Goal: Task Accomplishment & Management: Manage account settings

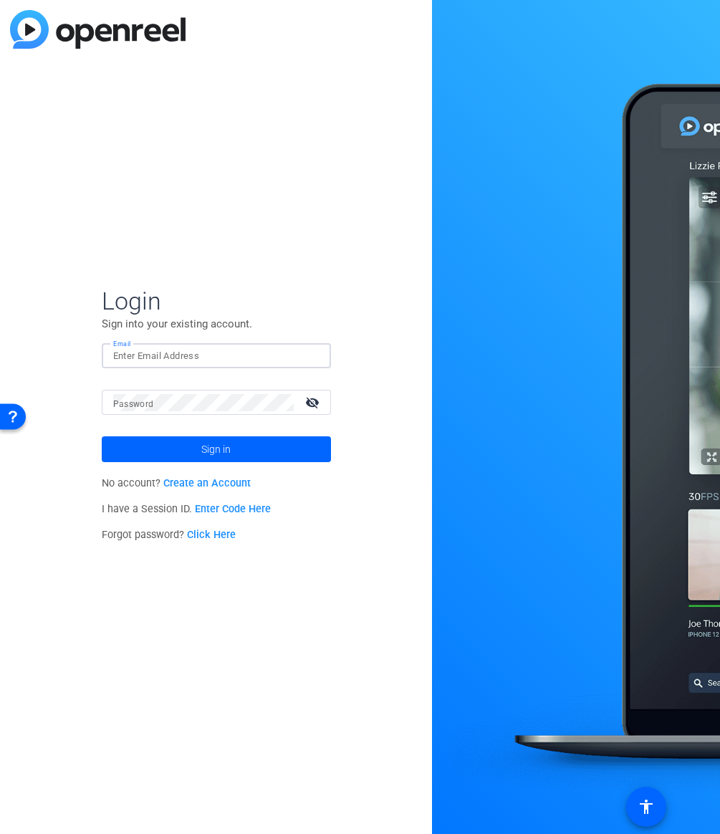
type input "[EMAIL_ADDRESS][PERSON_NAME][DOMAIN_NAME]"
click at [201, 450] on span "Sign in" at bounding box center [215, 450] width 29 height 36
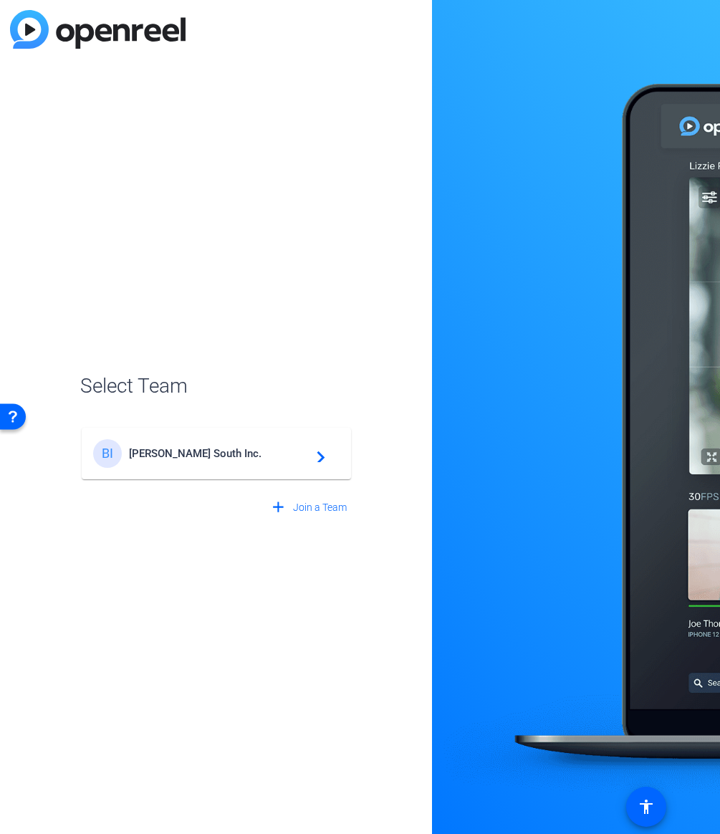
click at [201, 450] on span "[PERSON_NAME] South Inc." at bounding box center [218, 453] width 179 height 13
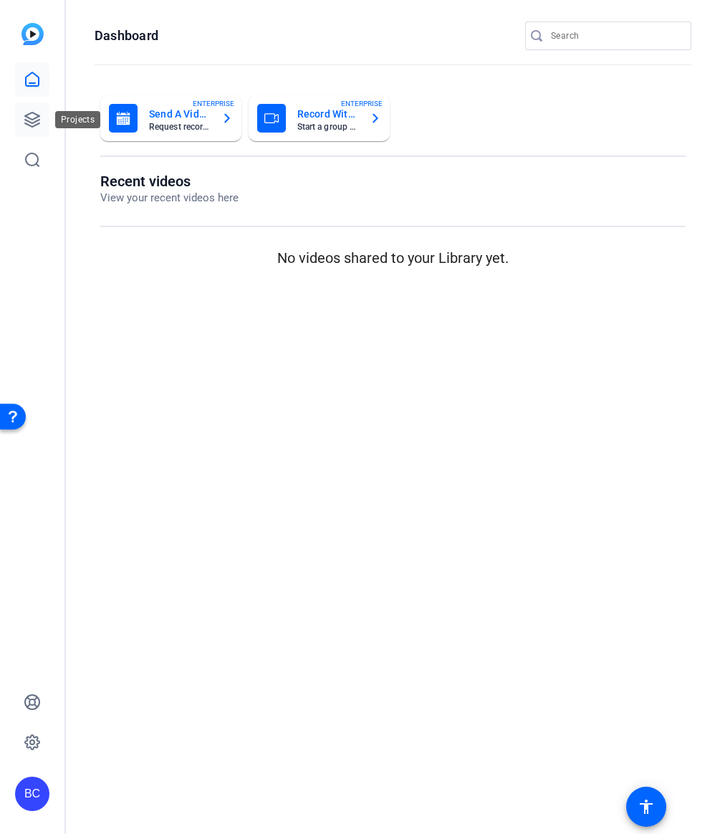
click at [32, 127] on icon at bounding box center [32, 120] width 14 height 14
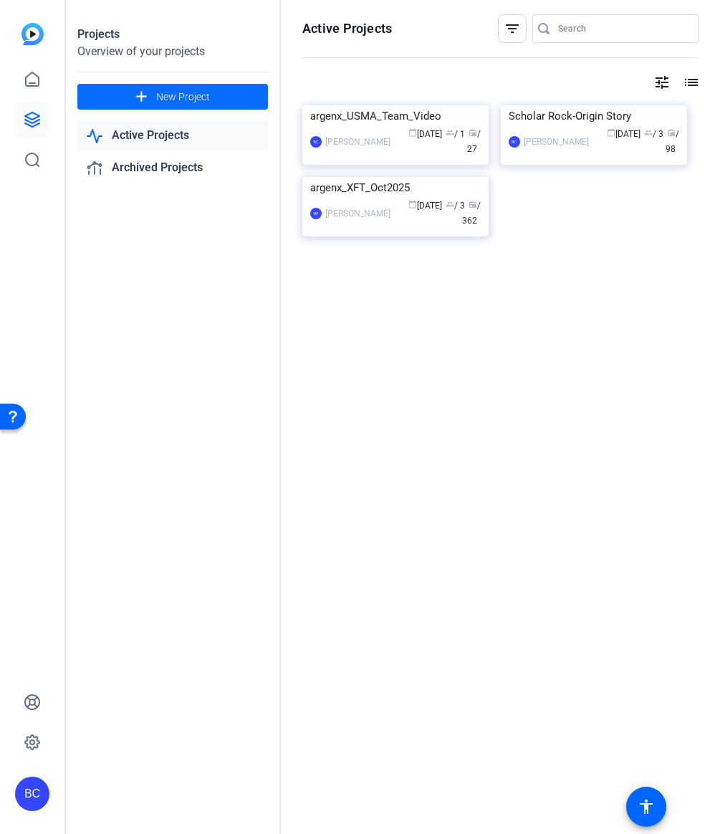
click at [164, 91] on span "New Project" at bounding box center [183, 97] width 54 height 15
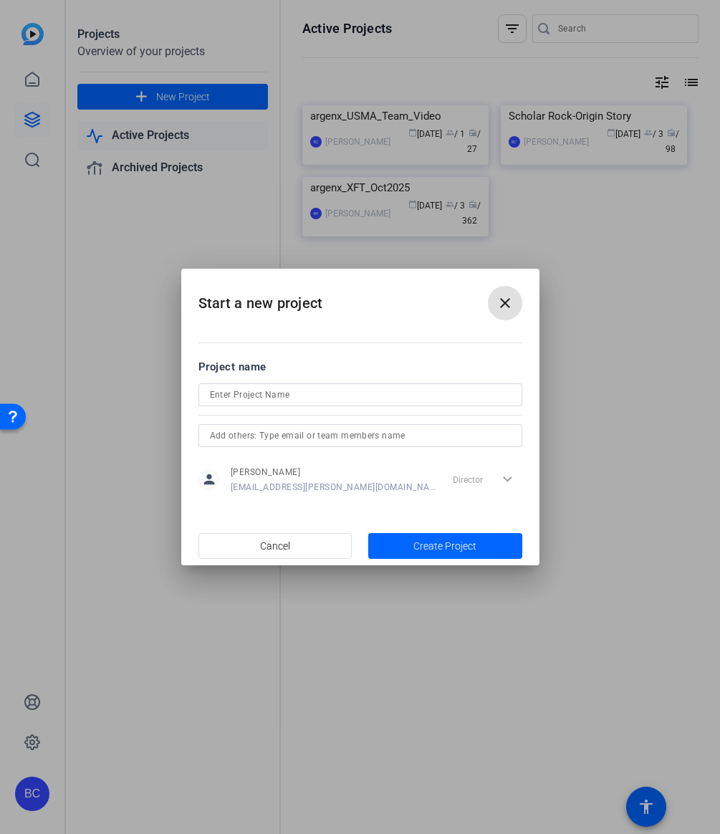
click at [222, 395] on input at bounding box center [360, 394] width 301 height 17
type input "F"
paste input "SR Future Begins"
type input "SR Future Begins"
click at [432, 544] on span "Create Project" at bounding box center [445, 546] width 63 height 15
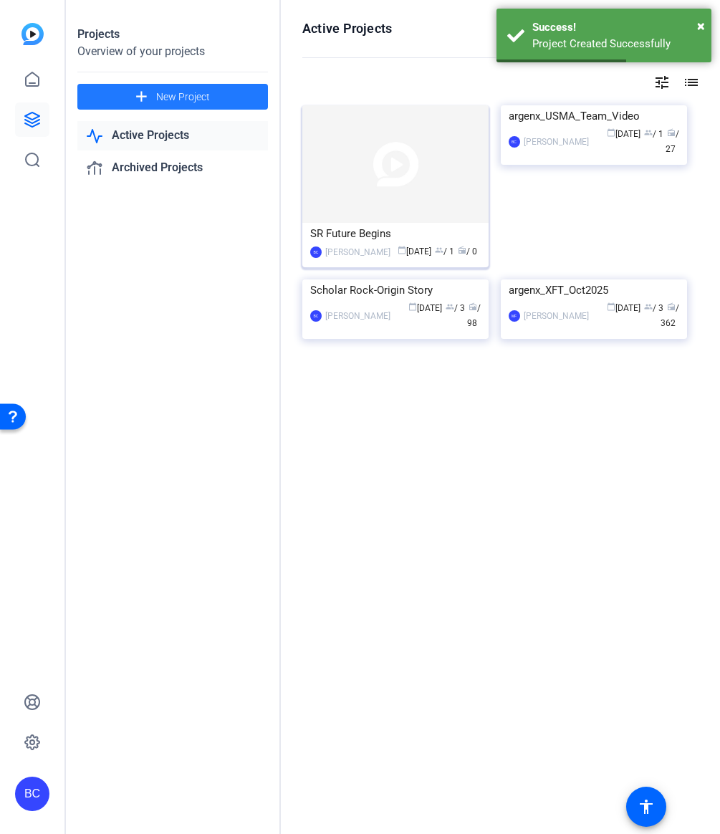
click at [381, 235] on div "SR Future Begins" at bounding box center [395, 234] width 171 height 22
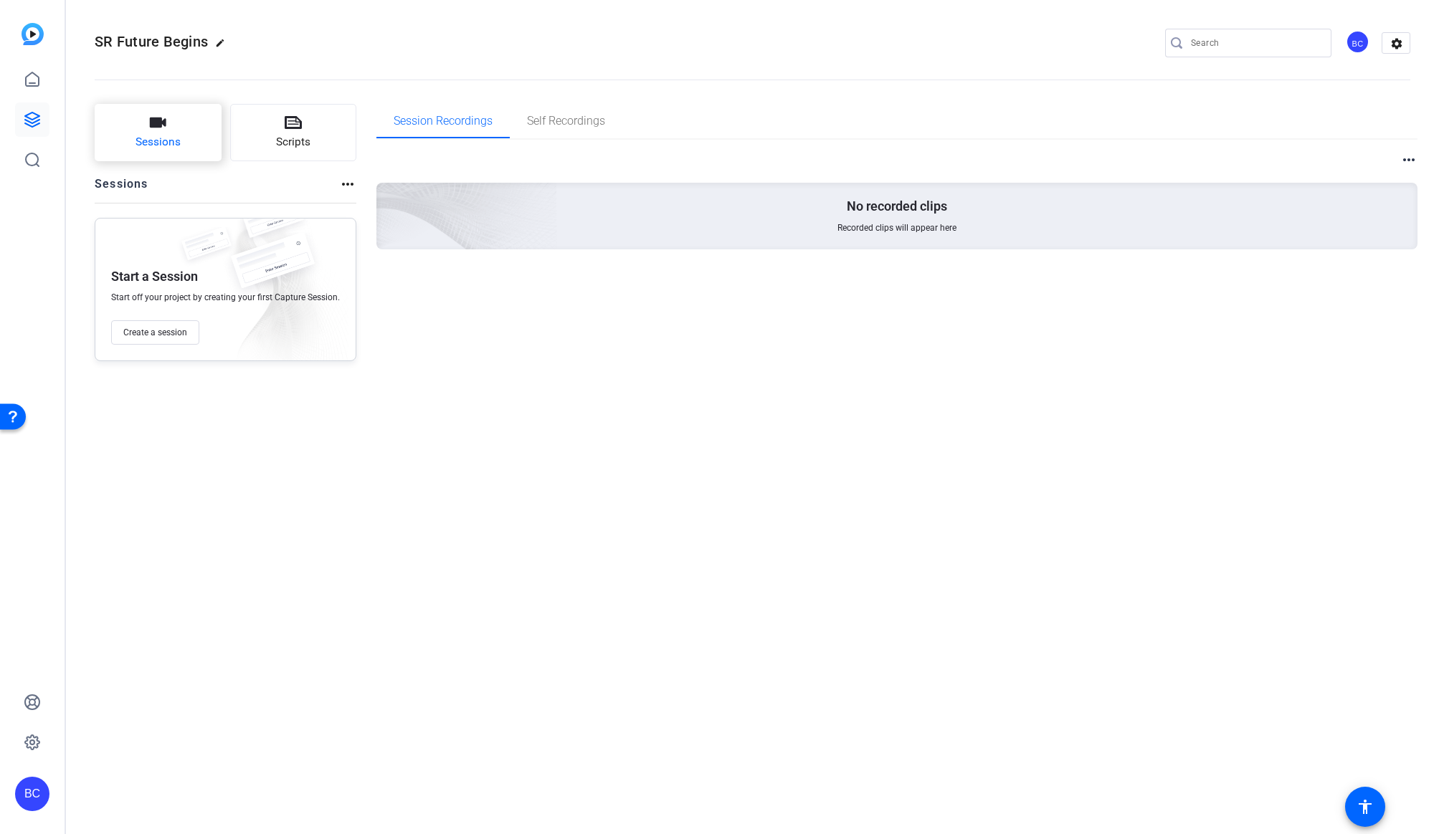
click at [177, 120] on button "Sessions" at bounding box center [158, 132] width 127 height 57
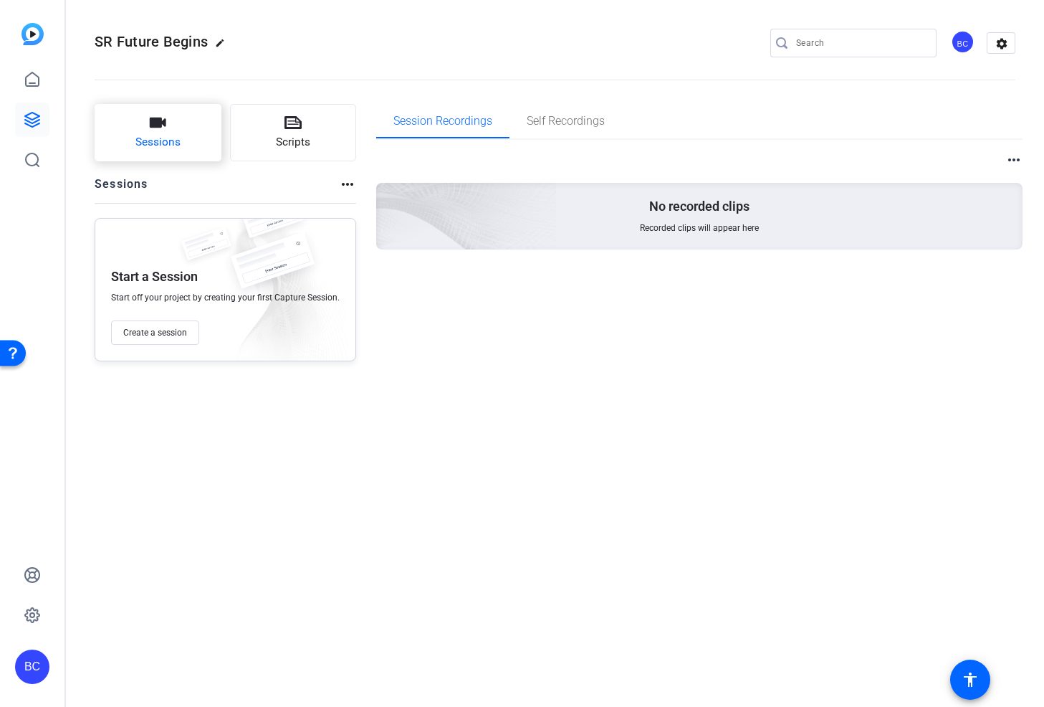
click at [142, 132] on button "Sessions" at bounding box center [158, 132] width 127 height 57
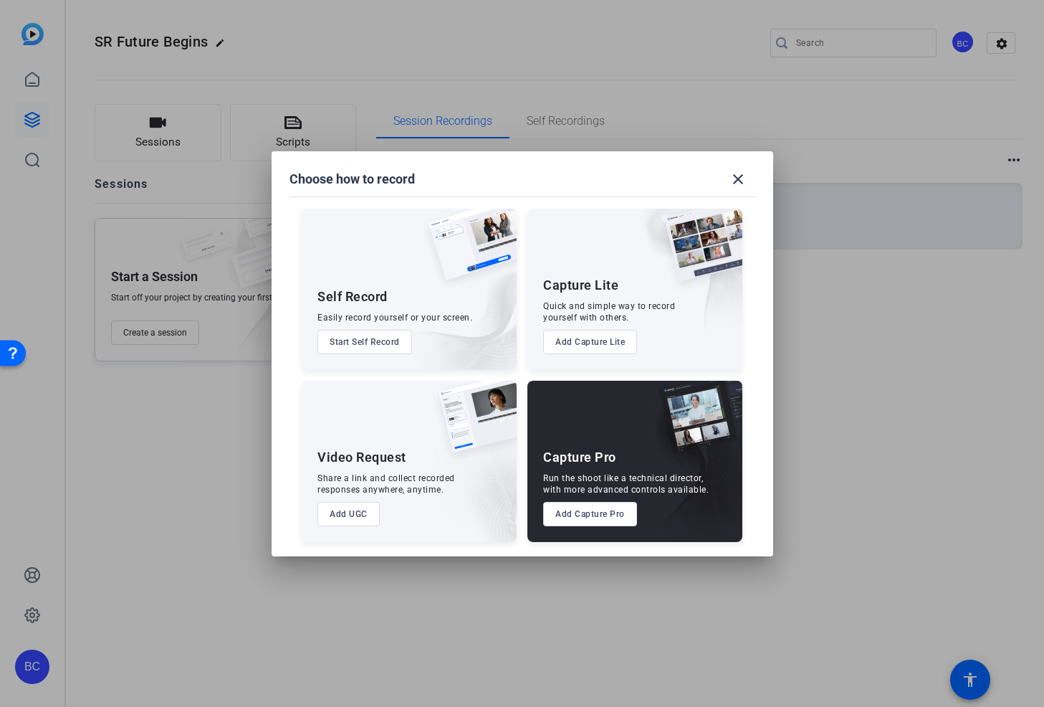
click at [601, 510] on button "Add Capture Pro" at bounding box center [590, 514] width 94 height 24
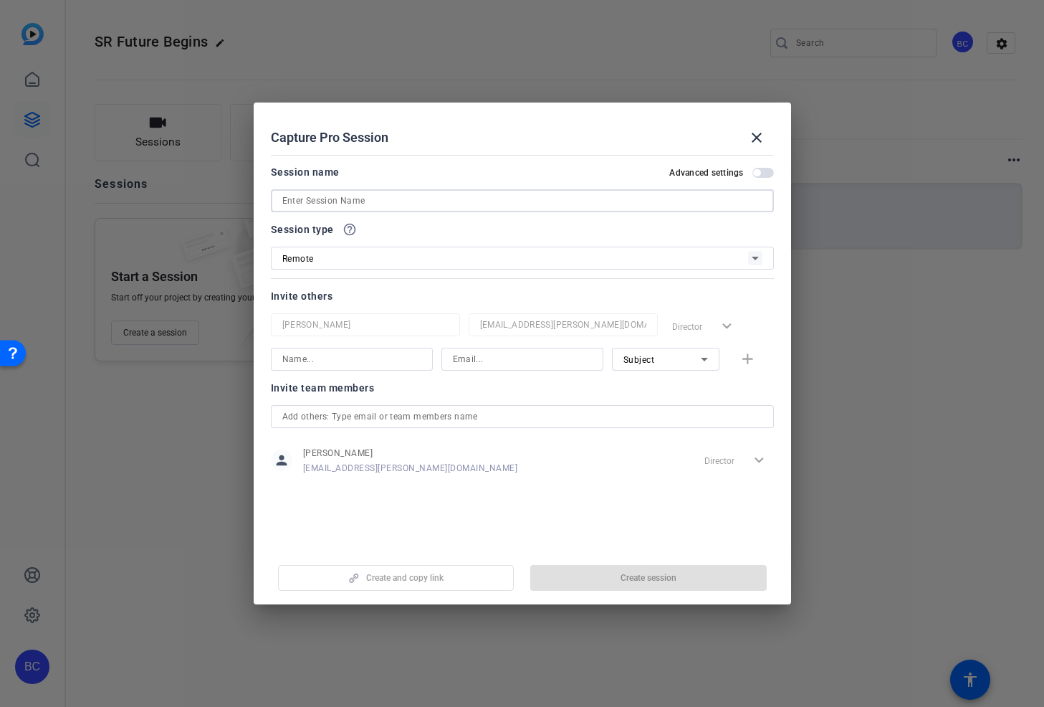
click at [304, 199] on input at bounding box center [522, 200] width 480 height 17
paste input "[PERSON_NAME]"
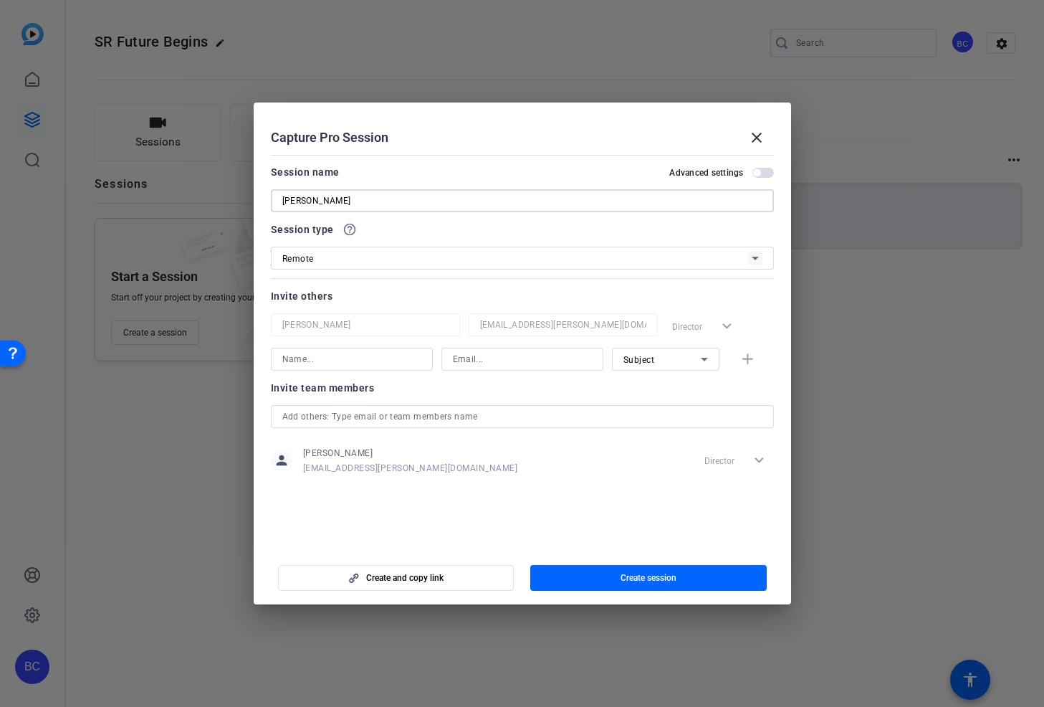
type input "[PERSON_NAME]"
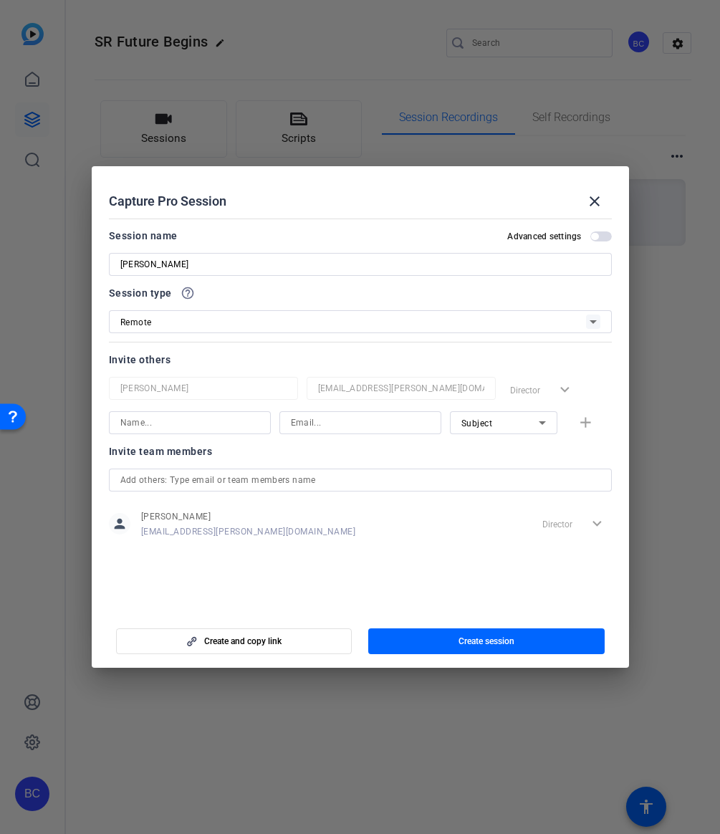
click at [600, 235] on span "button" at bounding box center [602, 237] width 22 height 10
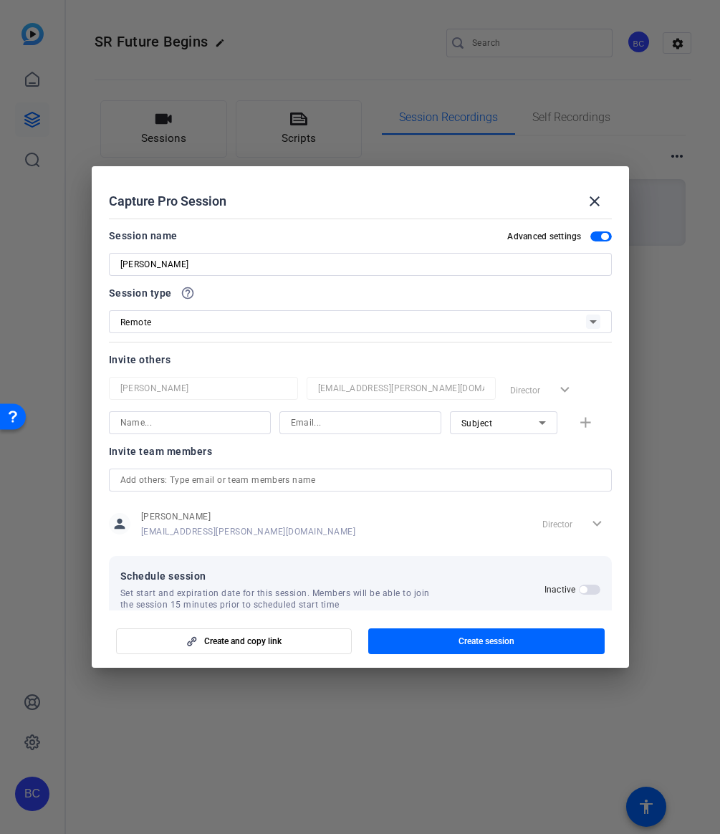
scroll to position [27, 0]
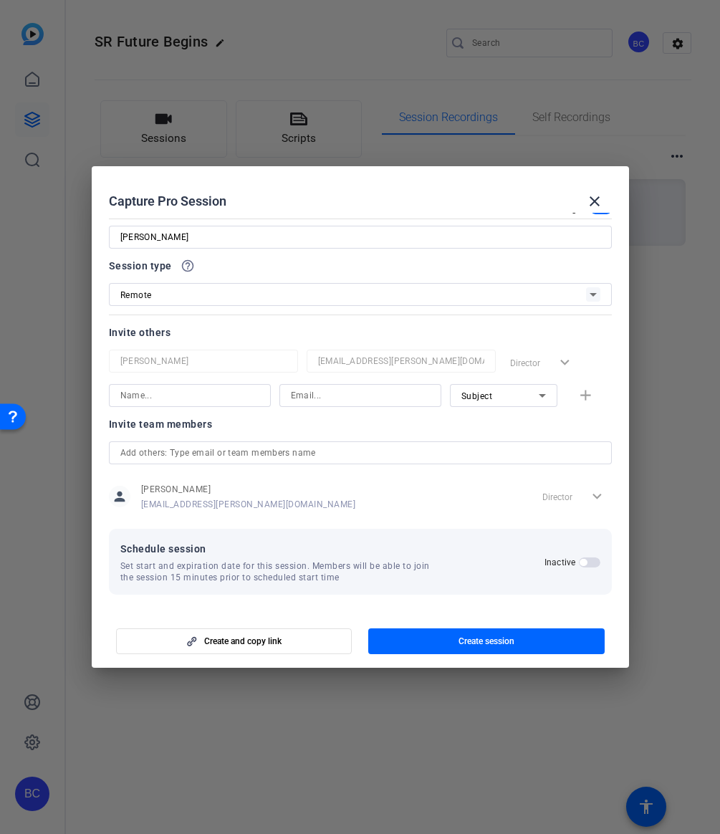
click at [591, 563] on span "button" at bounding box center [590, 563] width 22 height 10
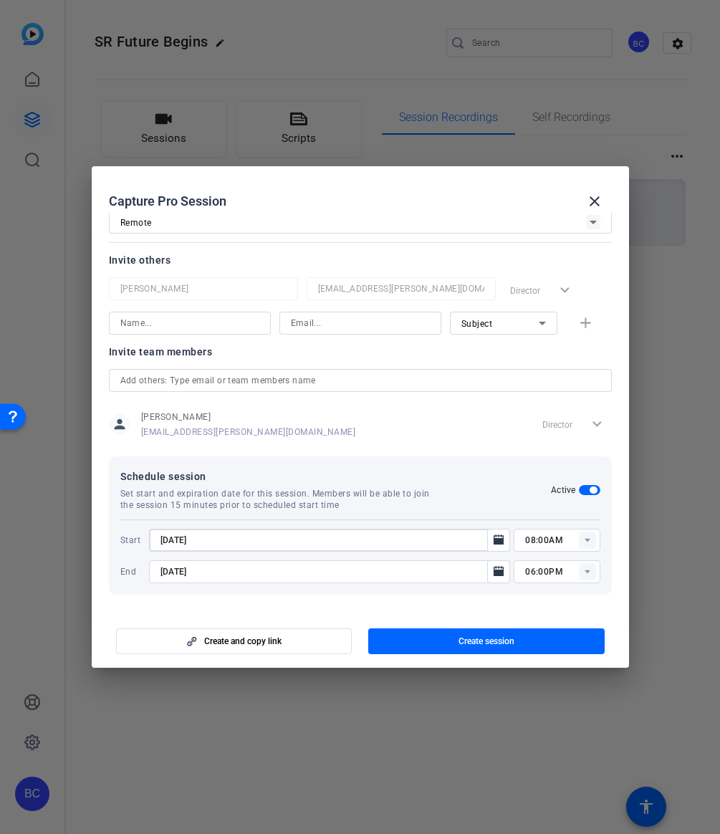
click at [268, 535] on input "[DATE]" at bounding box center [323, 540] width 325 height 17
click at [497, 537] on icon "Open calendar" at bounding box center [498, 540] width 11 height 17
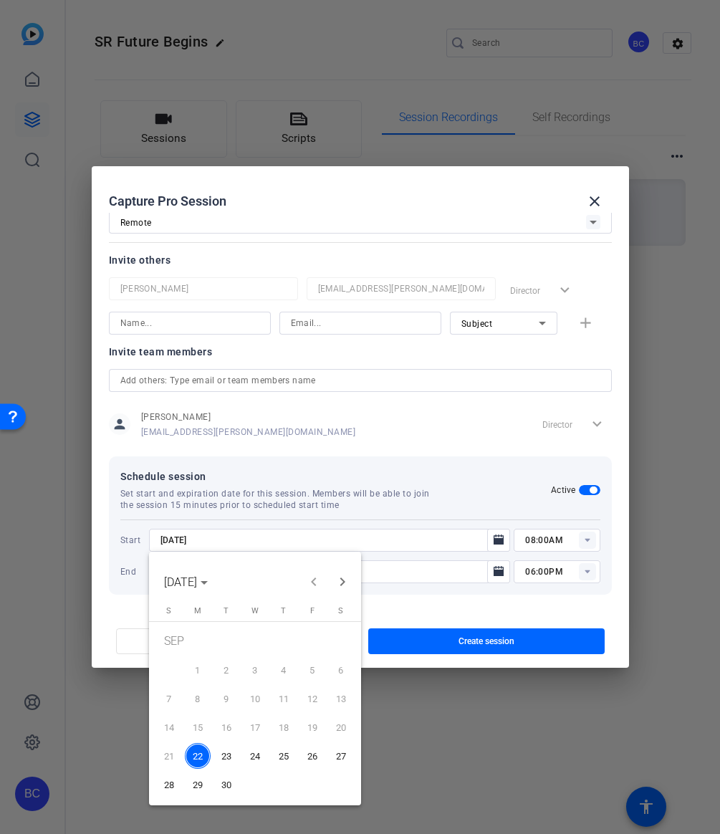
click at [252, 755] on span "24" at bounding box center [255, 756] width 26 height 26
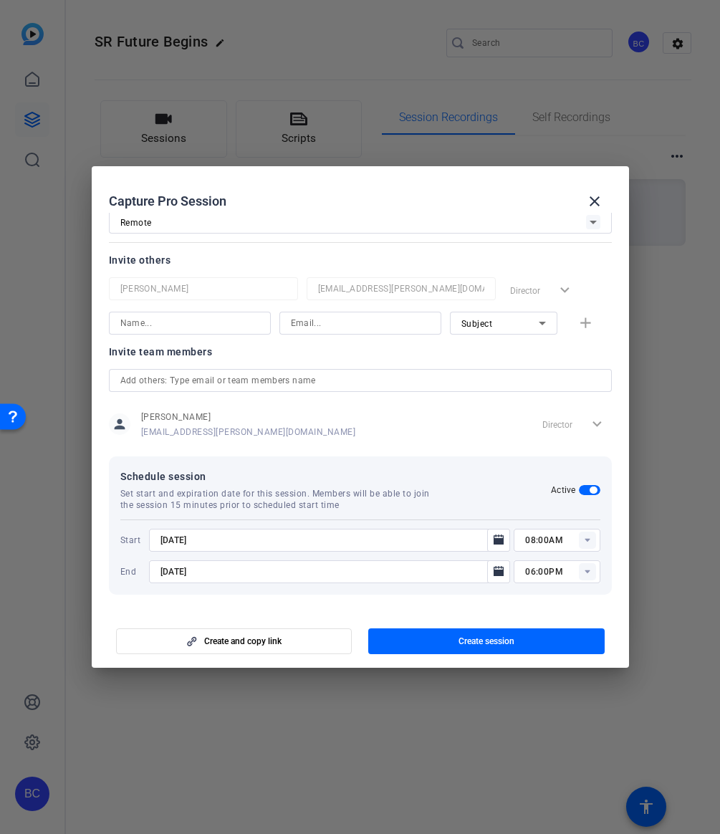
type input "[DATE]"
click at [496, 573] on icon "Open calendar" at bounding box center [499, 571] width 10 height 10
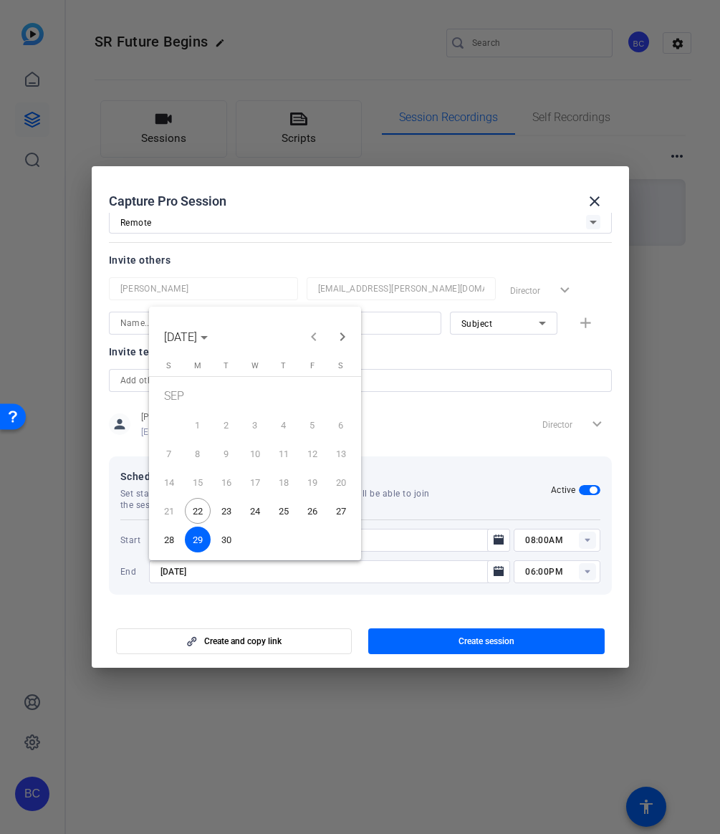
click at [257, 520] on span "24" at bounding box center [255, 511] width 26 height 26
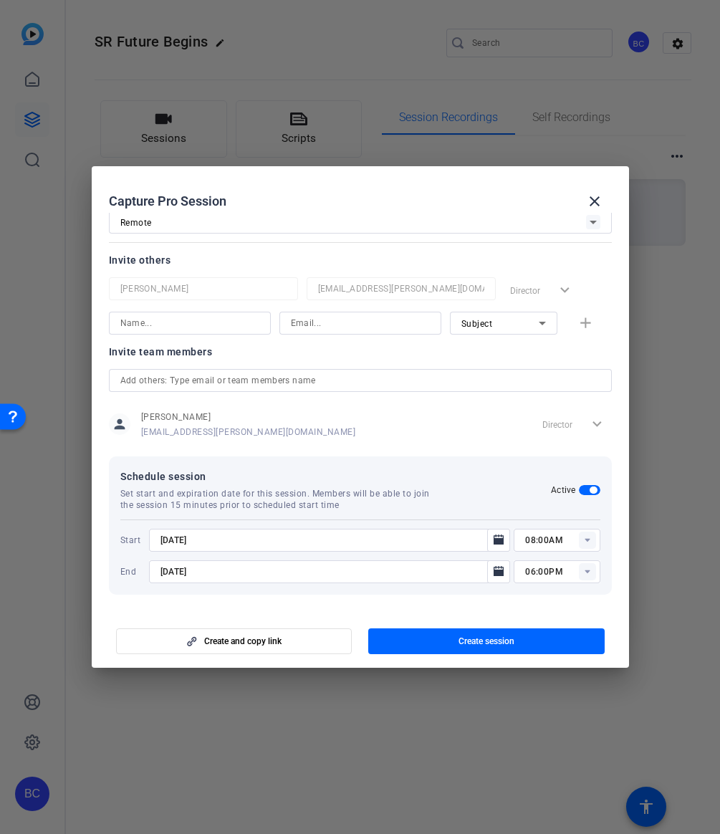
type input "[DATE]"
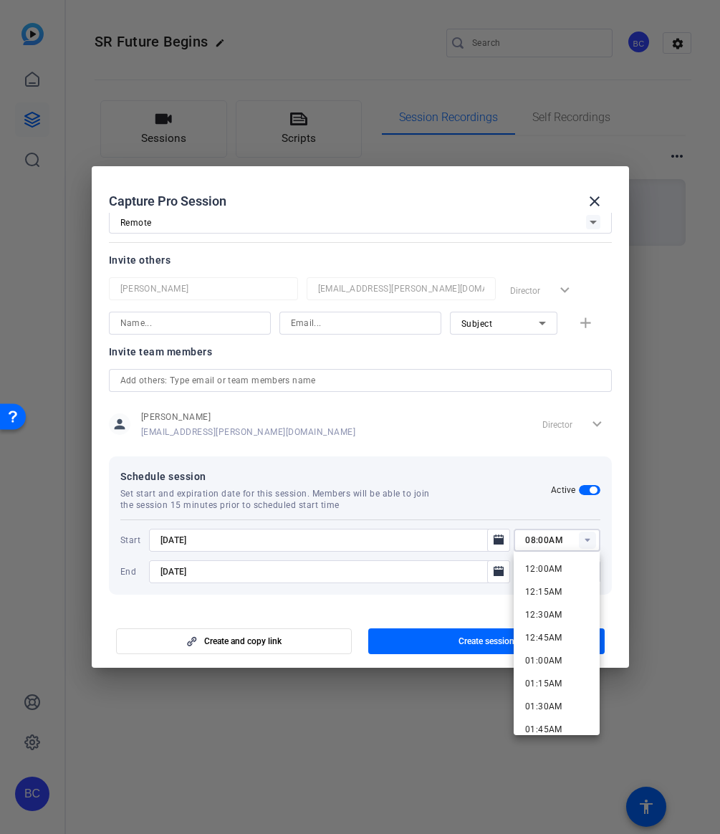
click at [528, 542] on input "08:00AM" at bounding box center [562, 540] width 75 height 17
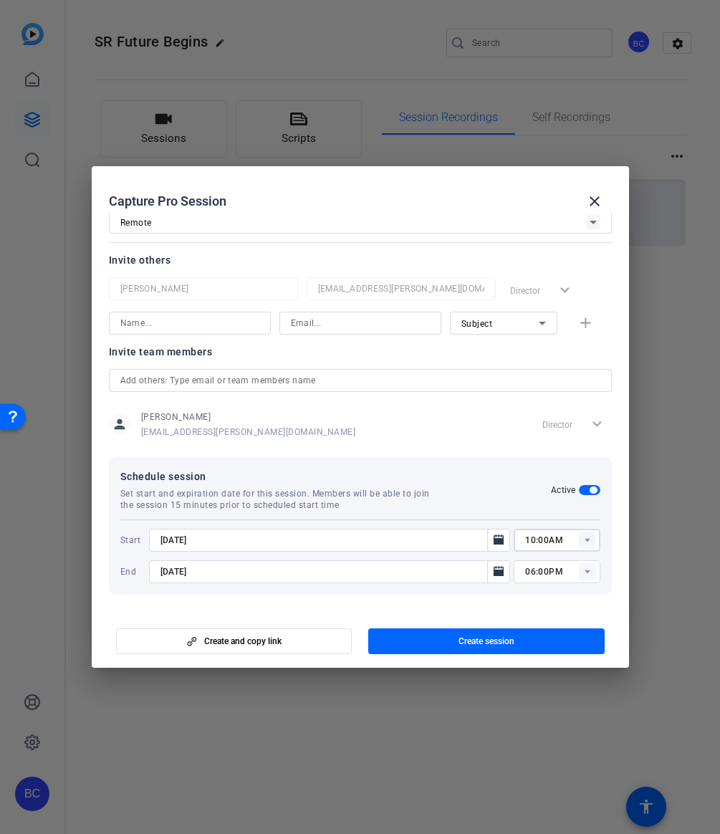
type input "10:00AM"
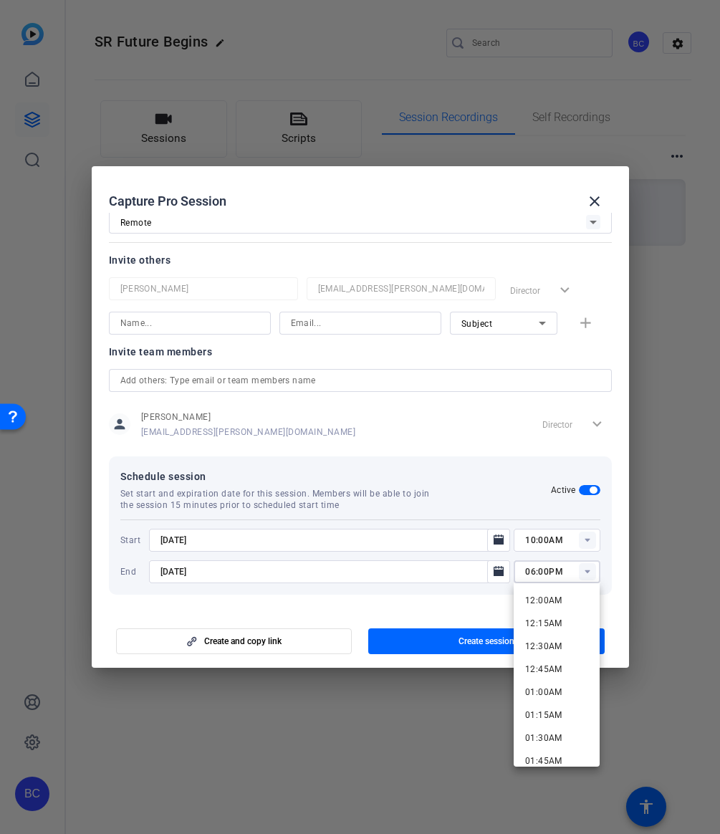
click at [525, 572] on input "06:00PM" at bounding box center [562, 571] width 75 height 17
click at [533, 571] on input "06:00PM" at bounding box center [562, 571] width 75 height 17
type input "11:00AM"
click at [277, 593] on div at bounding box center [330, 592] width 362 height 16
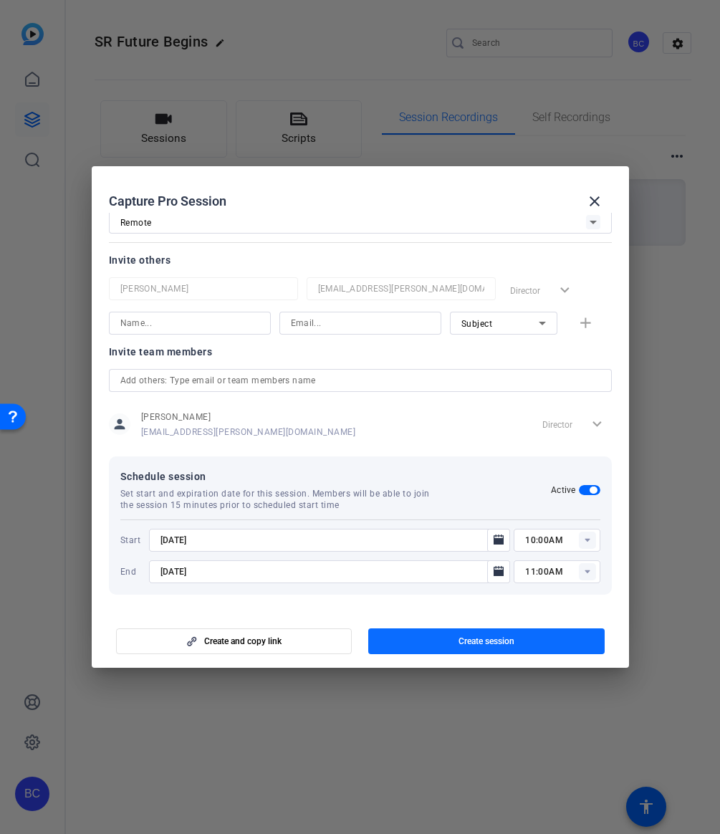
click at [421, 641] on span "button" at bounding box center [486, 641] width 237 height 34
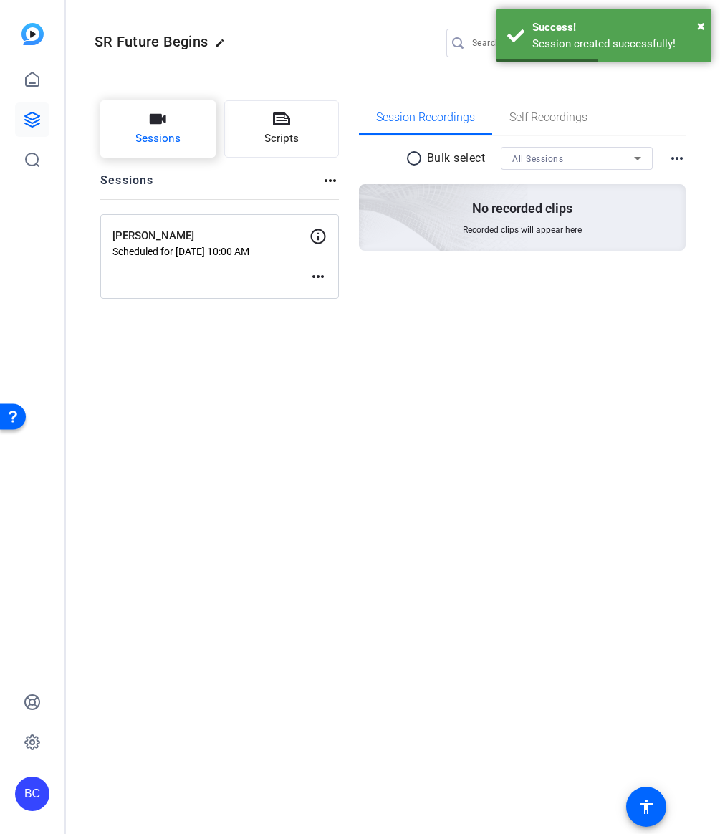
click at [173, 136] on span "Sessions" at bounding box center [157, 138] width 45 height 16
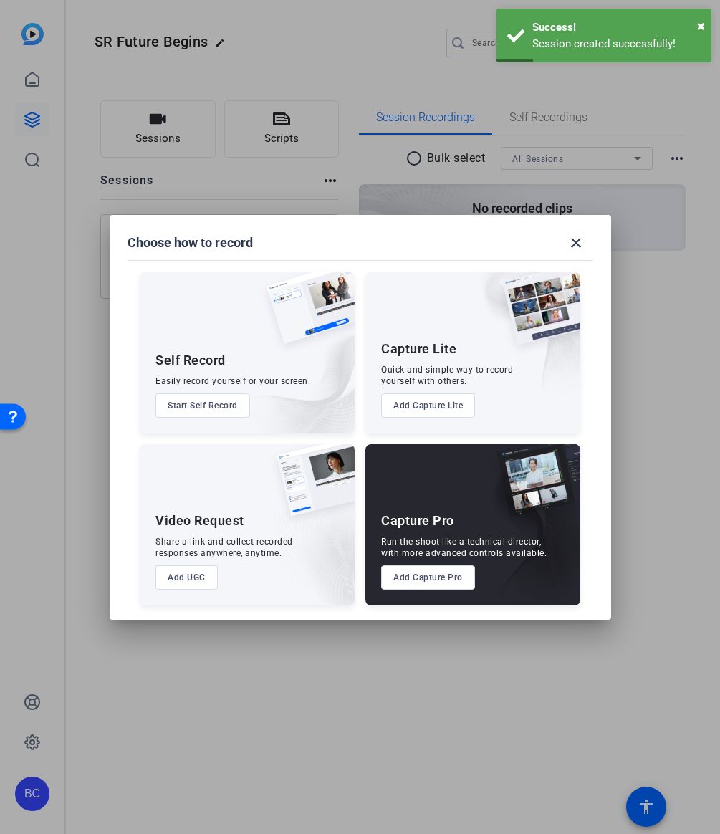
click at [406, 578] on button "Add Capture Pro" at bounding box center [428, 578] width 94 height 24
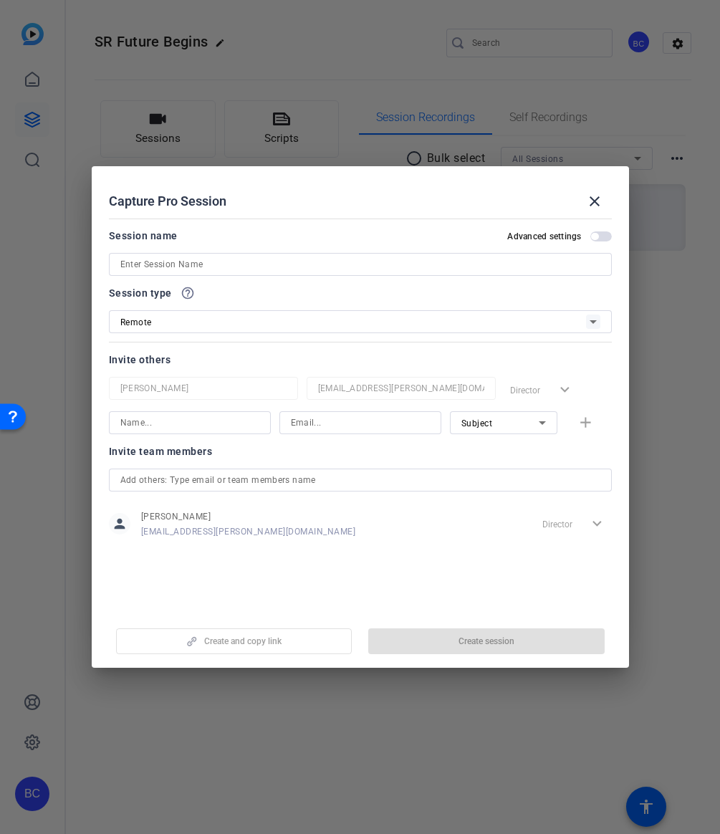
click at [133, 265] on input at bounding box center [360, 264] width 480 height 17
paste input "[PERSON_NAME]"
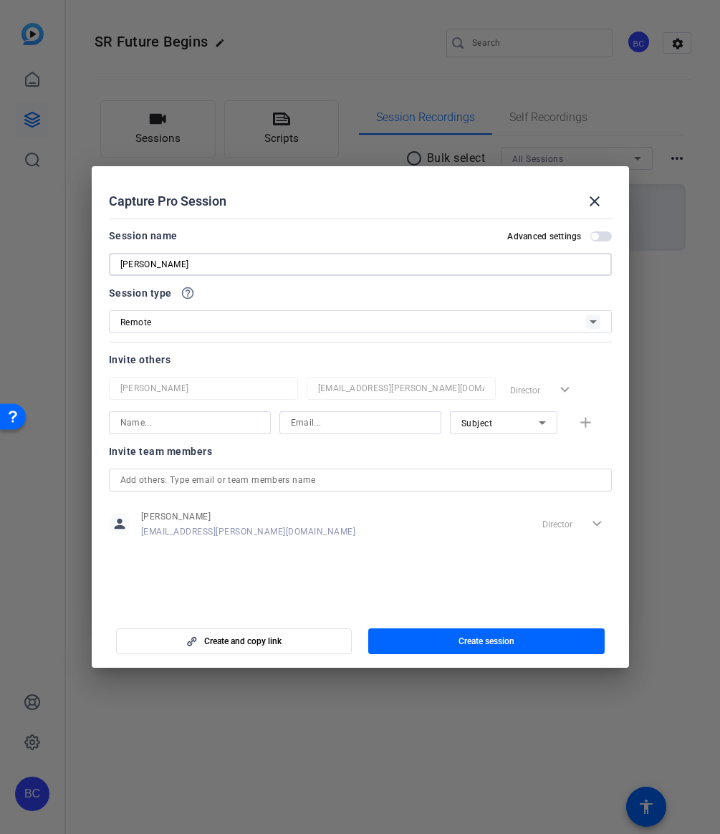
type input "[PERSON_NAME]"
click at [599, 237] on span "button" at bounding box center [602, 237] width 22 height 10
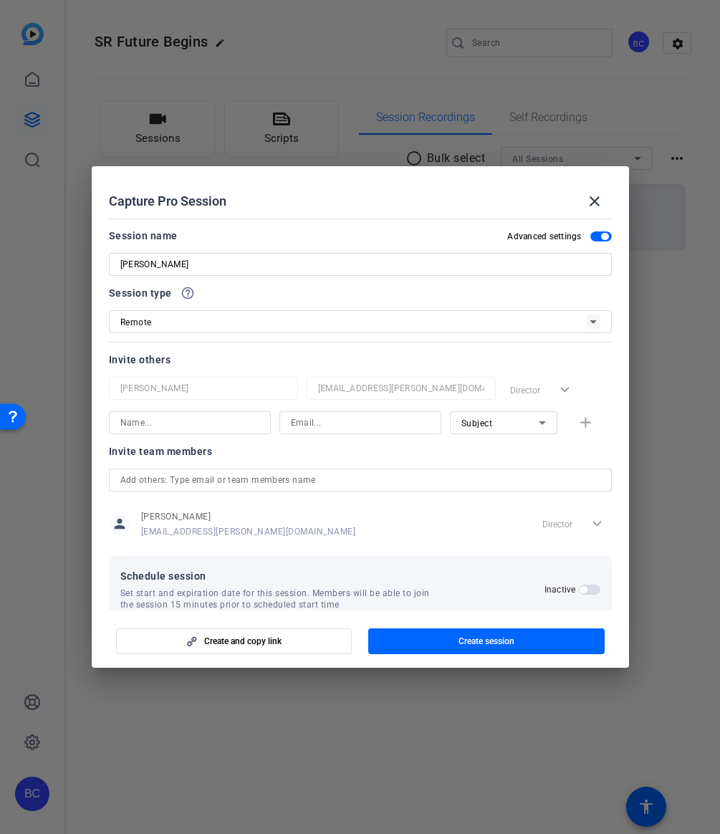
click at [583, 587] on span "button" at bounding box center [583, 589] width 7 height 7
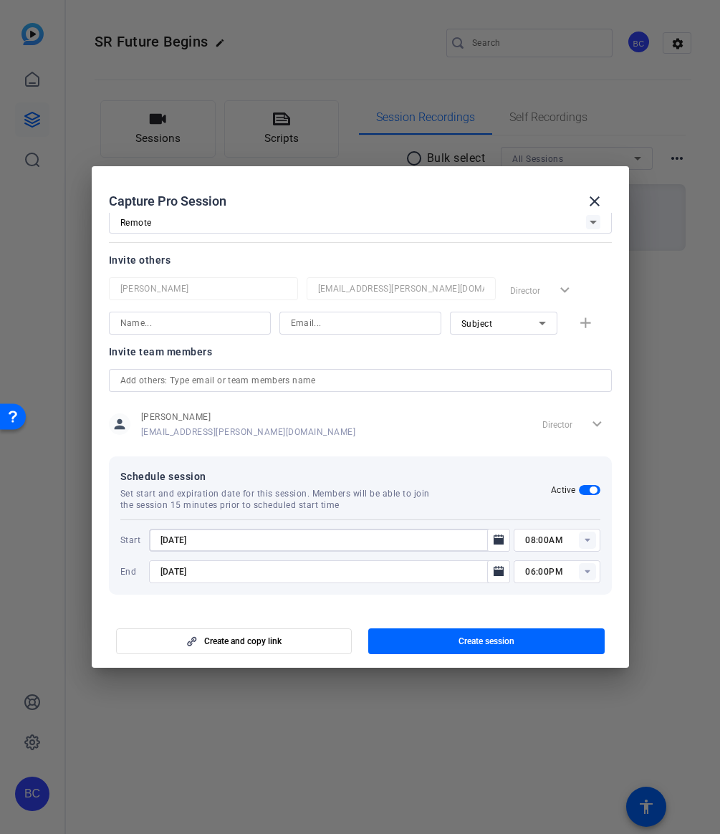
click at [184, 544] on input "[DATE]" at bounding box center [323, 540] width 325 height 17
click at [506, 539] on mat-icon "Open calendar" at bounding box center [498, 540] width 17 height 17
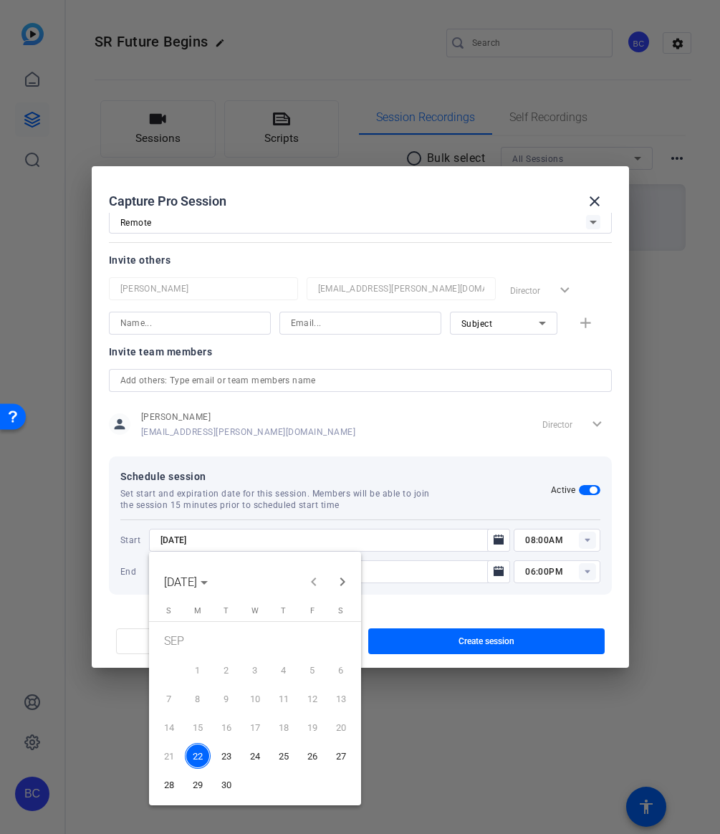
click at [261, 753] on span "24" at bounding box center [255, 756] width 26 height 26
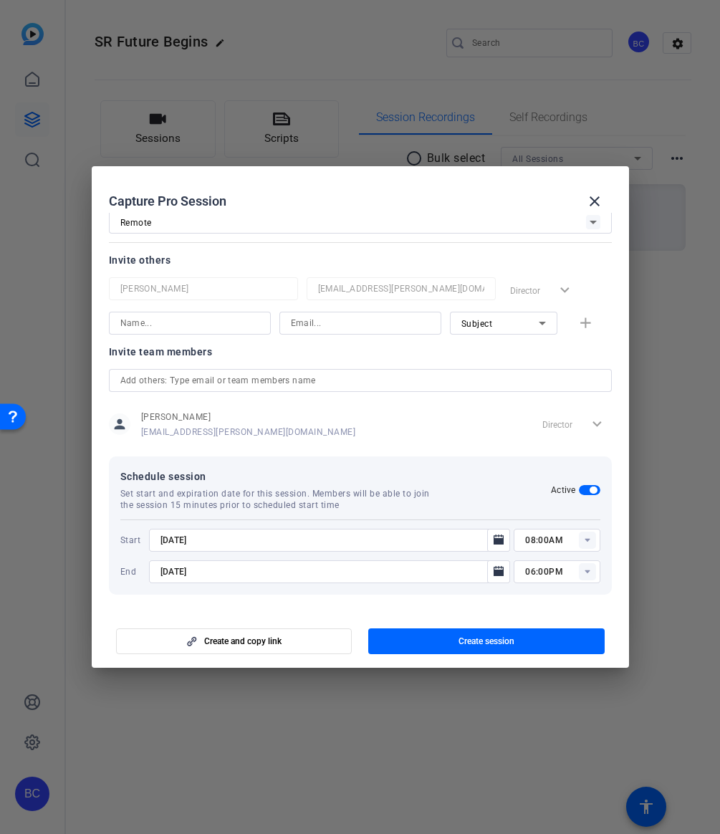
type input "[DATE]"
click at [176, 574] on input "[DATE]" at bounding box center [323, 571] width 325 height 17
type input "[DATE]"
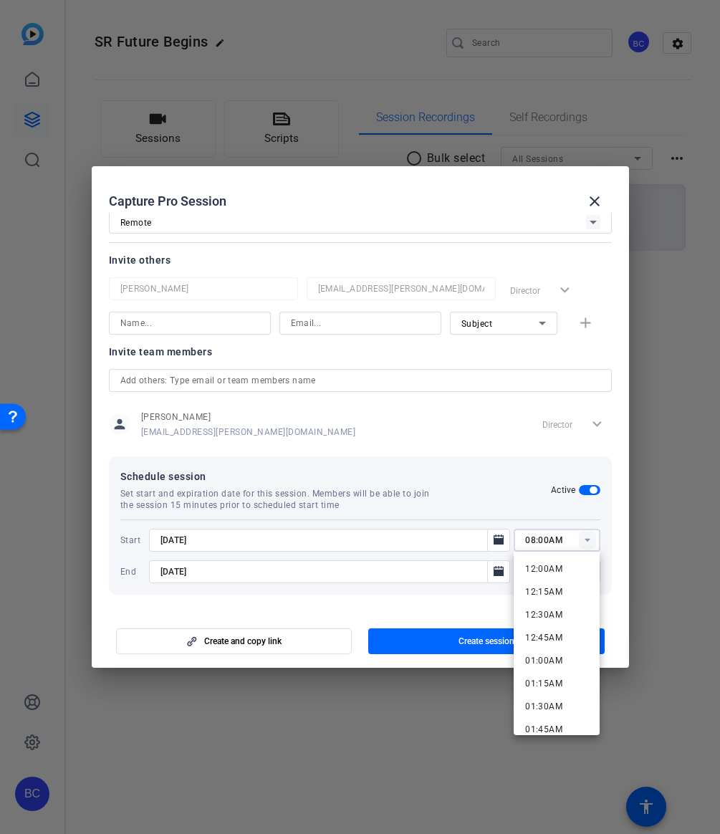
click at [535, 542] on input "08:00AM" at bounding box center [562, 540] width 75 height 17
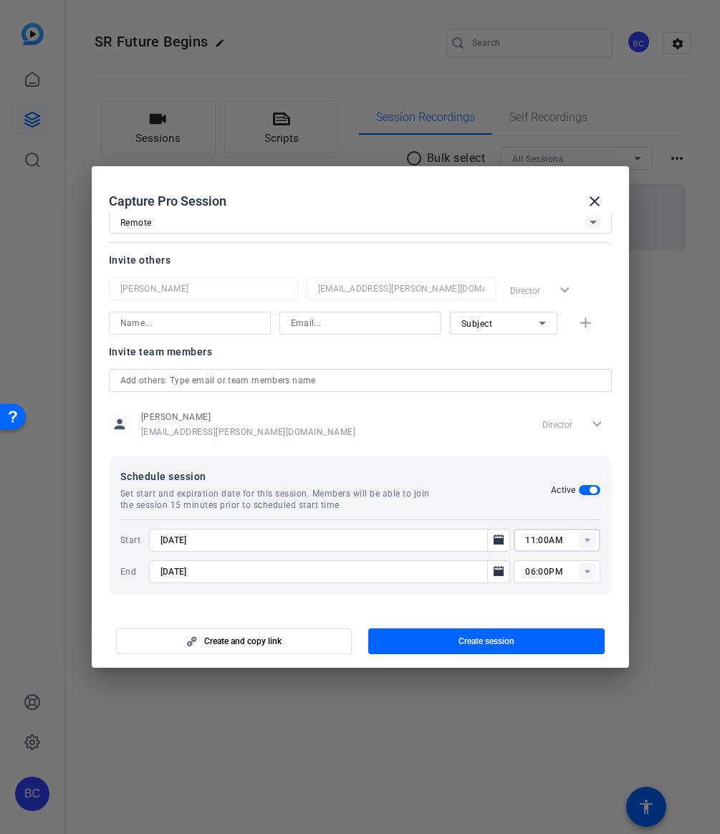
type input "11:00AM"
type input "12:00PM"
click at [475, 643] on span "Create session" at bounding box center [487, 641] width 56 height 11
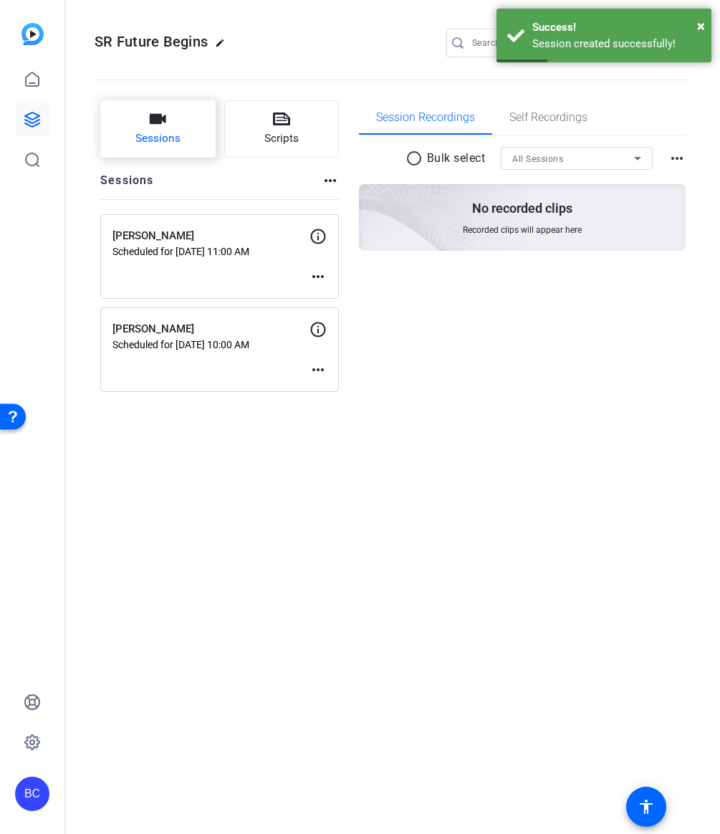
click at [163, 128] on button "Sessions" at bounding box center [157, 128] width 115 height 57
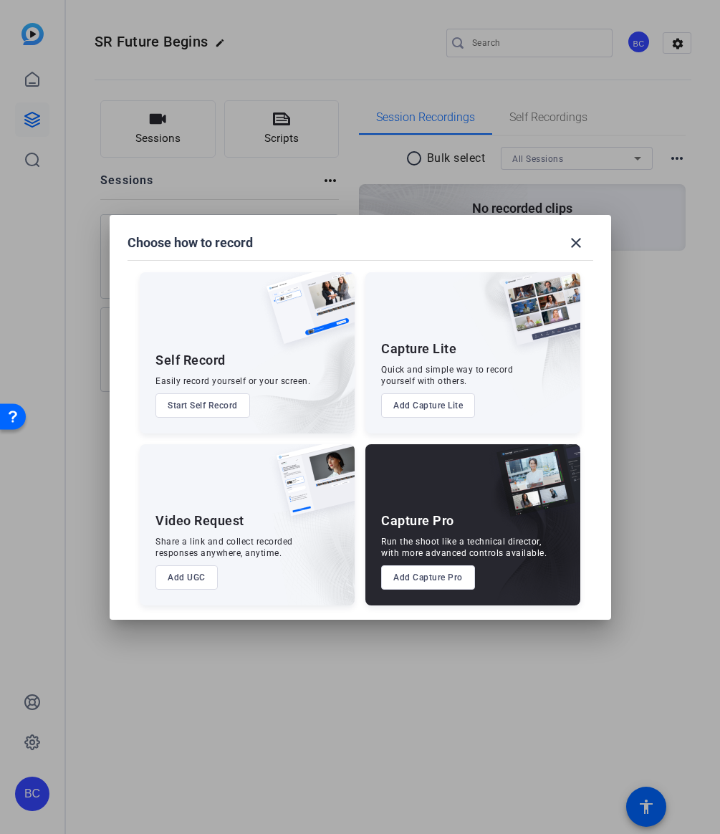
click at [413, 578] on button "Add Capture Pro" at bounding box center [428, 578] width 94 height 24
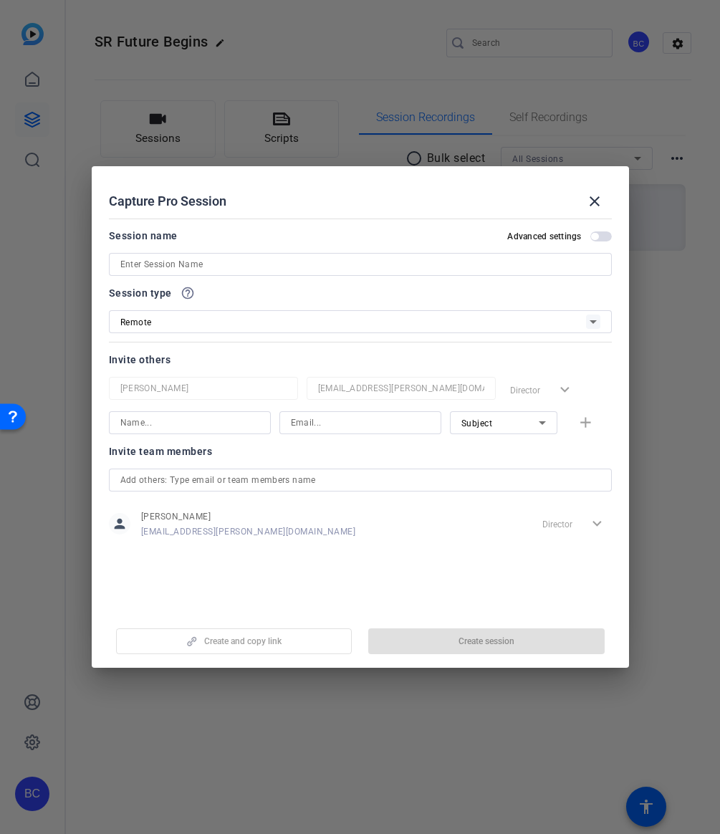
click at [167, 265] on input at bounding box center [360, 264] width 480 height 17
paste input "[PERSON_NAME]"
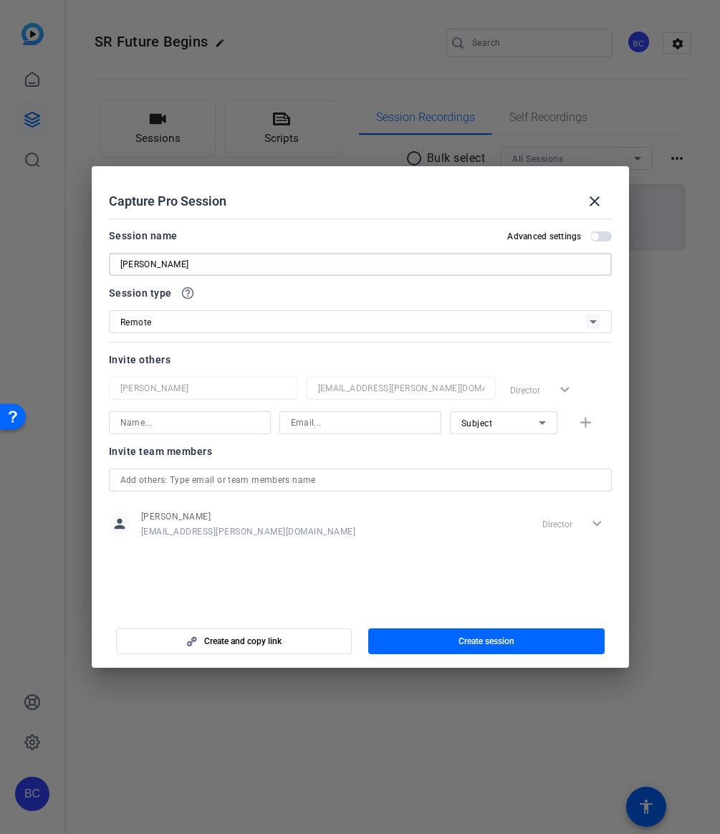
type input "[PERSON_NAME]"
click at [602, 237] on span "button" at bounding box center [602, 237] width 22 height 10
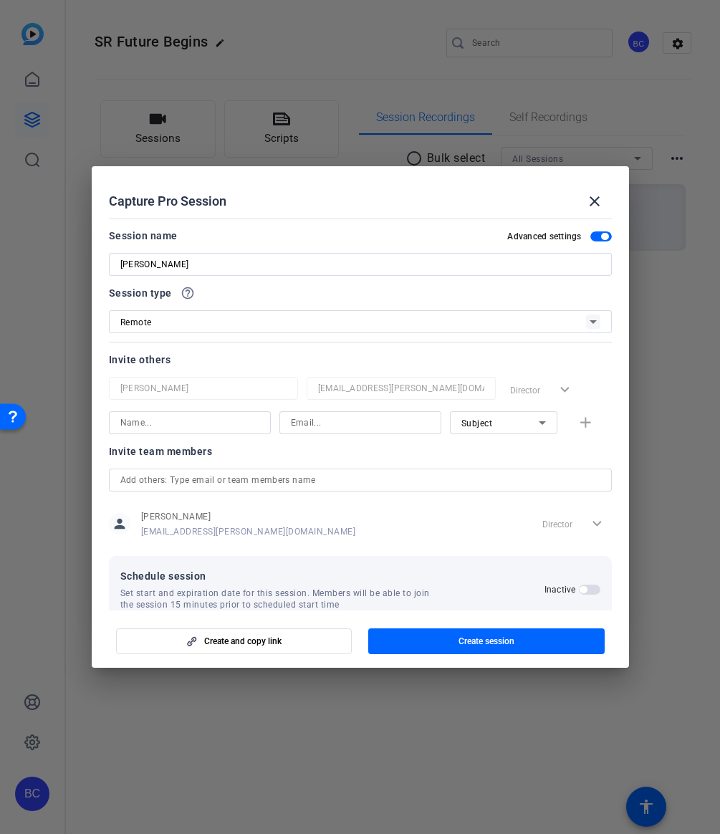
scroll to position [27, 0]
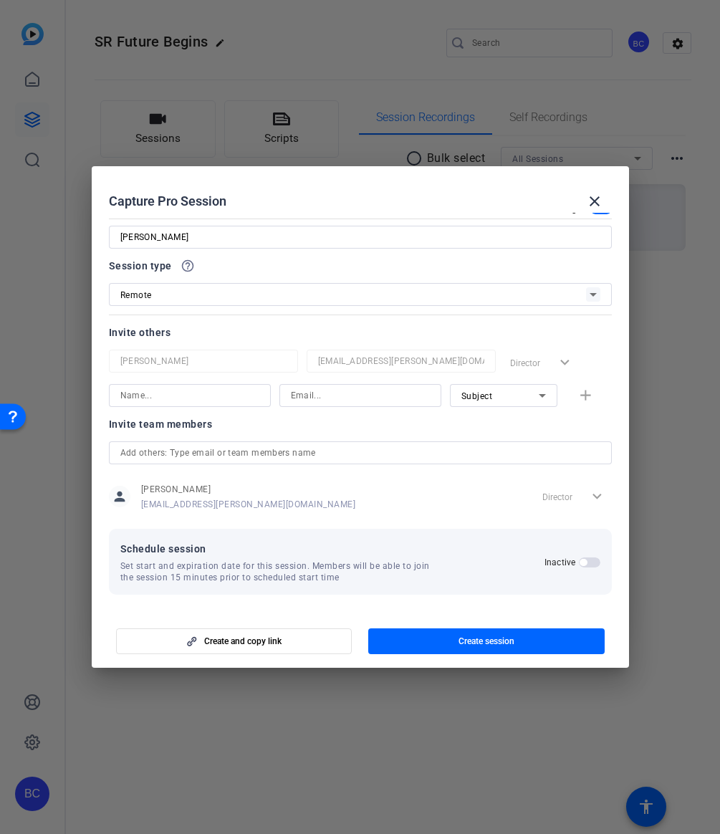
click at [588, 562] on span "button" at bounding box center [590, 563] width 22 height 10
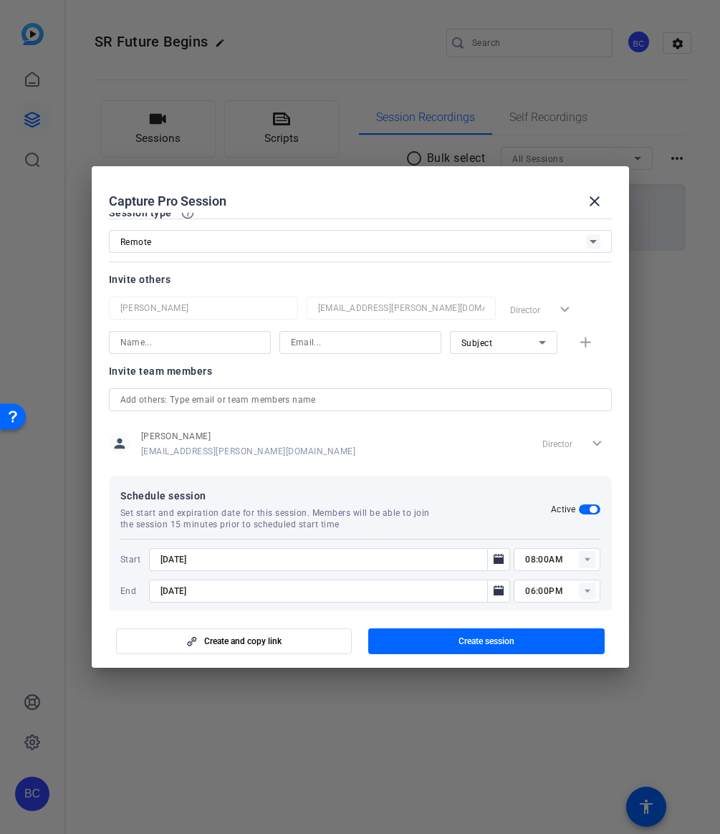
scroll to position [100, 0]
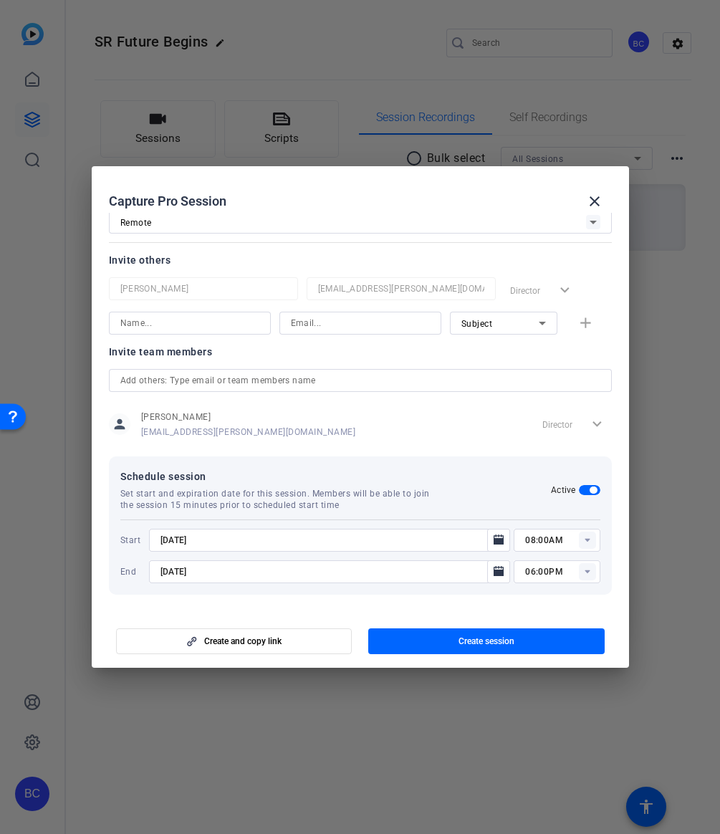
click at [173, 541] on input "[DATE]" at bounding box center [323, 540] width 325 height 17
type input "[DATE]"
type input "03:00PM"
type input "[DATE]"
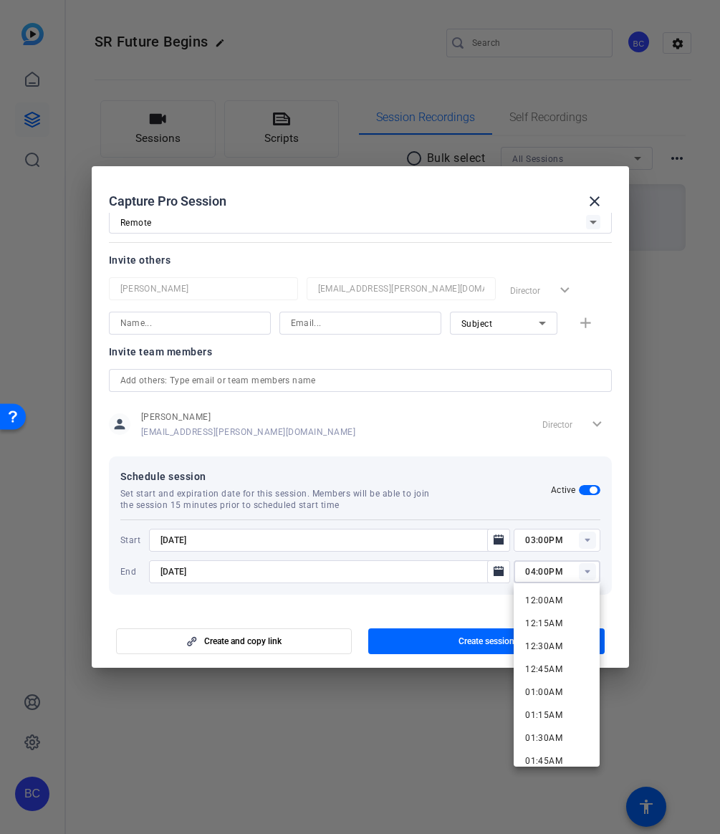
type input "04:00PM"
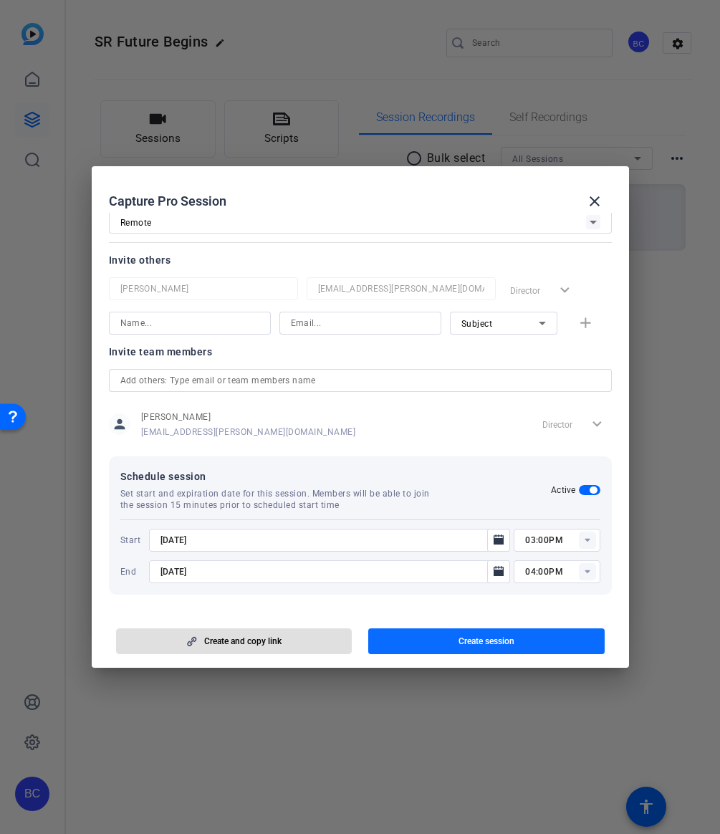
click at [442, 638] on span "button" at bounding box center [486, 641] width 237 height 34
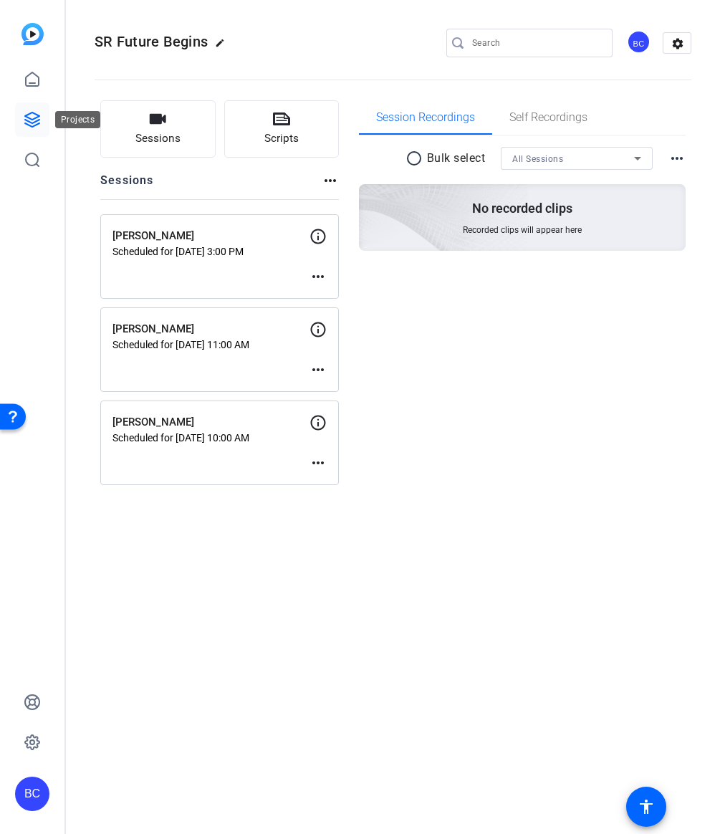
click at [33, 122] on icon at bounding box center [32, 120] width 14 height 14
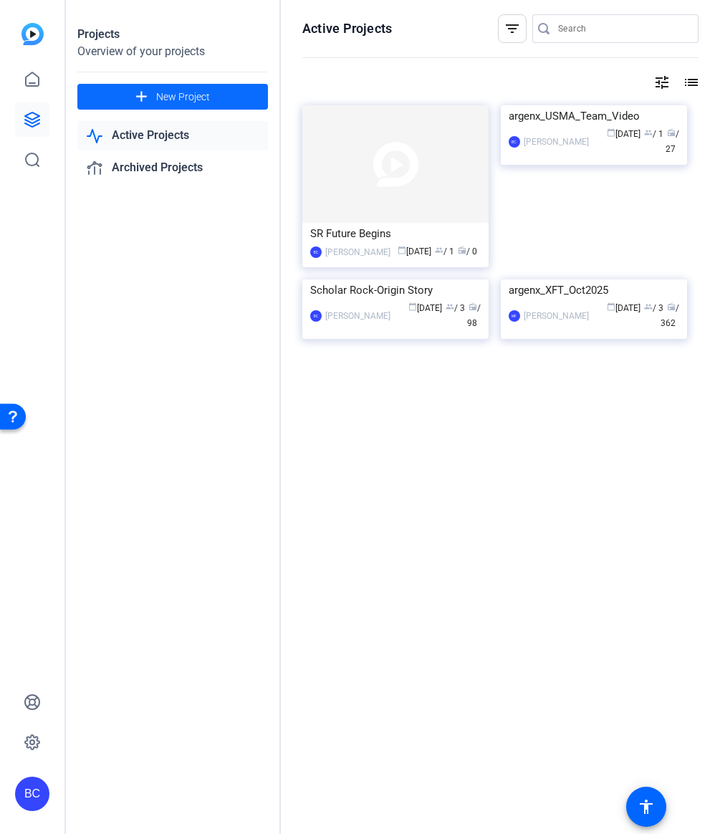
click at [185, 91] on span "New Project" at bounding box center [183, 97] width 54 height 15
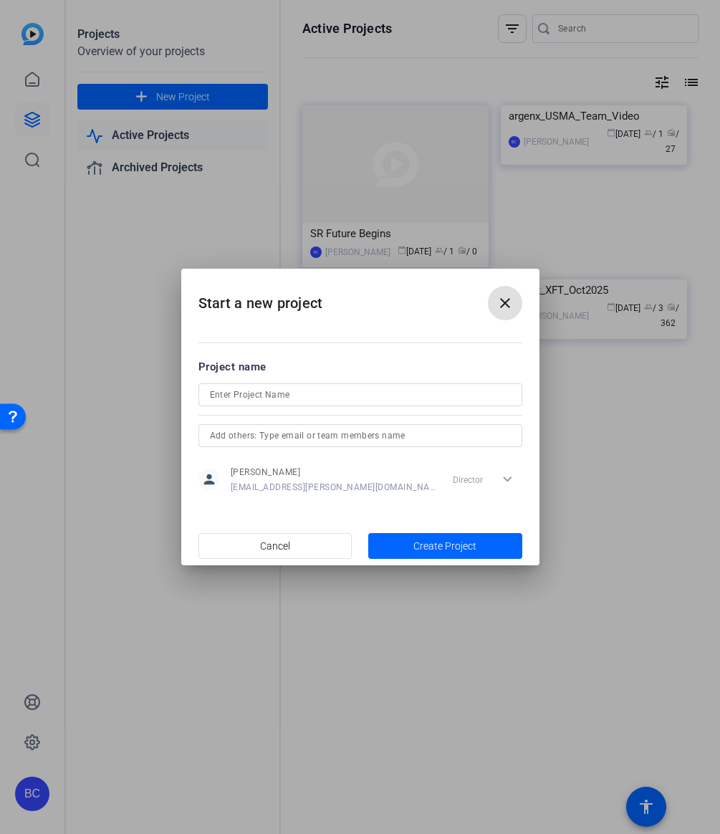
click at [237, 396] on input at bounding box center [360, 394] width 301 height 17
paste input "SR Built For This"
type input "SR Built For This"
click at [424, 544] on span "Create Project" at bounding box center [445, 546] width 63 height 15
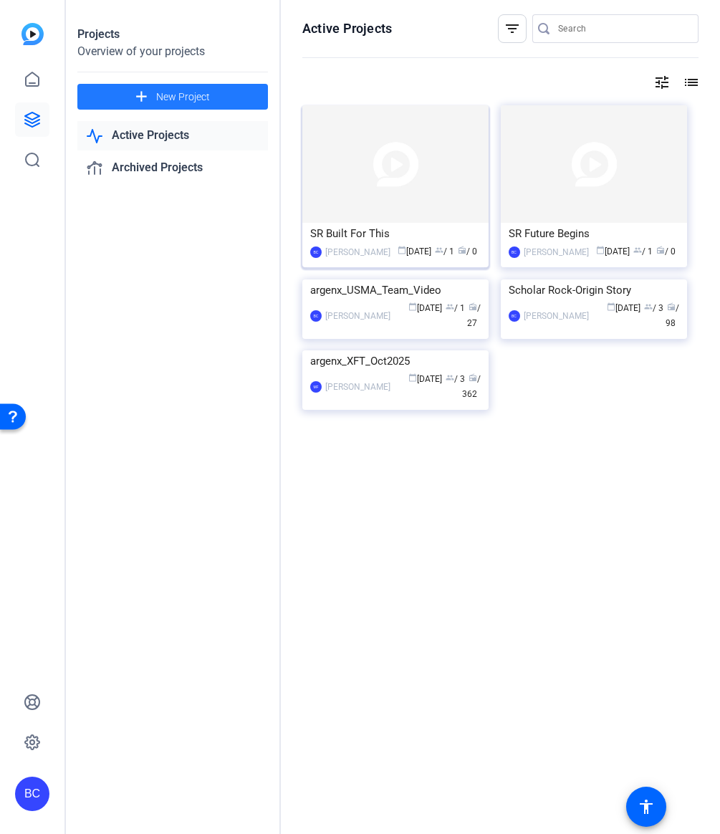
click at [367, 189] on img at bounding box center [396, 164] width 186 height 118
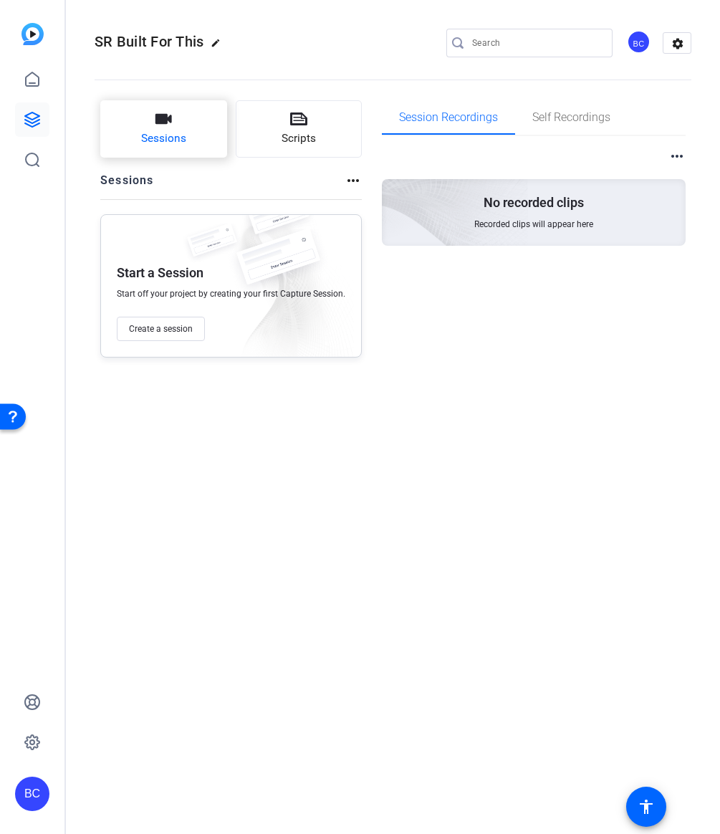
click at [173, 122] on button "Sessions" at bounding box center [163, 128] width 127 height 57
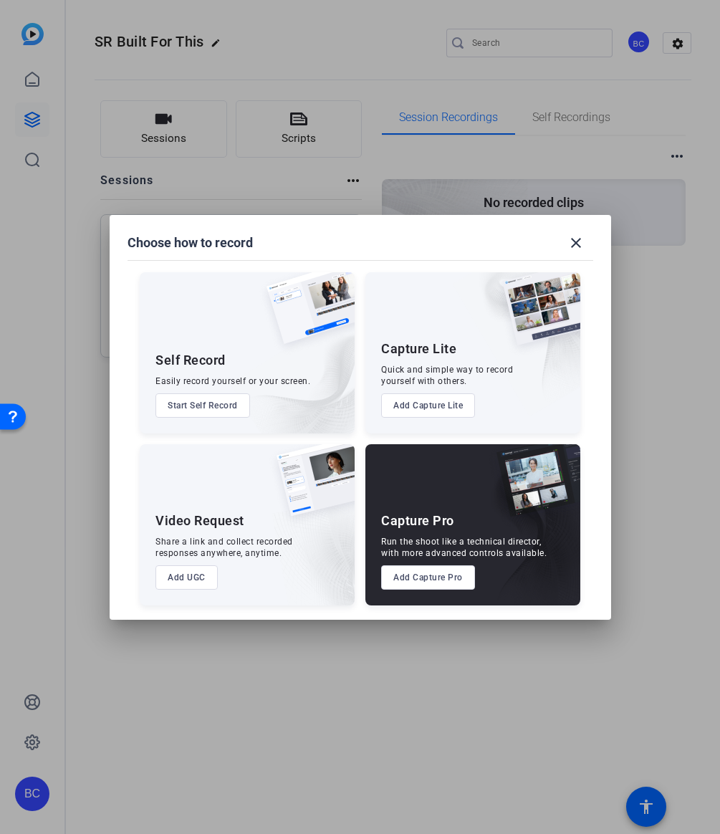
click at [439, 579] on button "Add Capture Pro" at bounding box center [428, 578] width 94 height 24
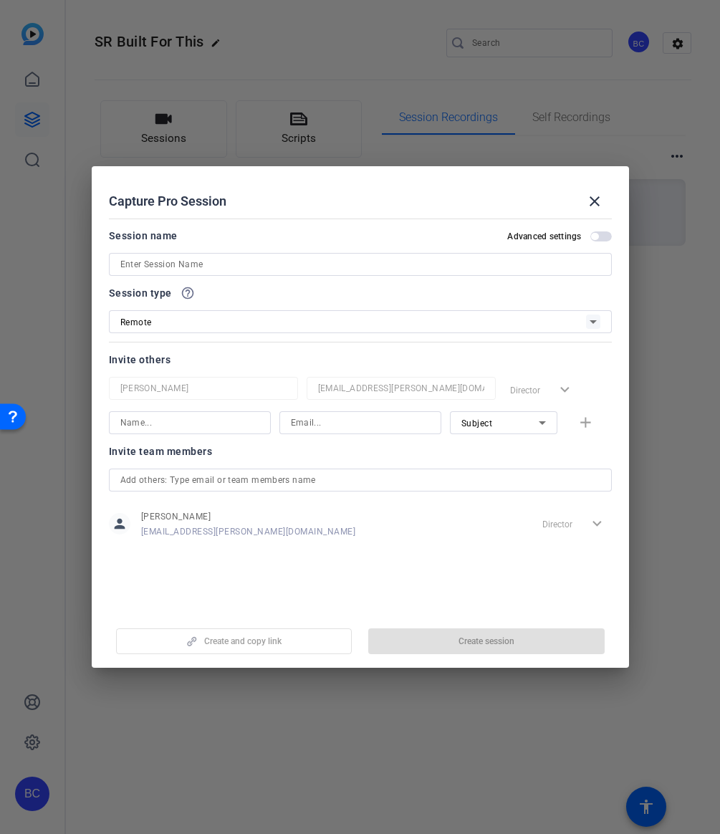
click at [151, 267] on input at bounding box center [360, 264] width 480 height 17
paste input "[PERSON_NAME]"
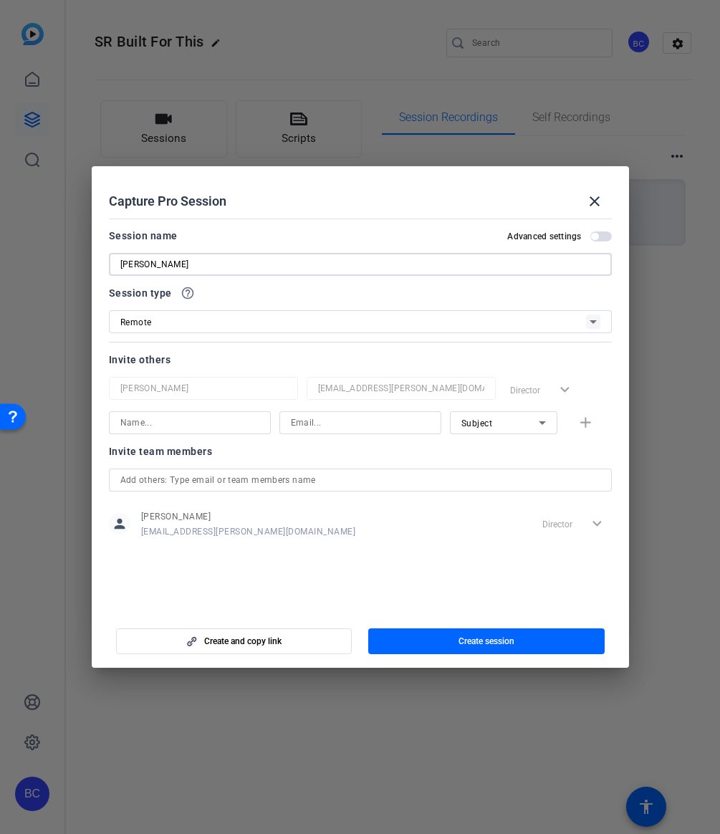
type input "[PERSON_NAME]"
click at [599, 229] on mat-slide-toggle "Advanced settings" at bounding box center [560, 235] width 104 height 17
click at [601, 238] on span "button" at bounding box center [602, 237] width 22 height 10
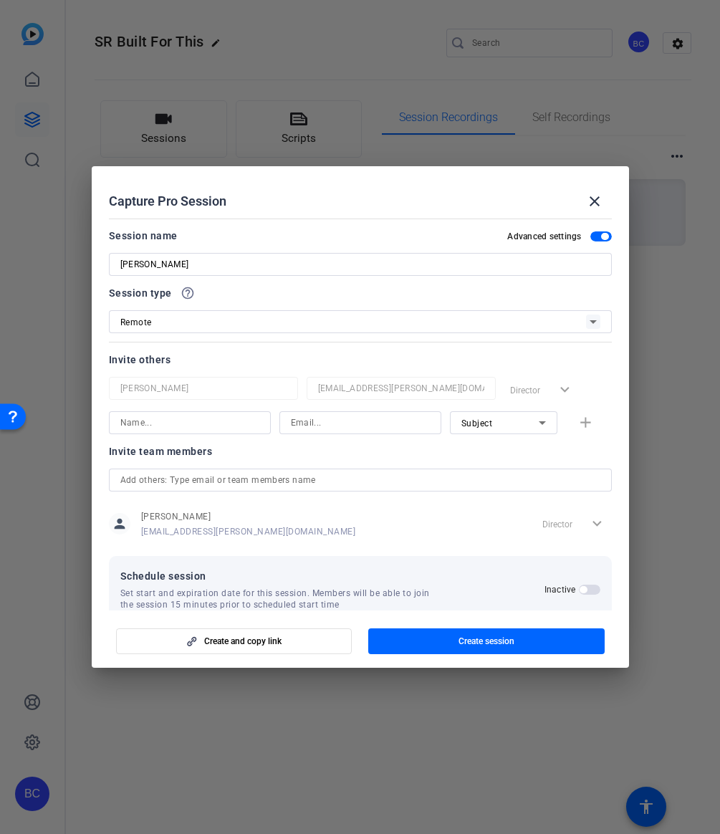
scroll to position [27, 0]
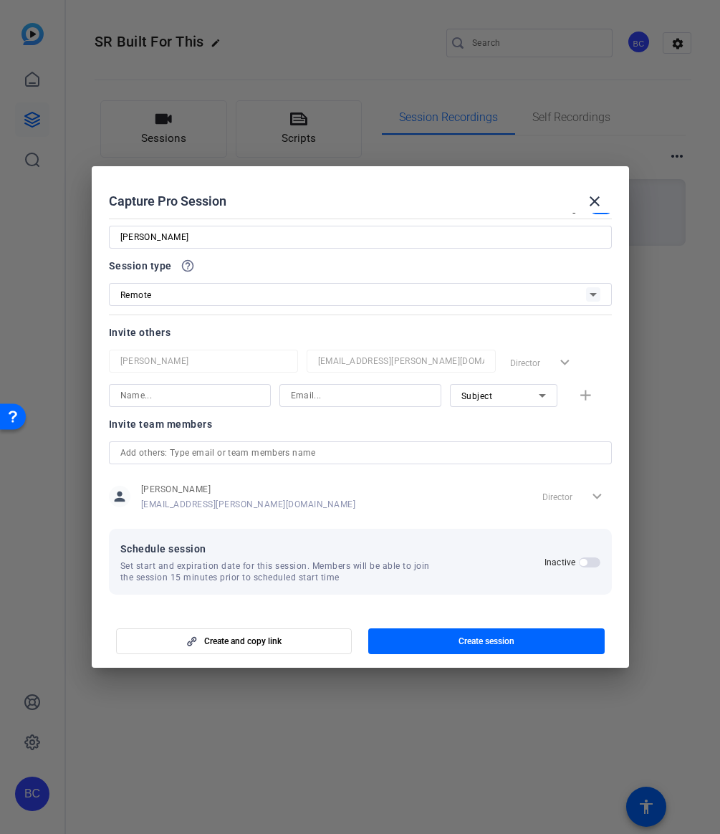
click at [590, 566] on span "button" at bounding box center [590, 563] width 22 height 10
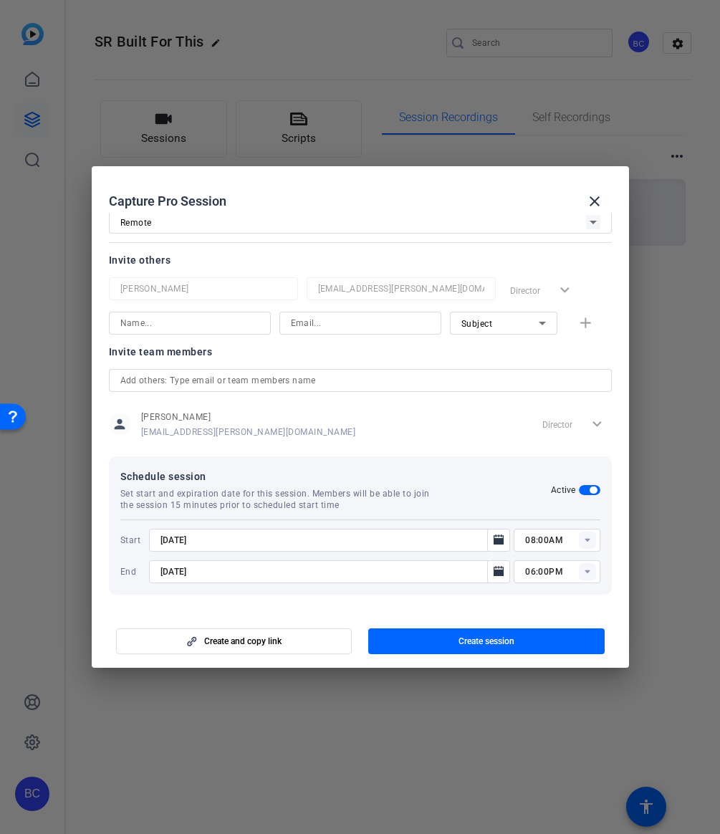
click at [173, 538] on input "[DATE]" at bounding box center [323, 540] width 325 height 17
type input "[DATE]"
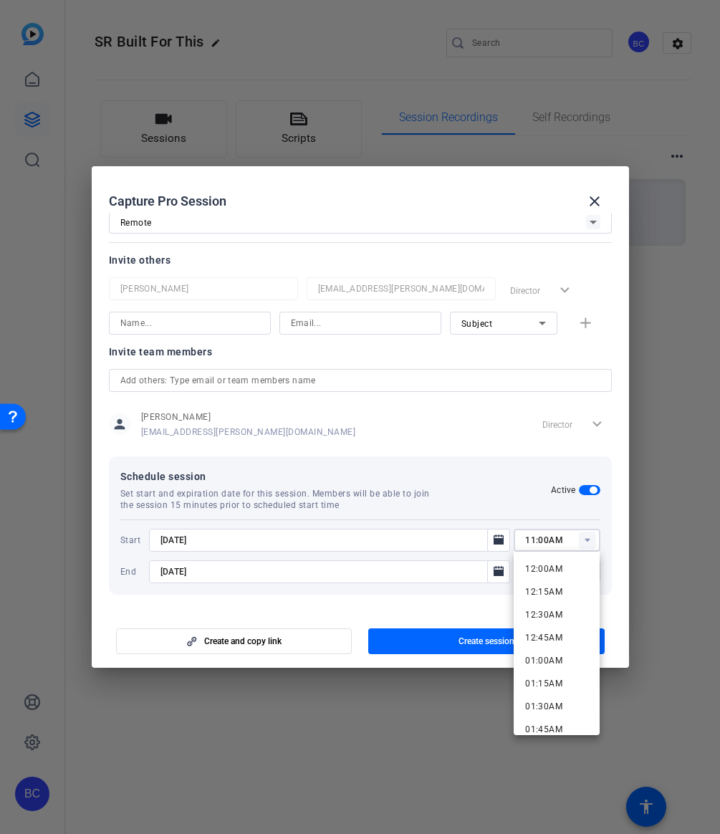
type input "11:00AM"
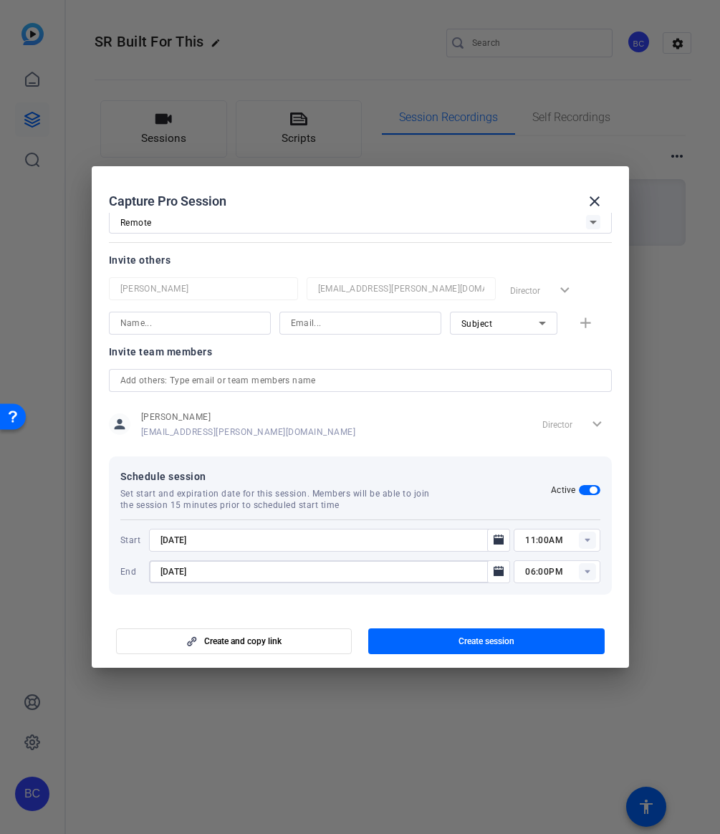
type input "[DATE]"
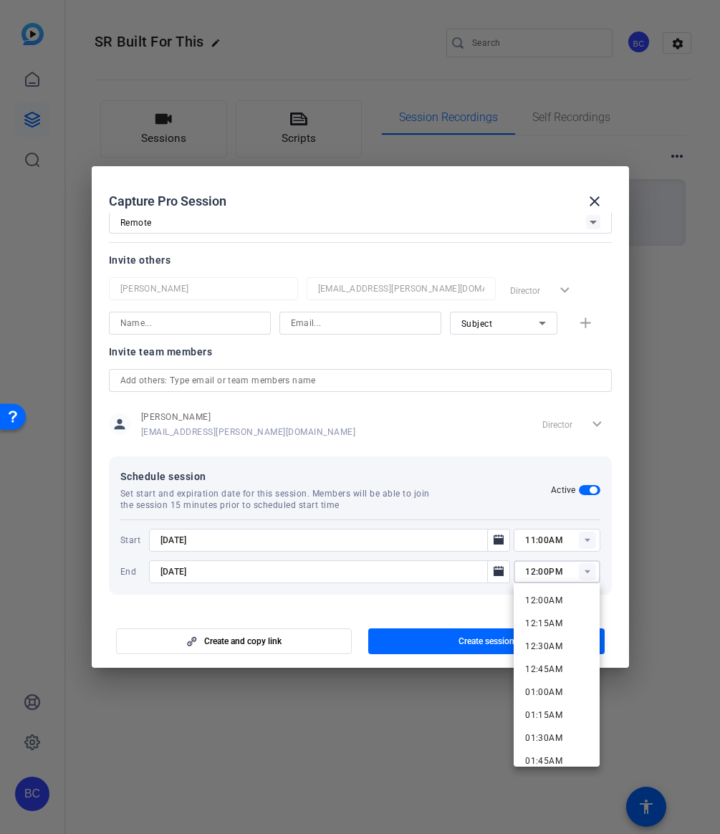
type input "12:00PM"
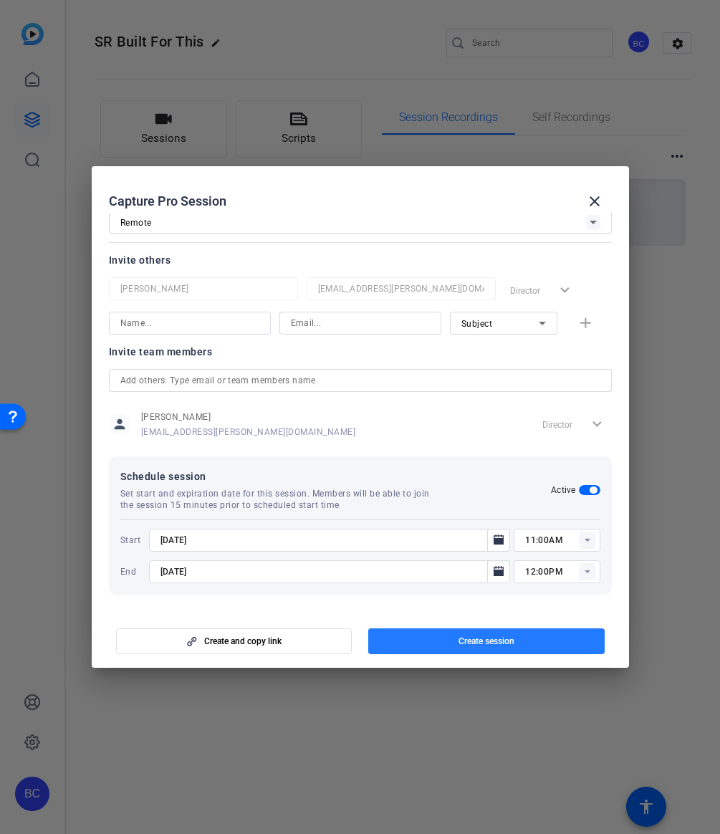
click at [429, 641] on span "button" at bounding box center [486, 641] width 237 height 34
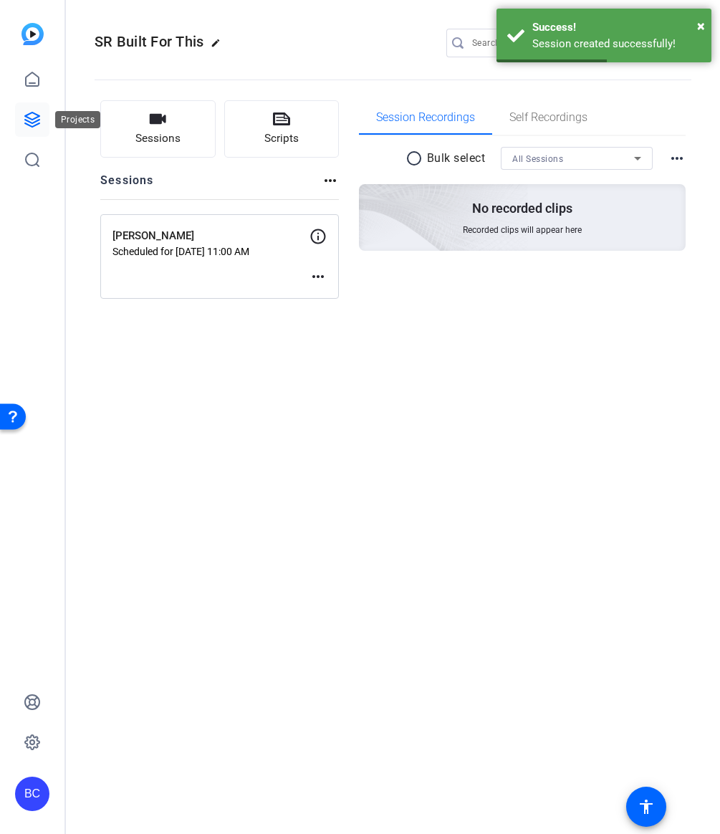
click at [37, 114] on icon at bounding box center [32, 119] width 17 height 17
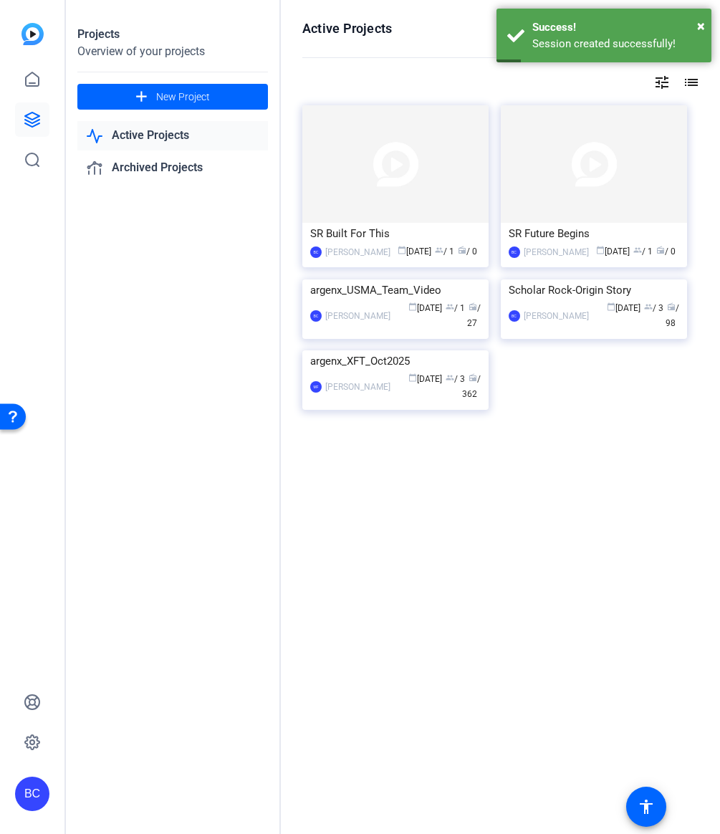
click at [154, 137] on link "Active Projects" at bounding box center [172, 135] width 191 height 29
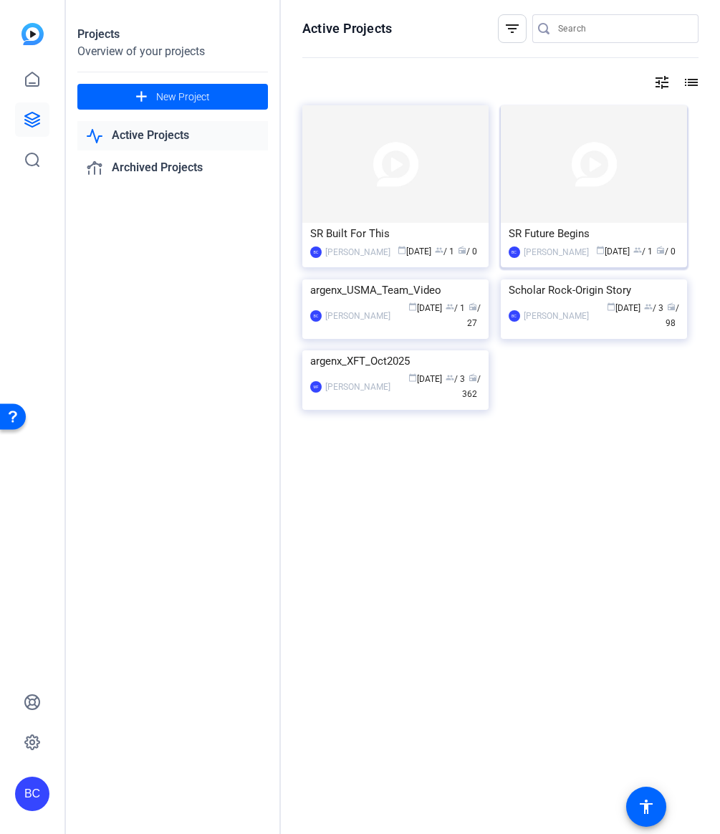
click at [571, 214] on img at bounding box center [594, 164] width 186 height 118
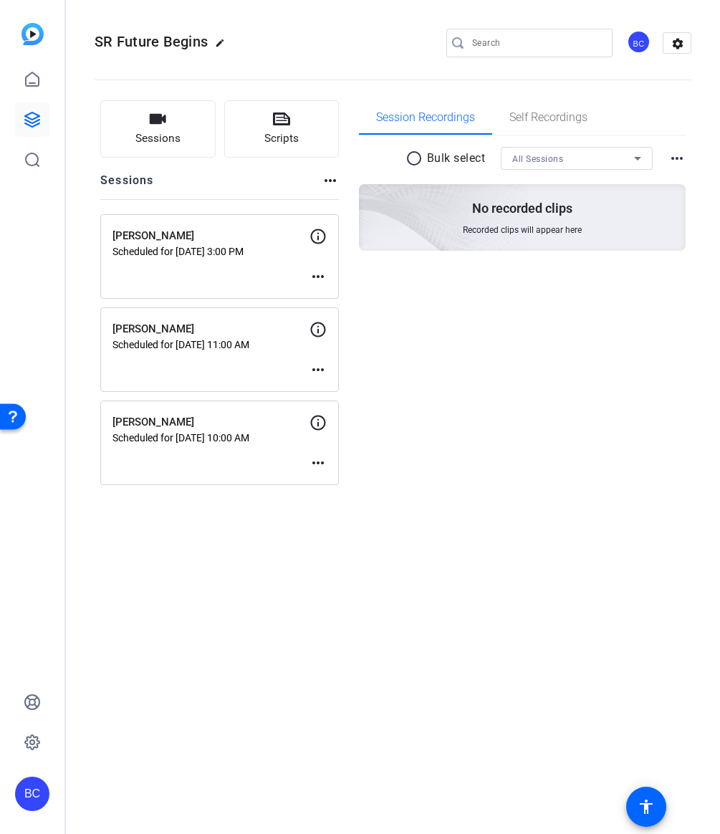
click at [318, 369] on mat-icon "more_horiz" at bounding box center [318, 369] width 17 height 17
click at [316, 328] on div at bounding box center [360, 417] width 720 height 834
click at [222, 340] on p "Scheduled for [DATE] 11:00 AM" at bounding box center [211, 344] width 197 height 11
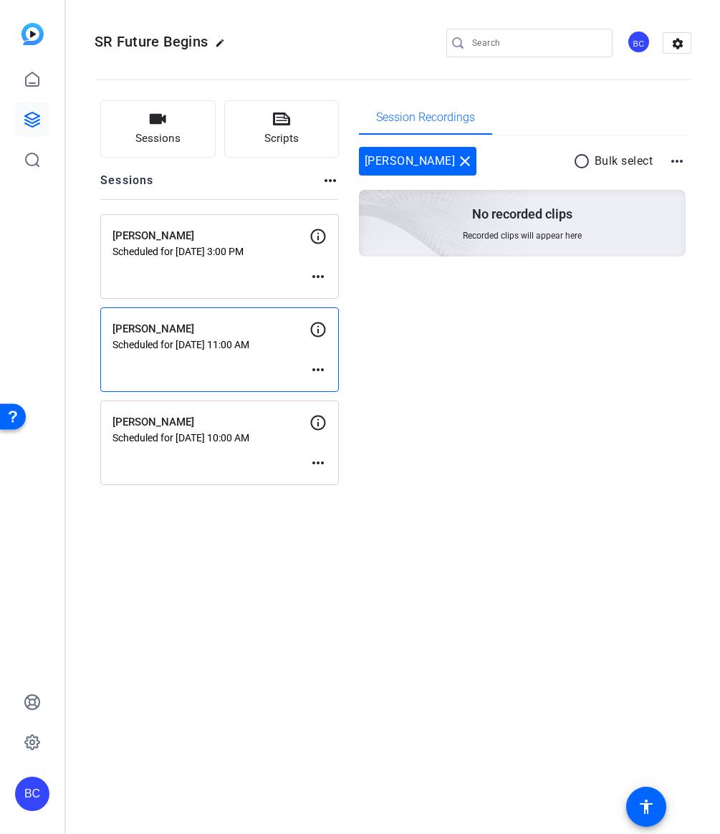
click at [320, 372] on mat-icon "more_horiz" at bounding box center [318, 369] width 17 height 17
click at [330, 391] on span "Edit Session" at bounding box center [353, 391] width 65 height 17
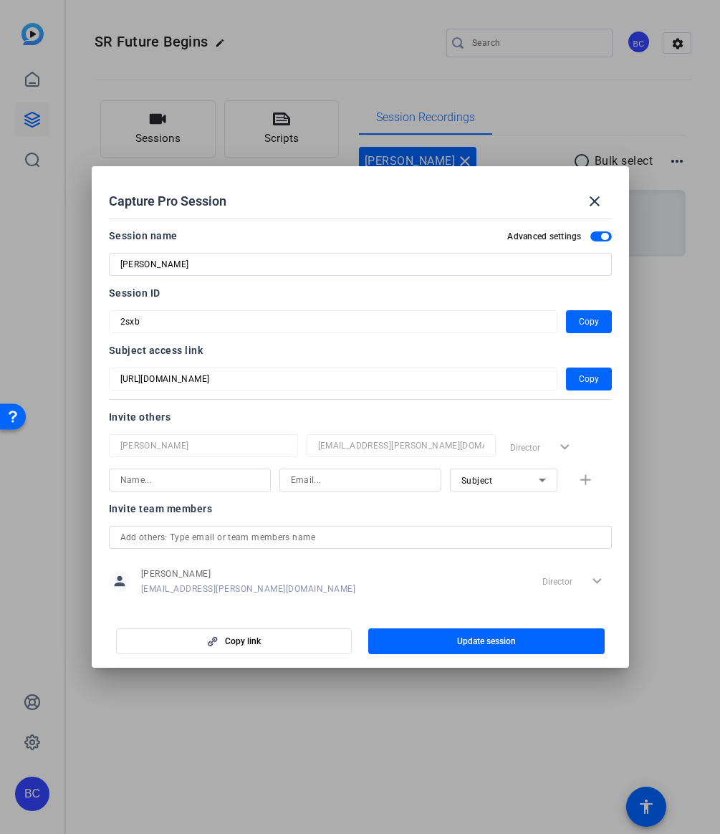
click at [214, 267] on input "[PERSON_NAME]" at bounding box center [360, 264] width 480 height 17
paste input "[PERSON_NAME]"
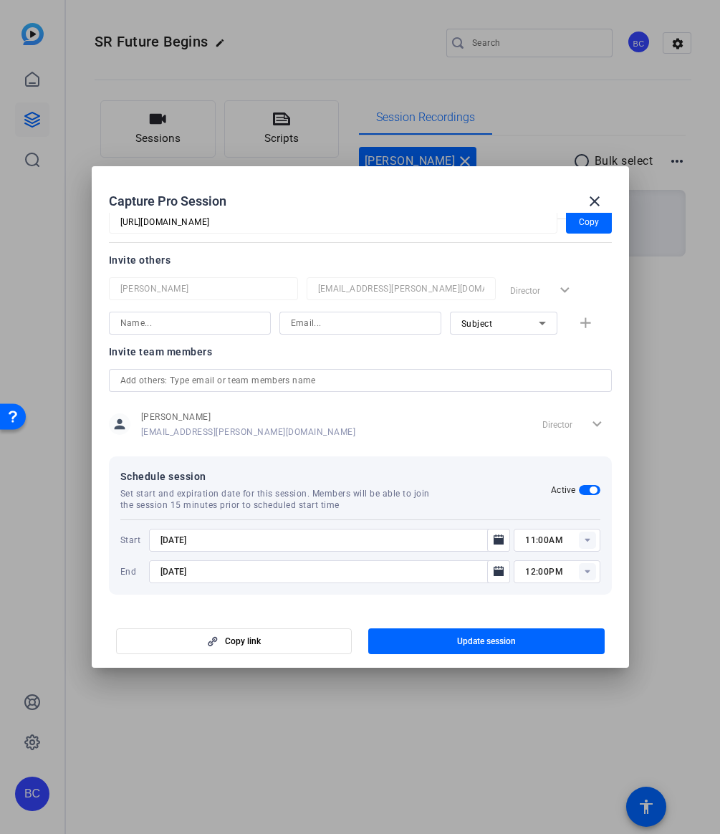
type input "[PERSON_NAME]"
click at [176, 544] on input "[DATE]" at bounding box center [323, 540] width 325 height 17
type input "[DATE]"
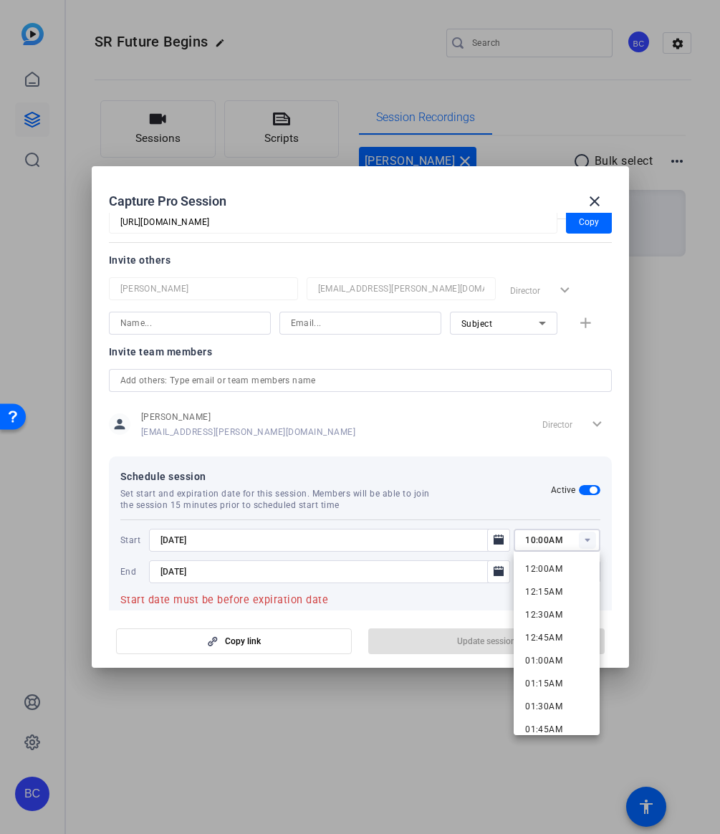
type input "10:00AM"
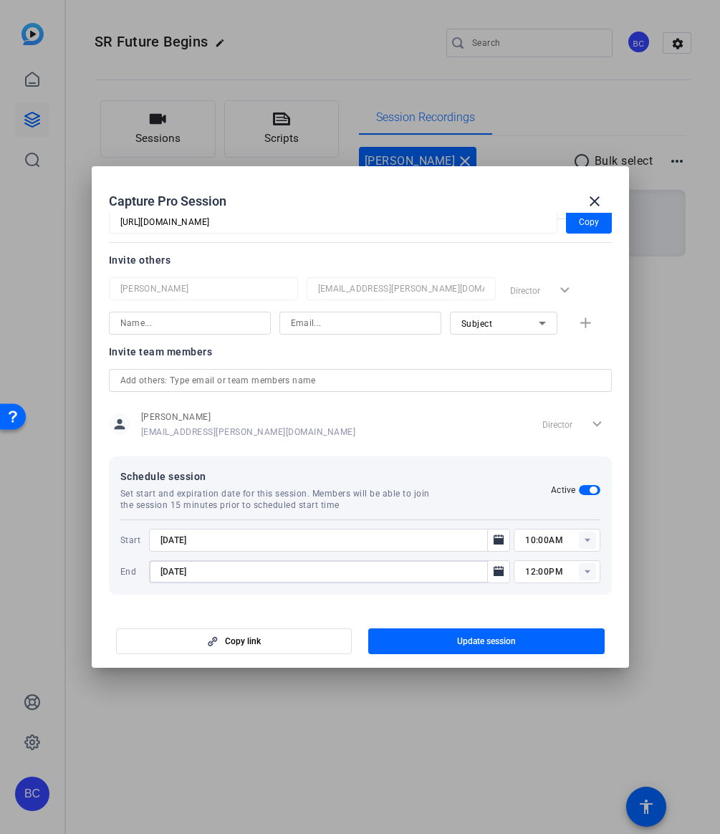
type input "[DATE]"
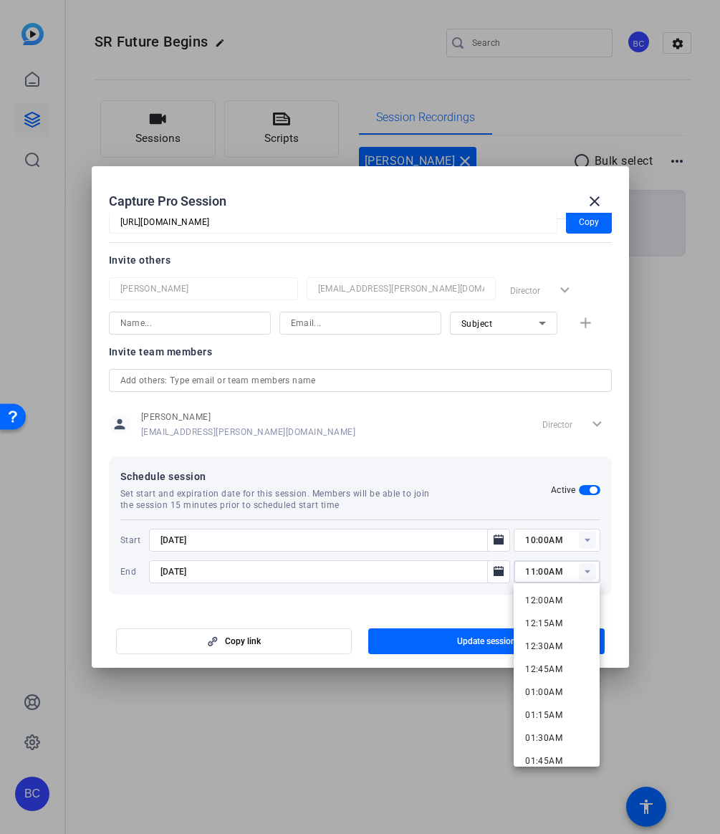
type input "11:00AM"
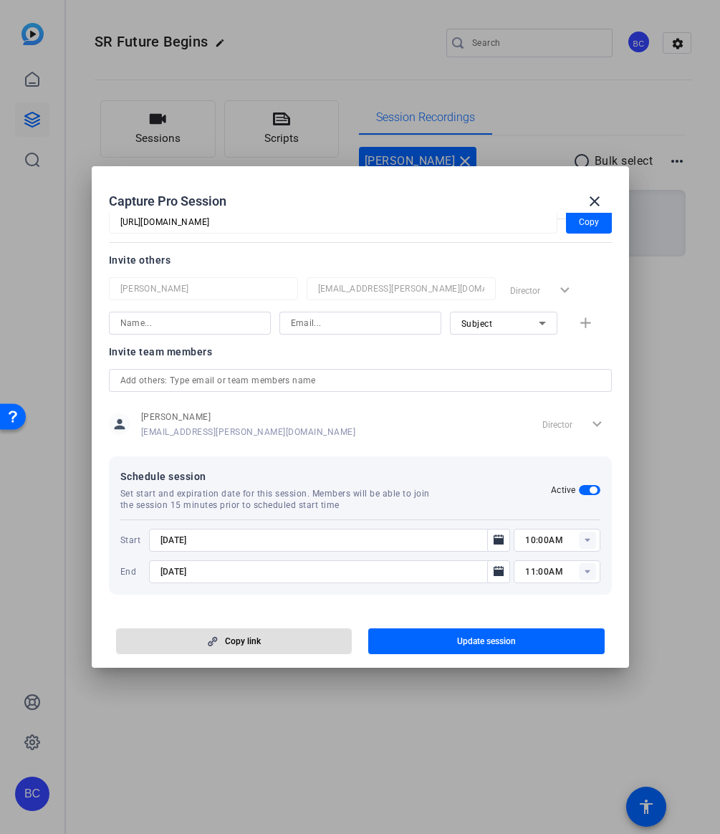
scroll to position [0, 0]
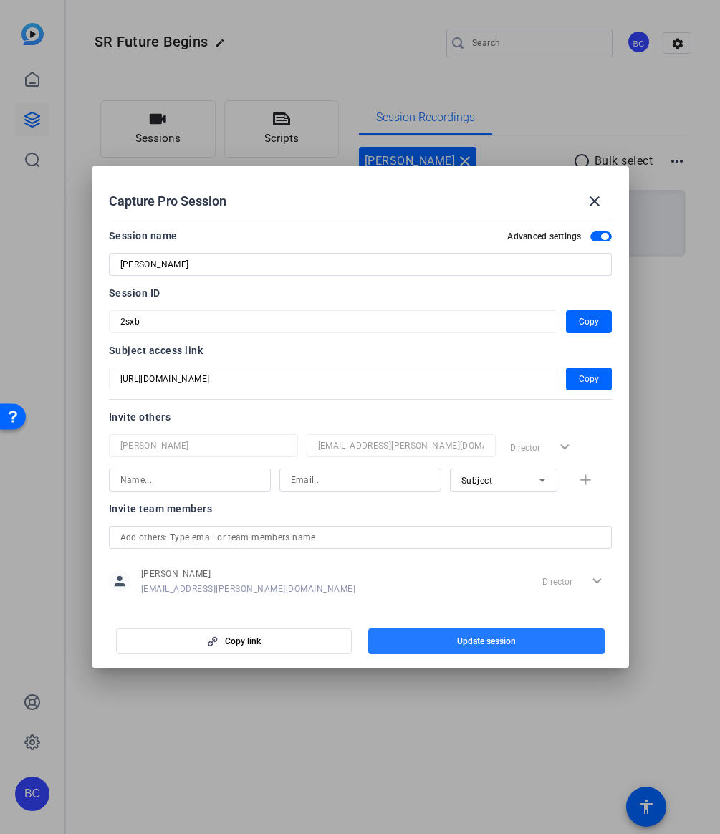
click at [474, 635] on button "Update session" at bounding box center [486, 642] width 237 height 26
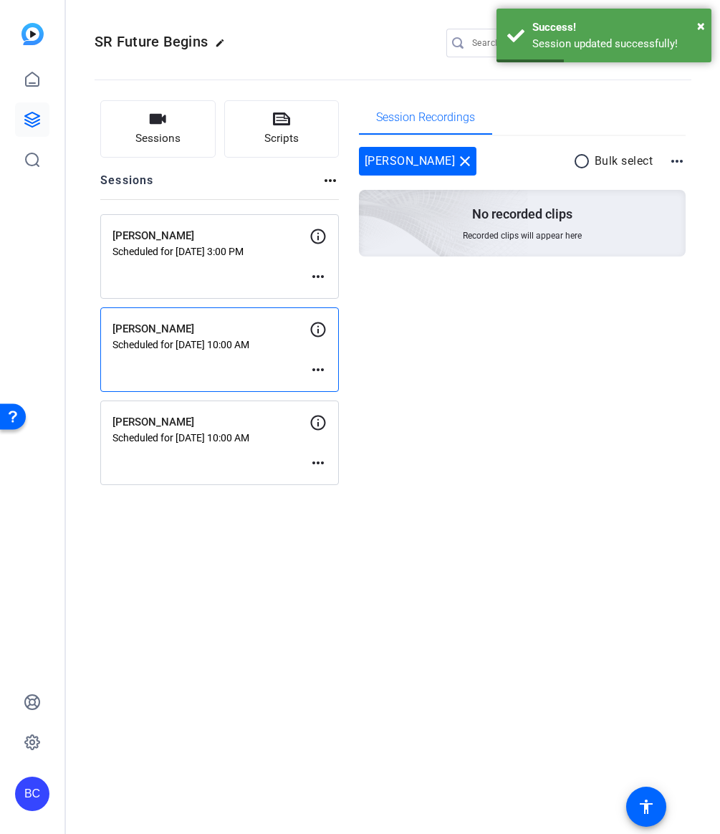
click at [315, 367] on mat-icon "more_horiz" at bounding box center [318, 369] width 17 height 17
click at [328, 386] on span "Edit Session" at bounding box center [353, 391] width 65 height 17
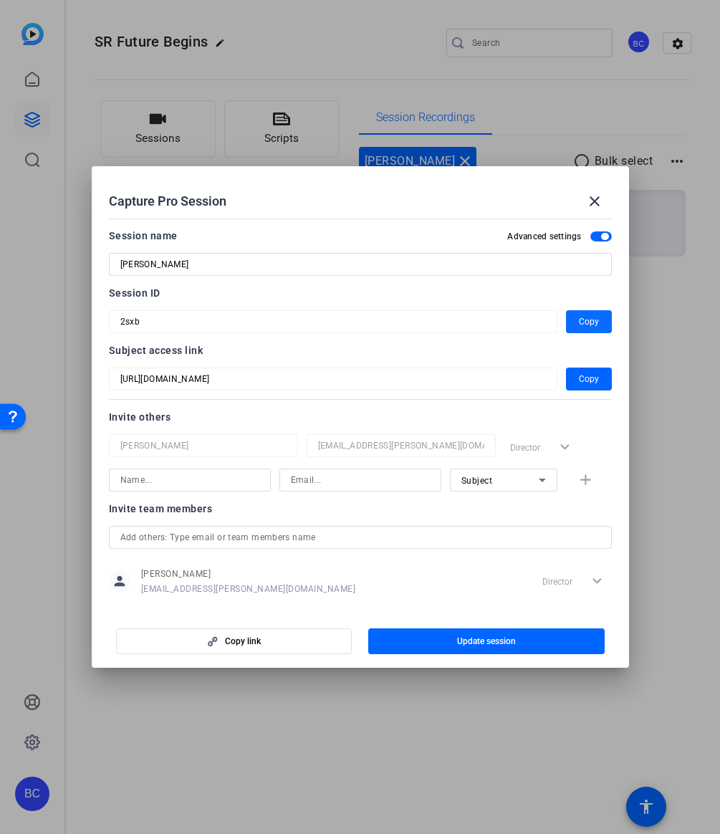
click at [584, 320] on span "Copy" at bounding box center [589, 321] width 20 height 17
click at [596, 197] on mat-icon "close" at bounding box center [594, 201] width 17 height 17
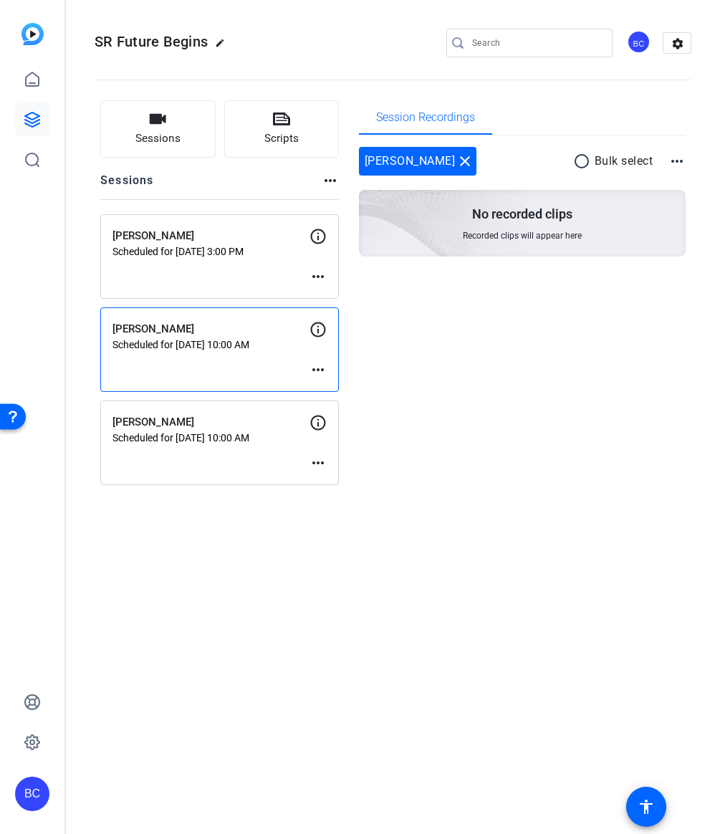
click at [317, 277] on mat-icon "more_horiz" at bounding box center [318, 276] width 17 height 17
click at [324, 297] on span "Edit Session" at bounding box center [353, 298] width 65 height 17
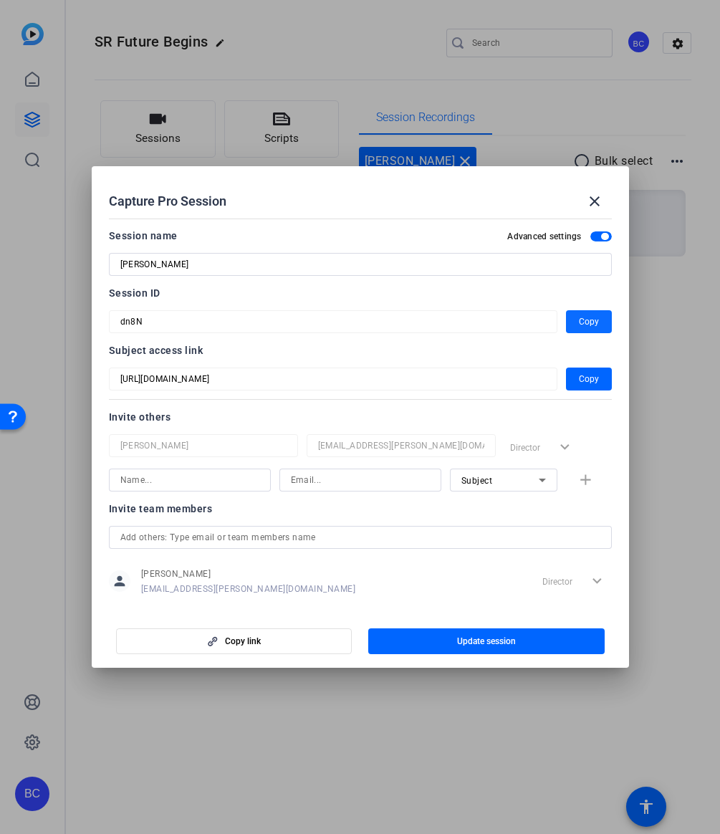
click at [602, 326] on span "button" at bounding box center [589, 322] width 46 height 34
click at [593, 204] on mat-icon "close" at bounding box center [594, 201] width 17 height 17
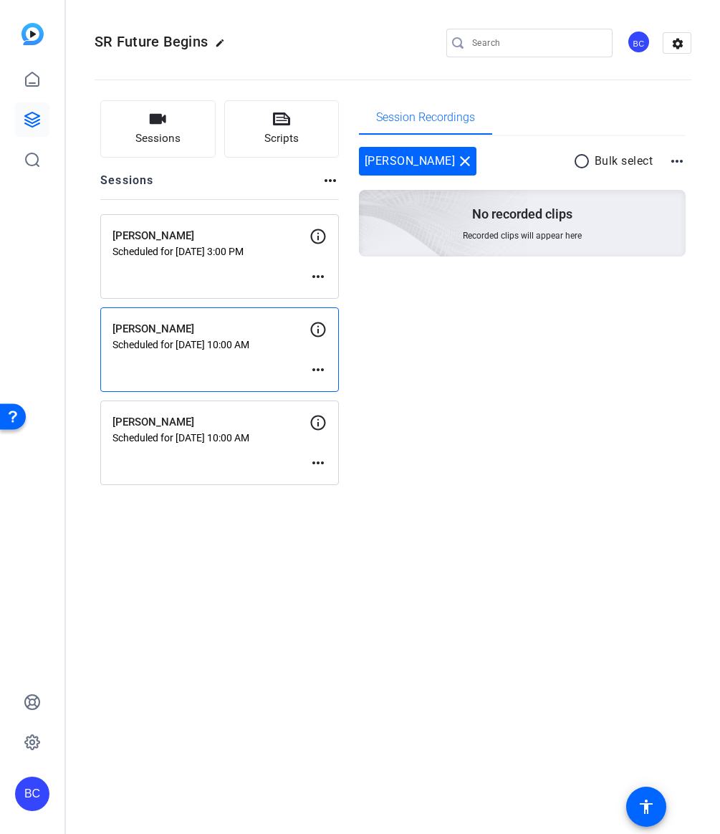
click at [320, 463] on mat-icon "more_horiz" at bounding box center [318, 462] width 17 height 17
click at [325, 480] on span "Edit Session" at bounding box center [353, 484] width 65 height 17
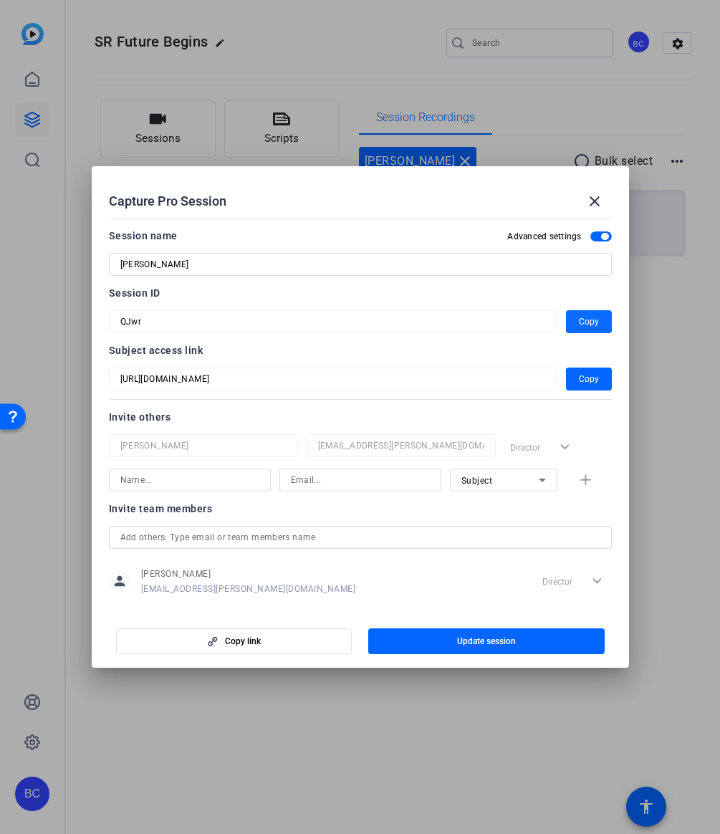
click at [573, 322] on span "button" at bounding box center [589, 322] width 46 height 34
click at [593, 203] on mat-icon "close" at bounding box center [594, 201] width 17 height 17
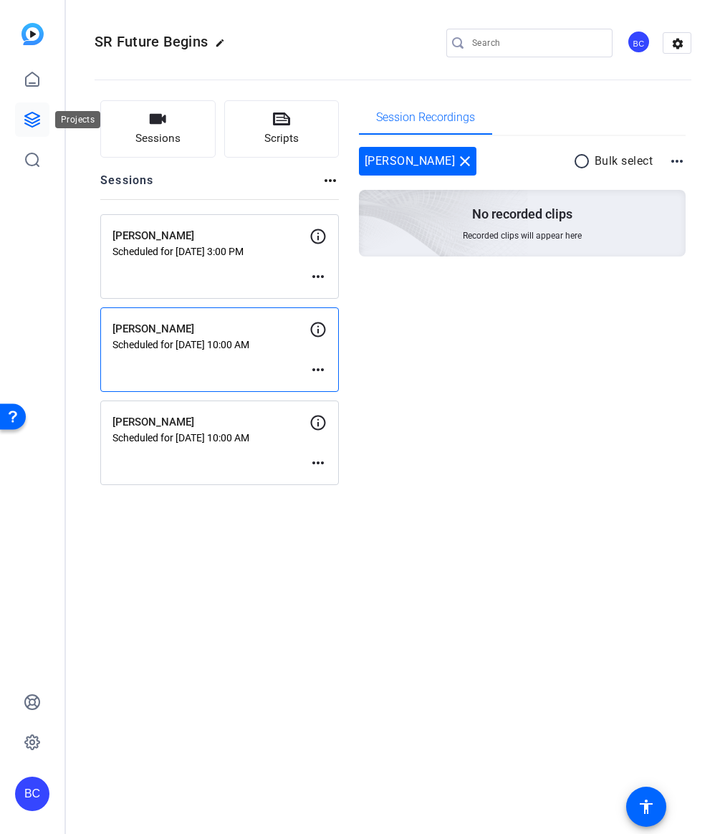
click at [32, 119] on icon at bounding box center [32, 120] width 14 height 14
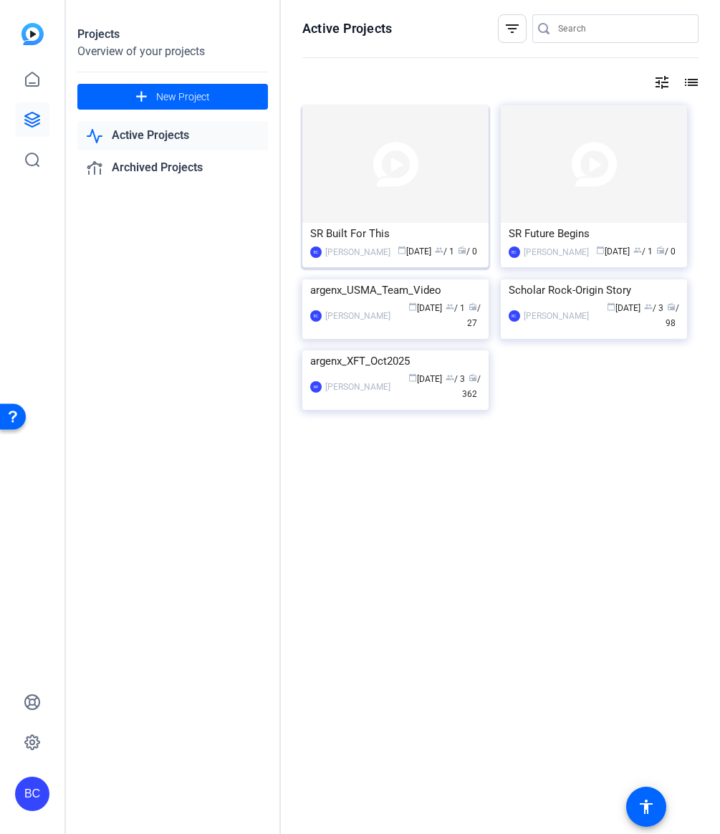
click at [358, 218] on img at bounding box center [396, 164] width 186 height 118
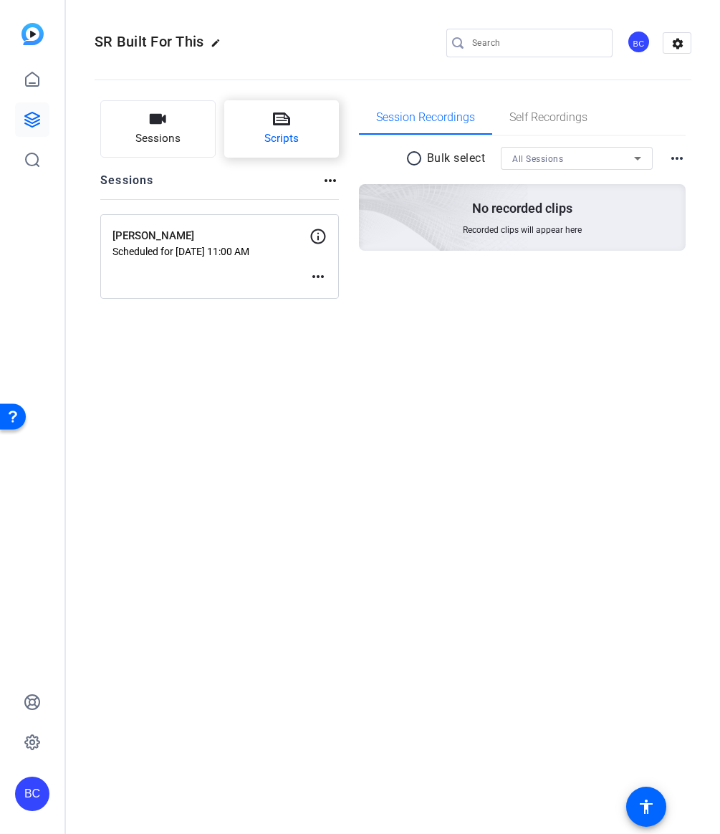
click at [284, 150] on button "Scripts" at bounding box center [281, 128] width 115 height 57
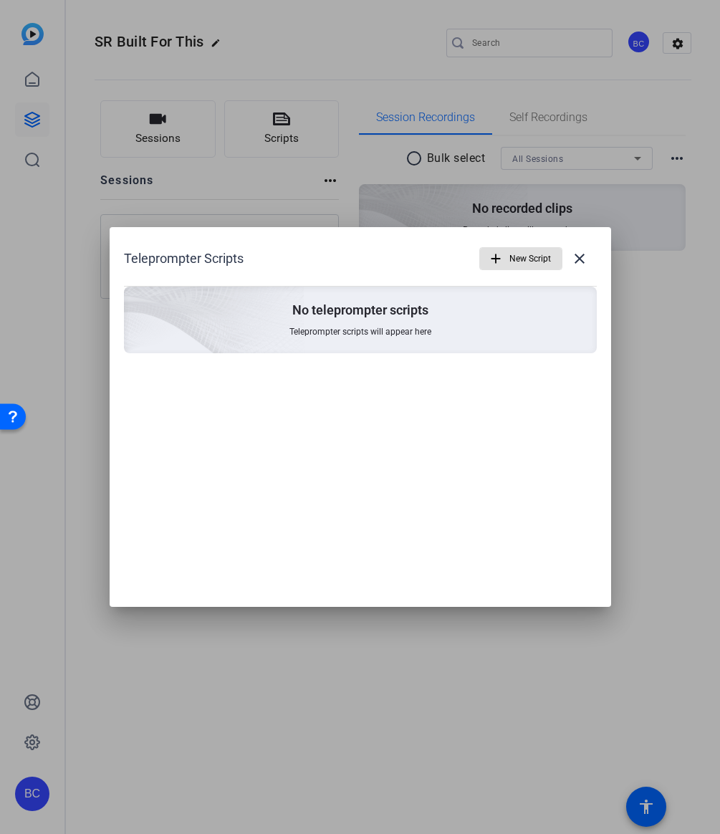
click at [146, 108] on div at bounding box center [360, 417] width 720 height 834
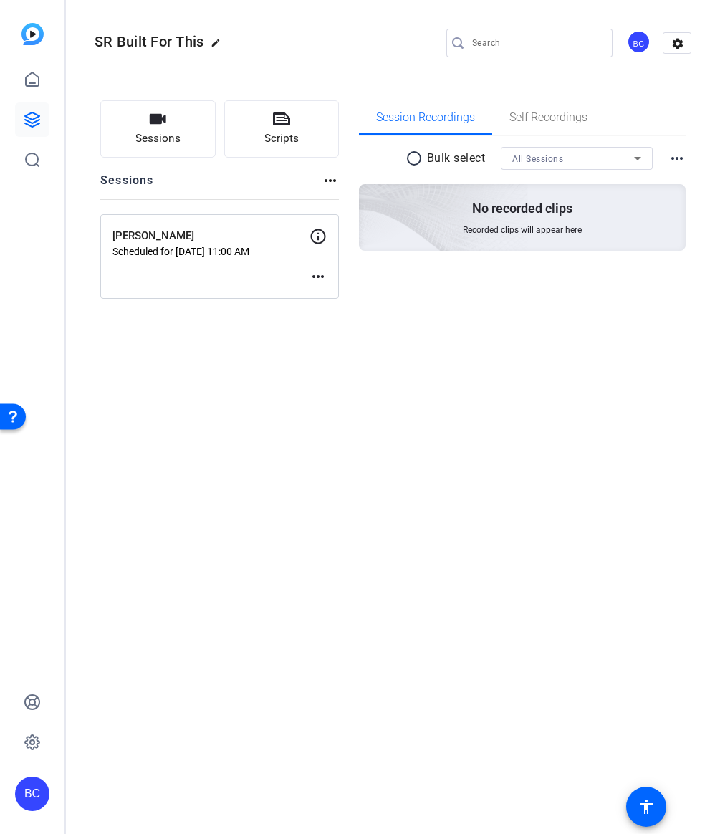
click at [146, 108] on button "Sessions" at bounding box center [157, 128] width 115 height 57
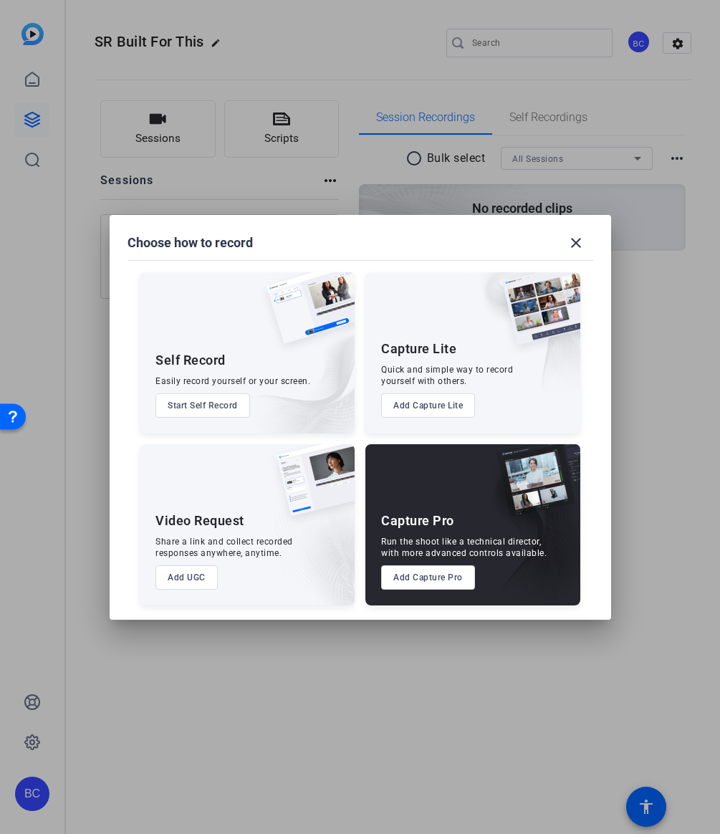
click at [428, 580] on button "Add Capture Pro" at bounding box center [428, 578] width 94 height 24
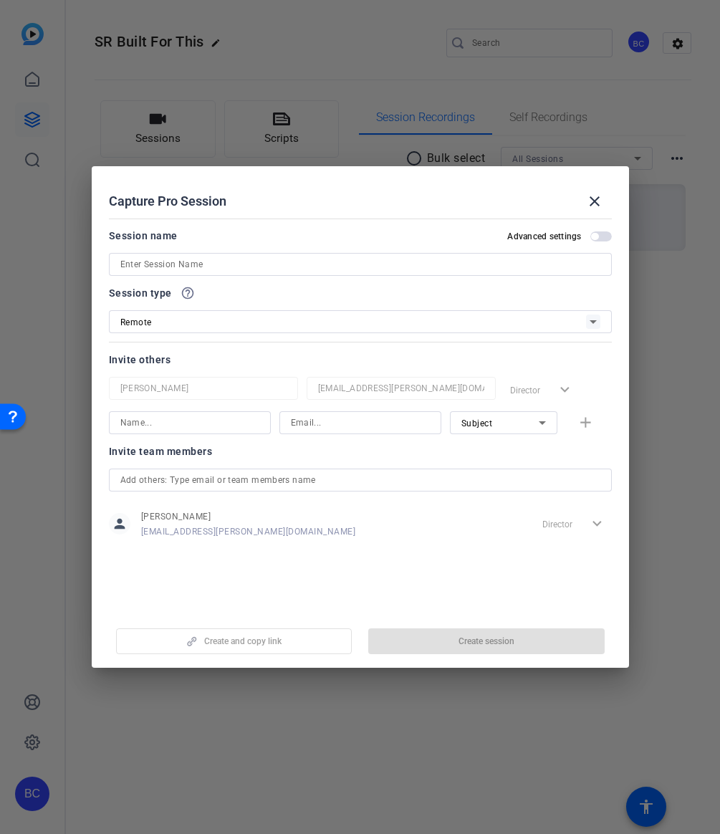
click at [199, 262] on input at bounding box center [360, 264] width 480 height 17
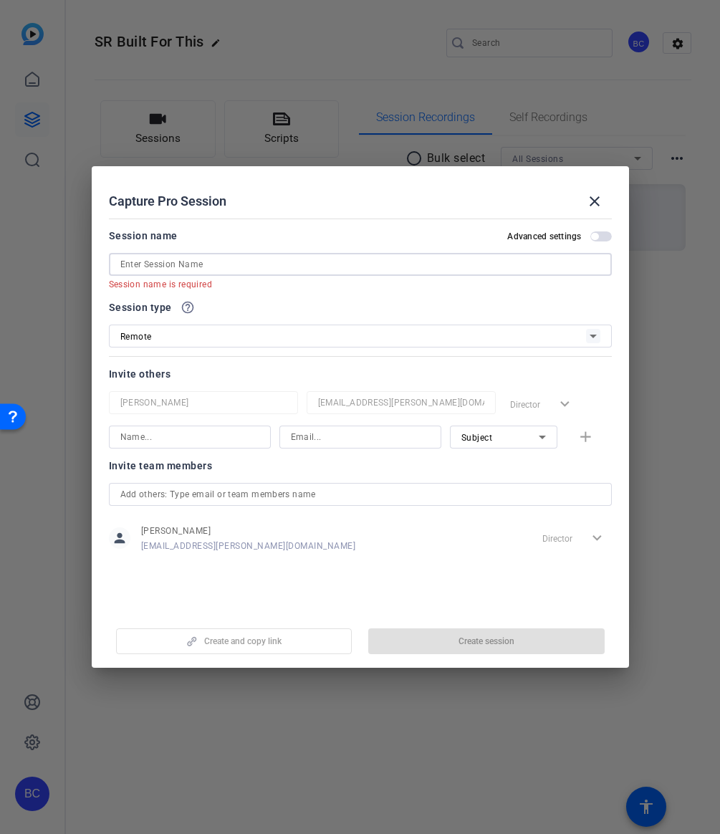
paste input "[PERSON_NAME]"
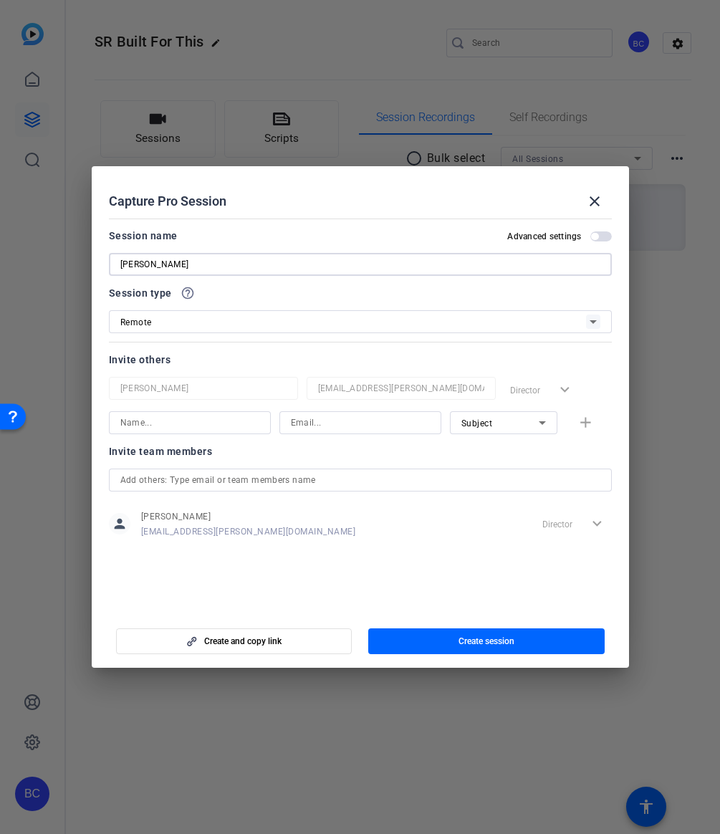
type input "[PERSON_NAME]"
click at [605, 240] on span "button" at bounding box center [602, 237] width 22 height 10
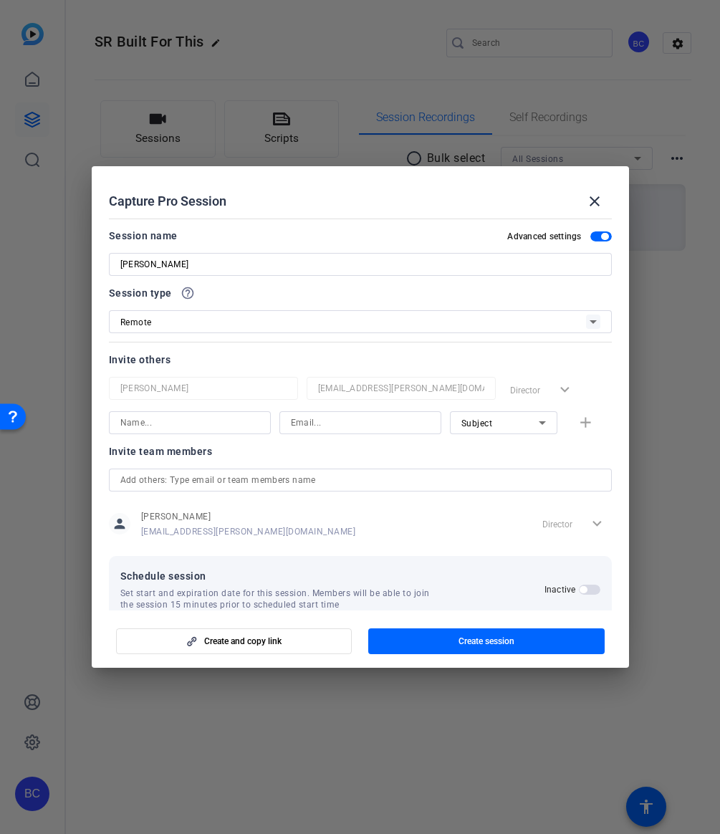
scroll to position [27, 0]
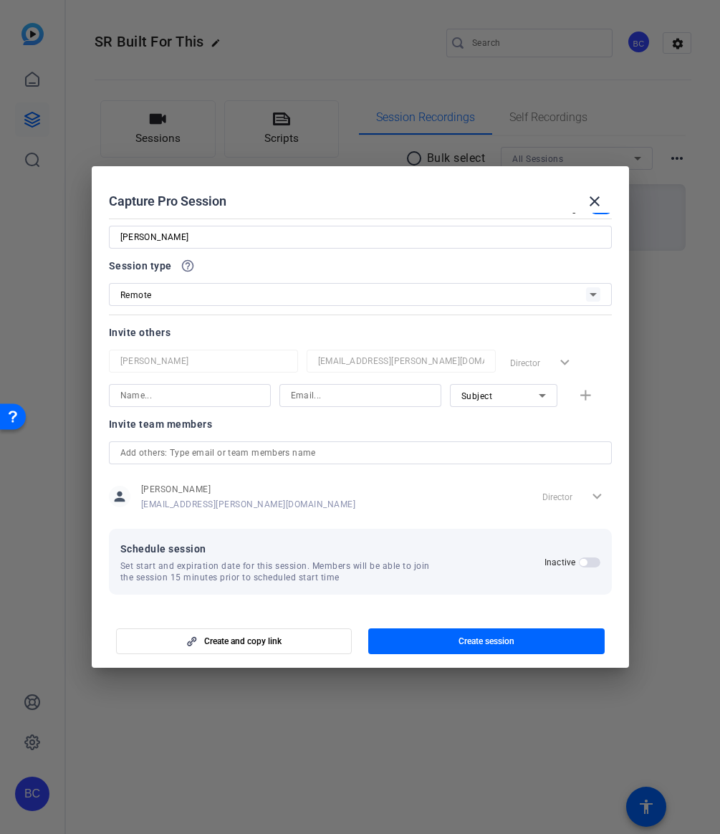
click at [586, 564] on span "button" at bounding box center [583, 562] width 7 height 7
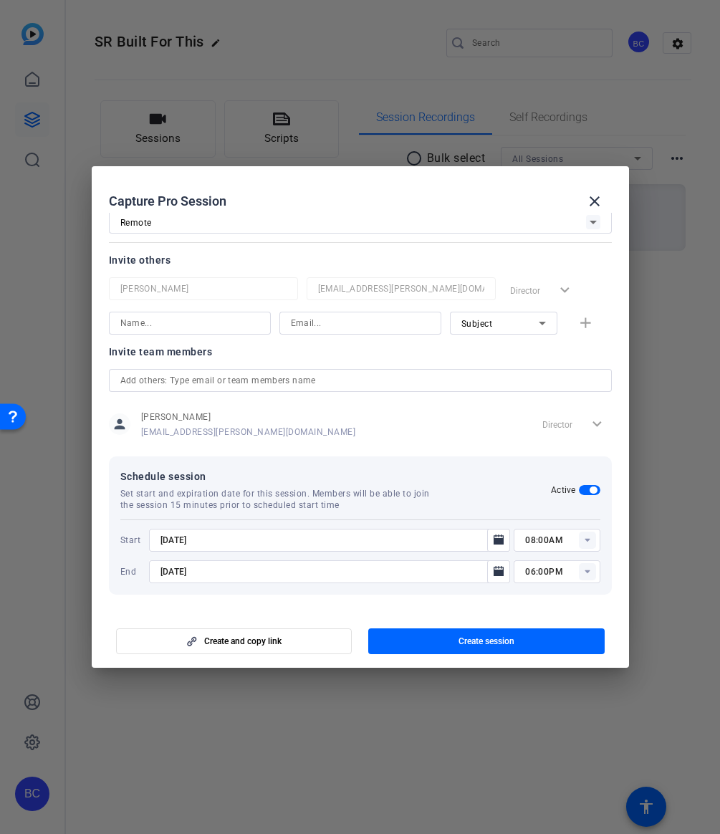
click at [178, 543] on input "[DATE]" at bounding box center [323, 540] width 325 height 17
type input "[DATE]"
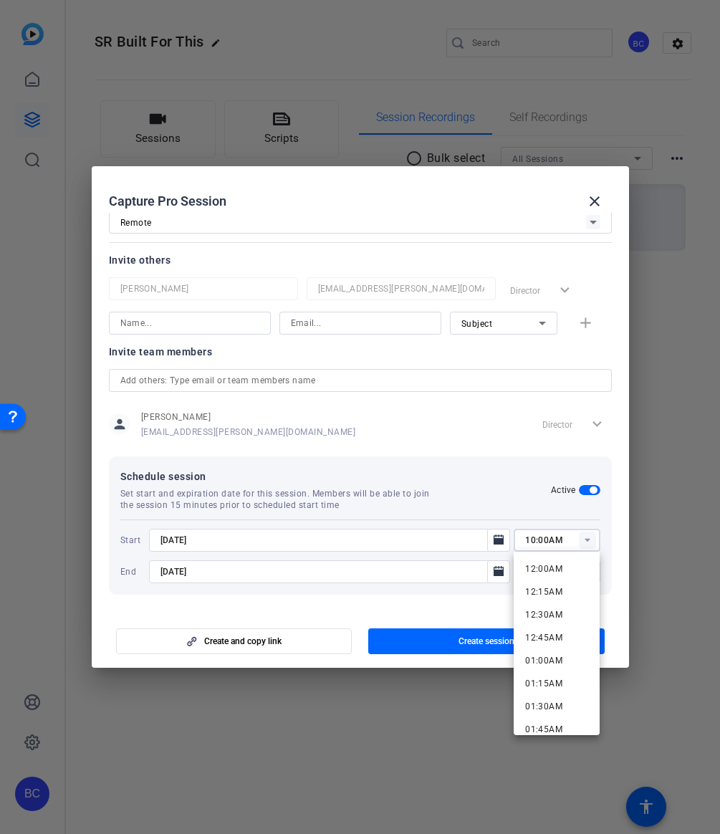
type input "10:00AM"
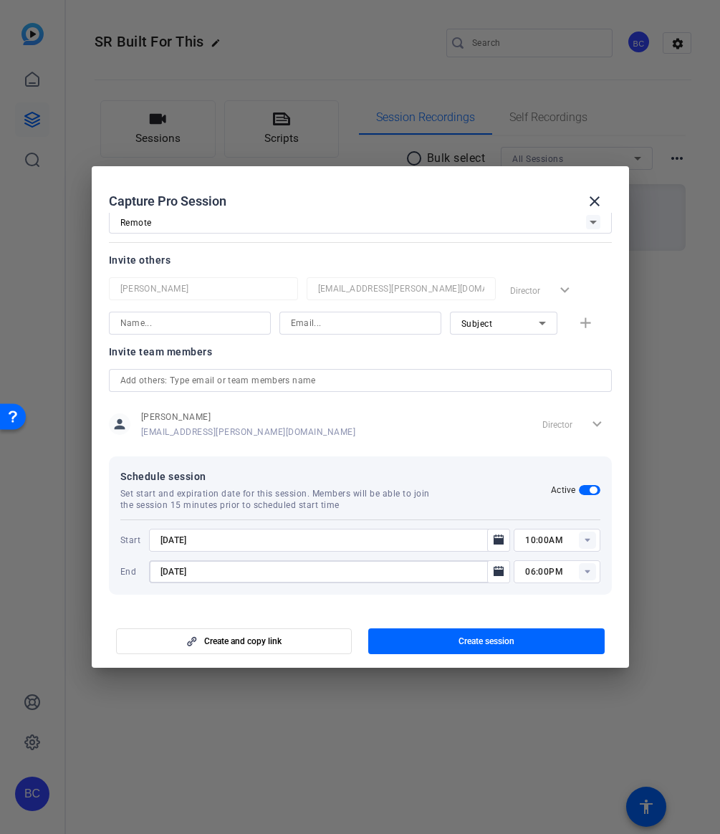
type input "[DATE]"
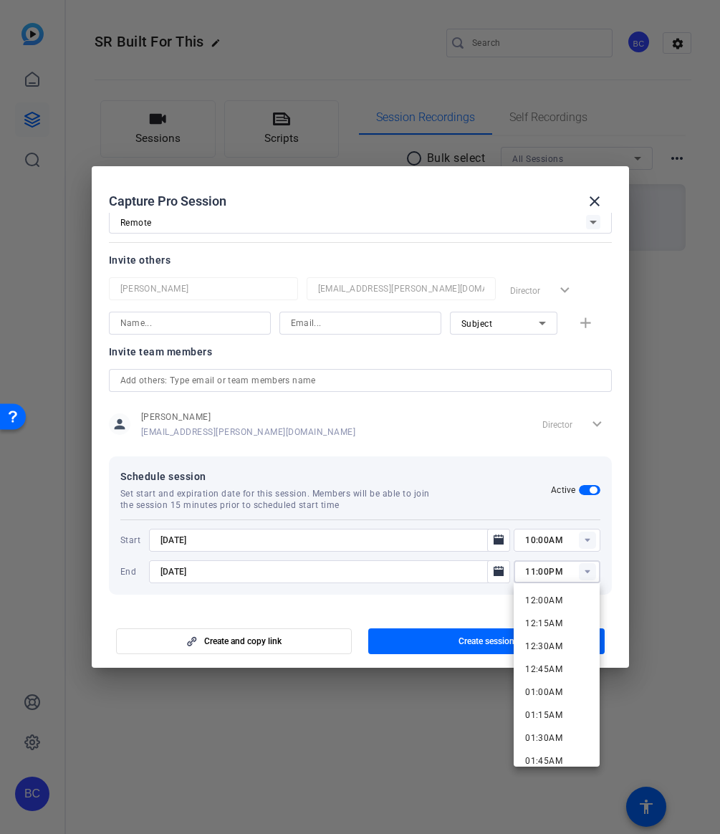
type input "11:00PM"
click at [554, 577] on input "11:00PM" at bounding box center [562, 571] width 75 height 17
type input "11:00AM"
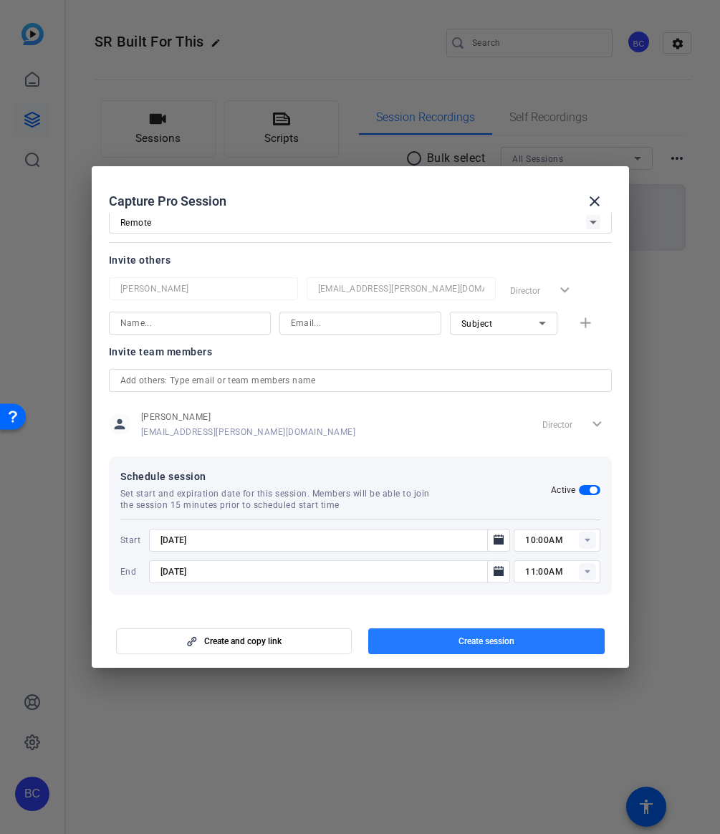
click at [445, 642] on span "button" at bounding box center [486, 641] width 237 height 34
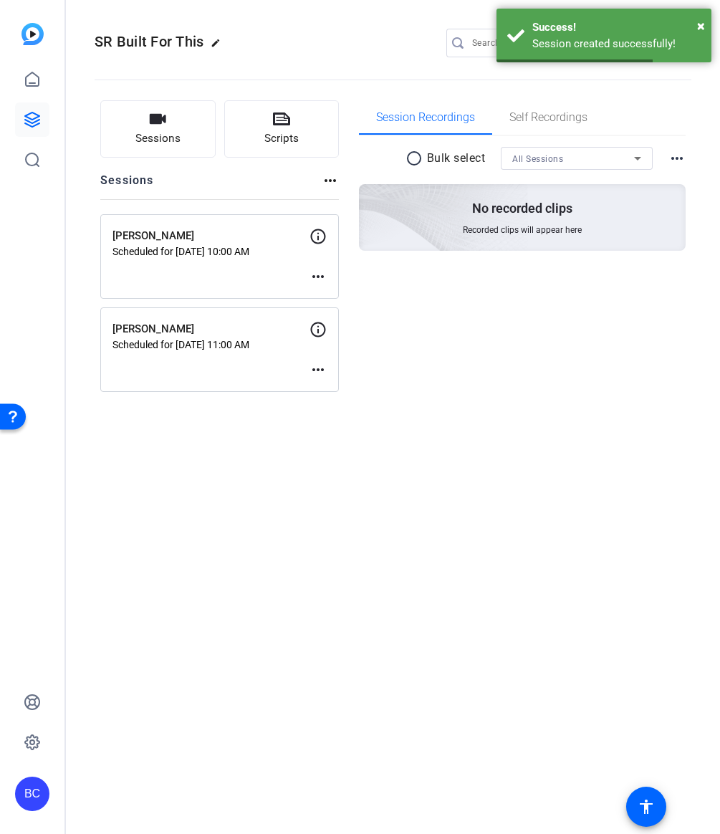
click at [318, 271] on mat-icon "more_horiz" at bounding box center [318, 276] width 17 height 17
click at [330, 291] on span "Edit Session" at bounding box center [353, 298] width 65 height 17
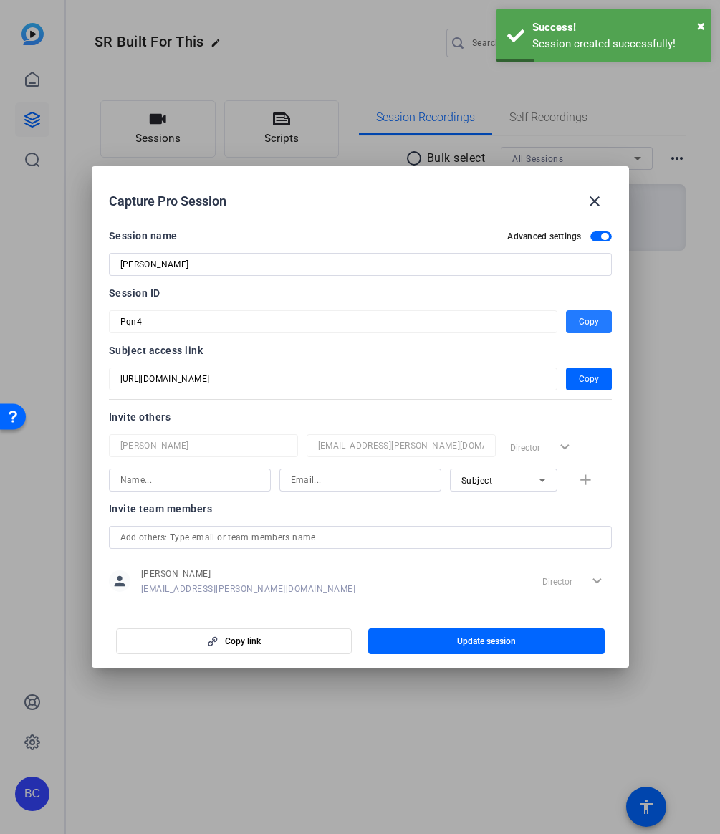
click at [590, 317] on span "Copy" at bounding box center [589, 321] width 20 height 17
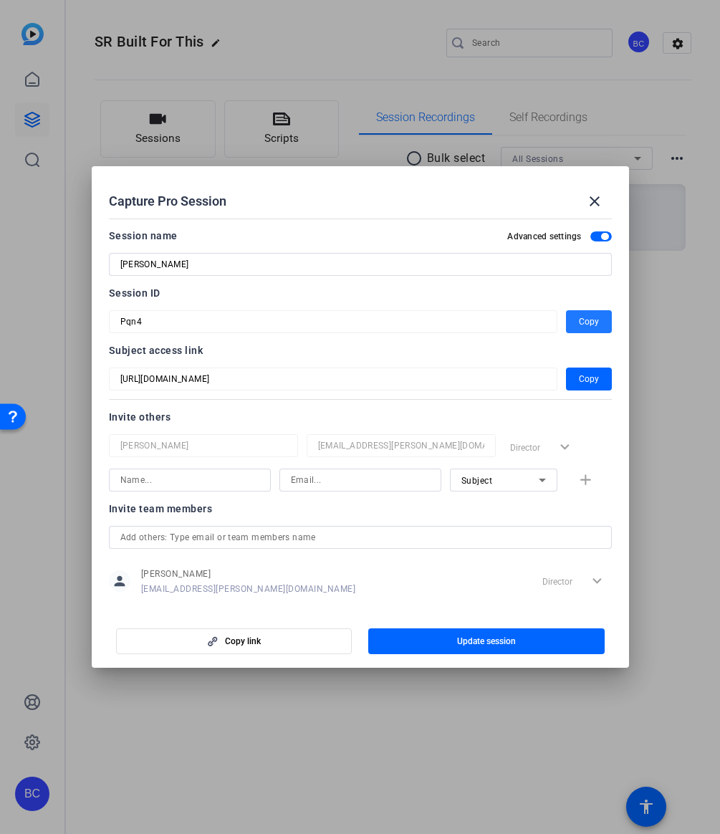
click at [200, 140] on div at bounding box center [360, 417] width 720 height 834
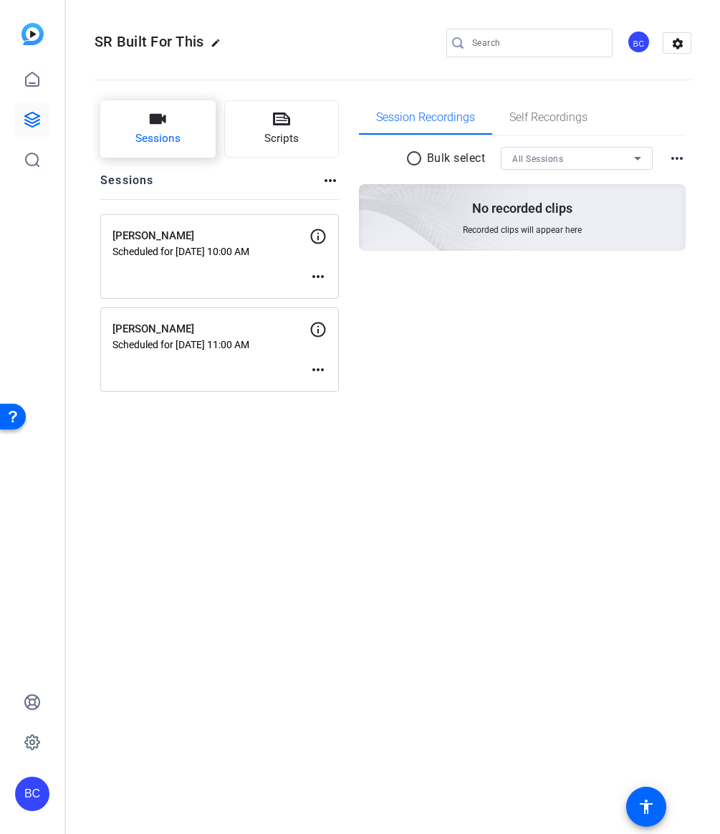
click at [182, 129] on button "Sessions" at bounding box center [157, 128] width 115 height 57
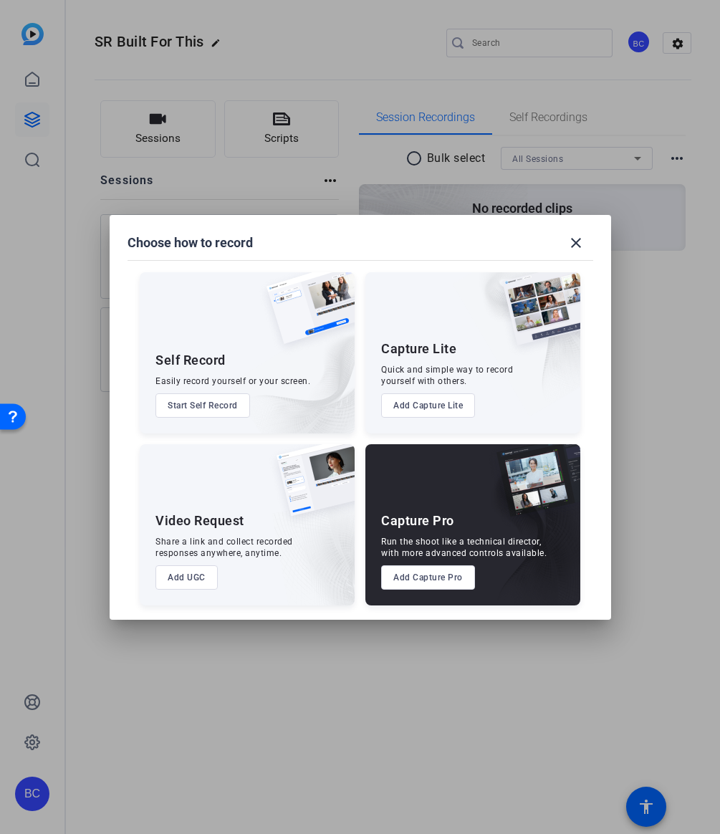
click at [414, 573] on button "Add Capture Pro" at bounding box center [428, 578] width 94 height 24
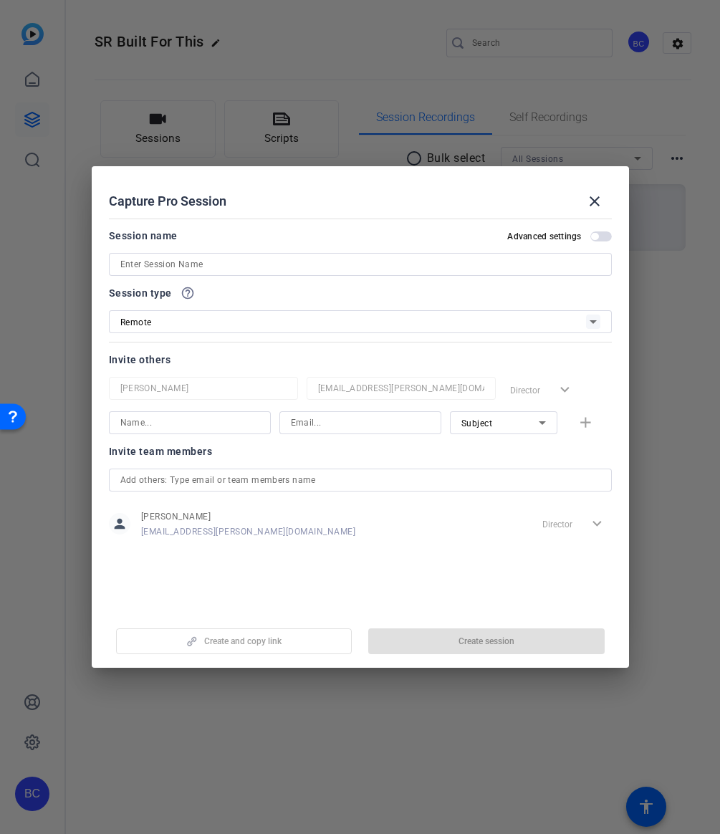
click at [161, 263] on input at bounding box center [360, 264] width 480 height 17
paste input "[PERSON_NAME]"
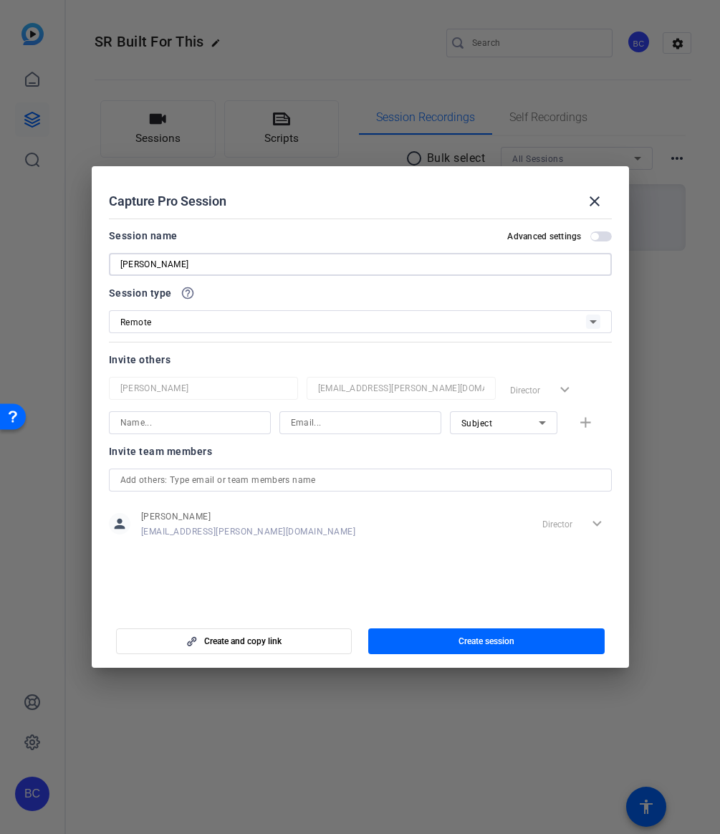
type input "[PERSON_NAME]"
click at [599, 234] on span "button" at bounding box center [602, 237] width 22 height 10
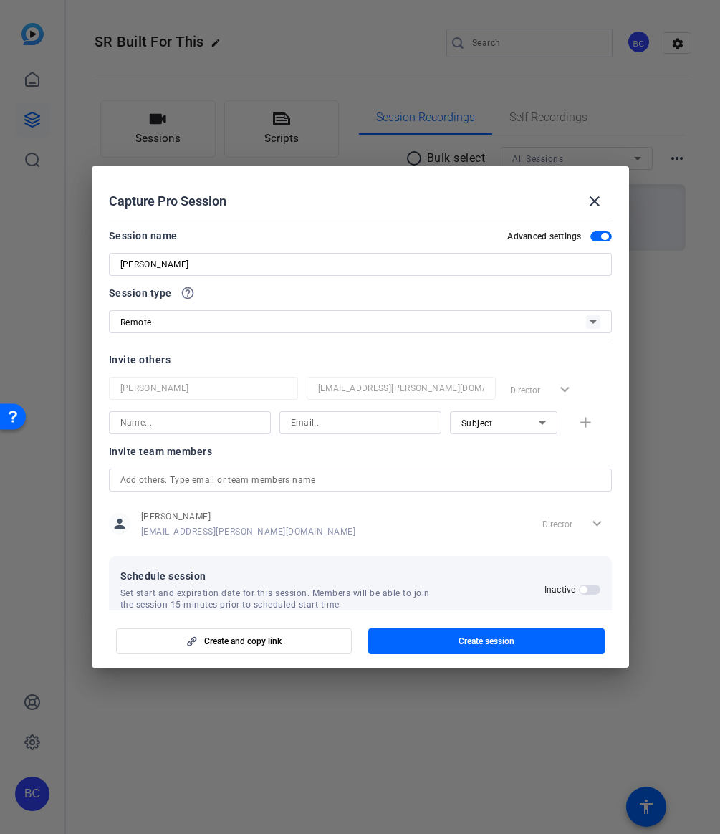
scroll to position [27, 0]
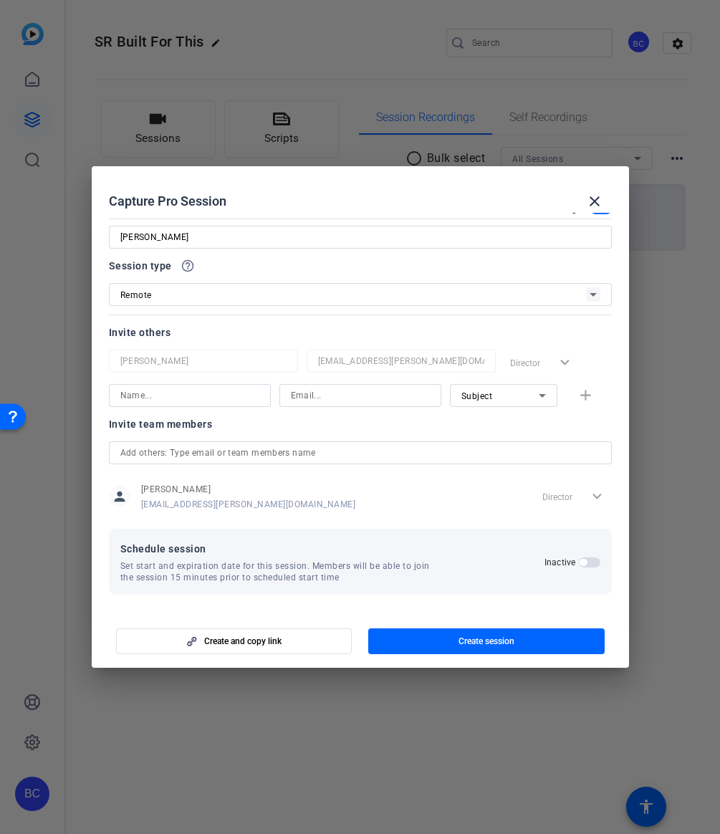
click at [593, 560] on span "button" at bounding box center [590, 563] width 22 height 10
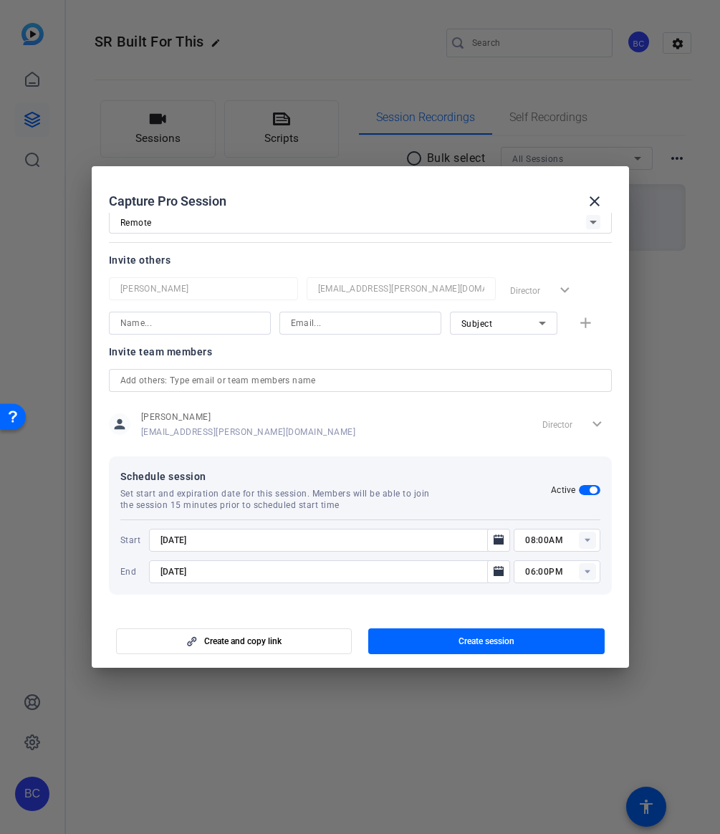
click at [171, 538] on input "[DATE]" at bounding box center [323, 540] width 325 height 17
type input "[DATE]"
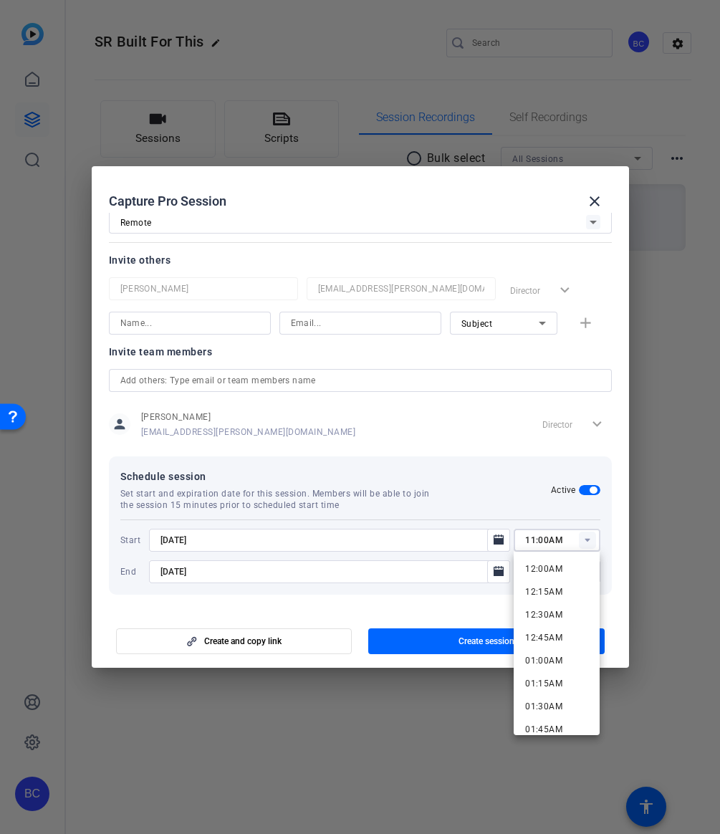
type input "11:00AM"
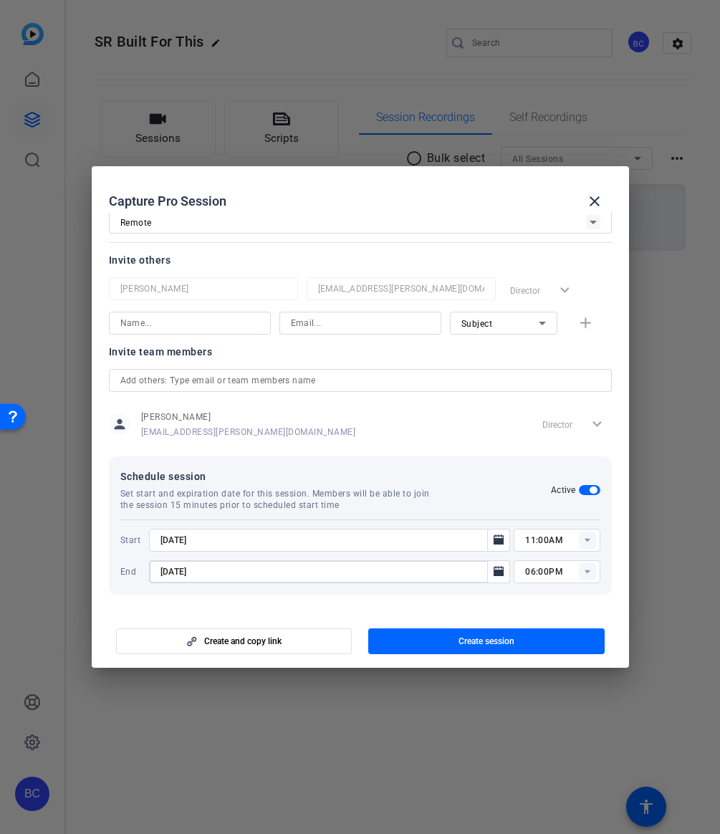
type input "[DATE]"
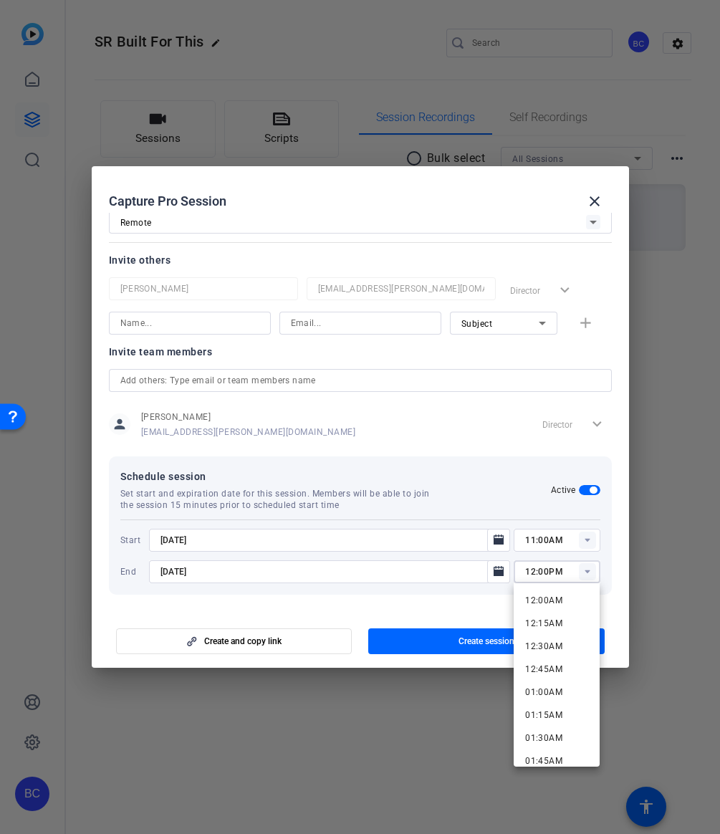
type input "12:00PM"
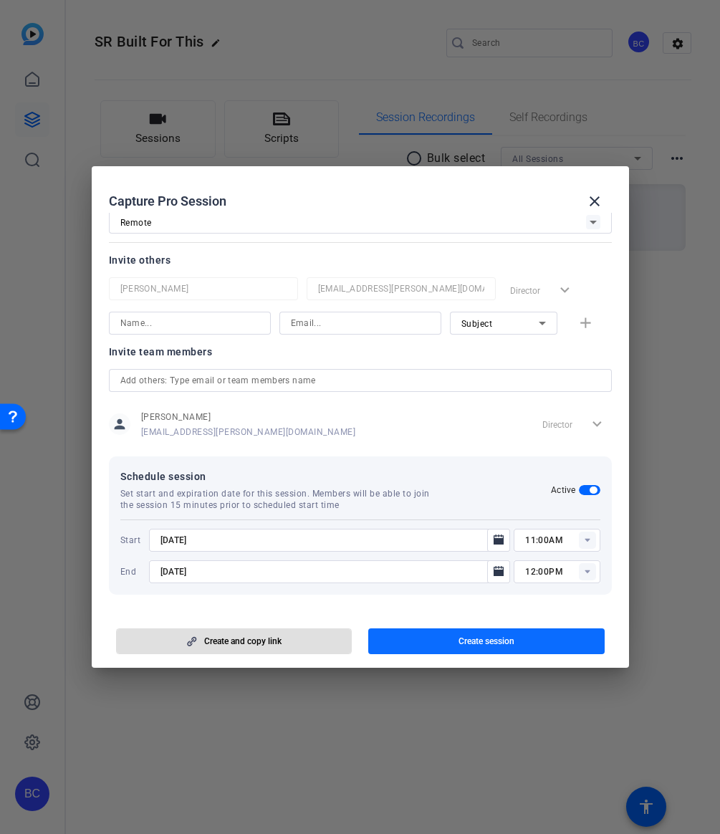
click at [434, 639] on span "button" at bounding box center [486, 641] width 237 height 34
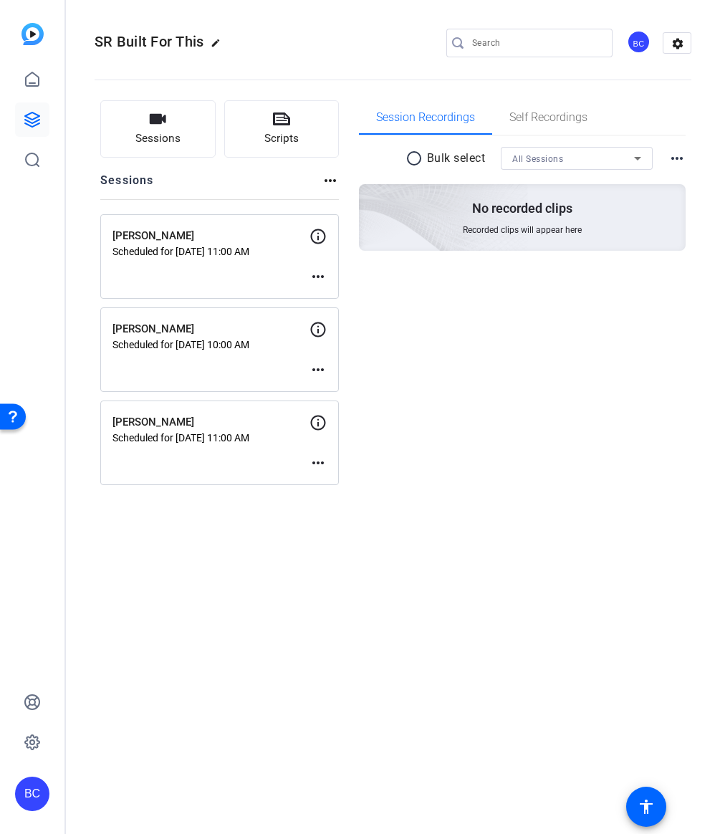
click at [316, 275] on mat-icon "more_horiz" at bounding box center [318, 276] width 17 height 17
click at [341, 293] on span "Edit Session" at bounding box center [353, 298] width 65 height 17
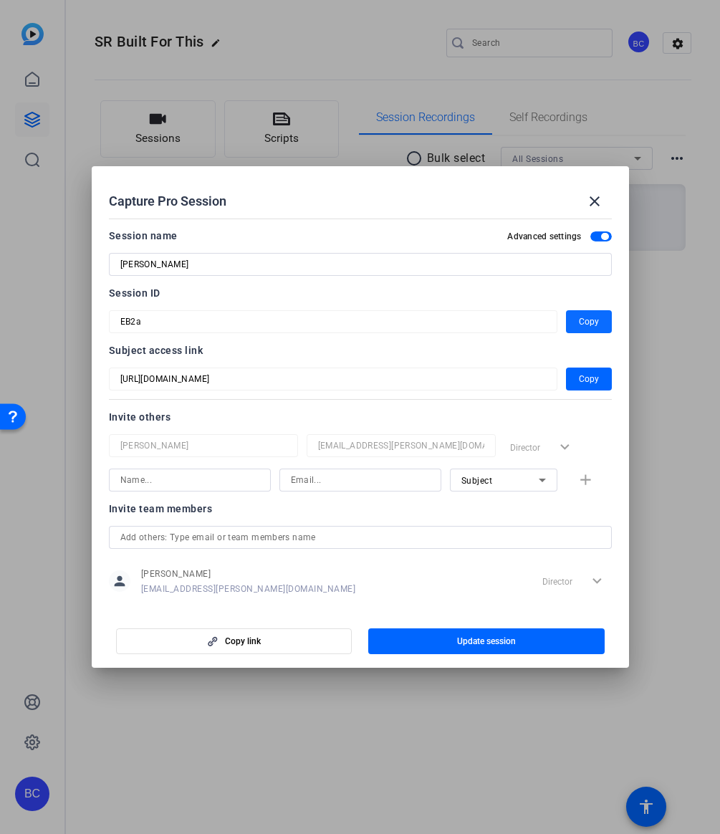
click at [601, 313] on span "button" at bounding box center [589, 322] width 46 height 34
click at [172, 82] on div at bounding box center [360, 417] width 720 height 834
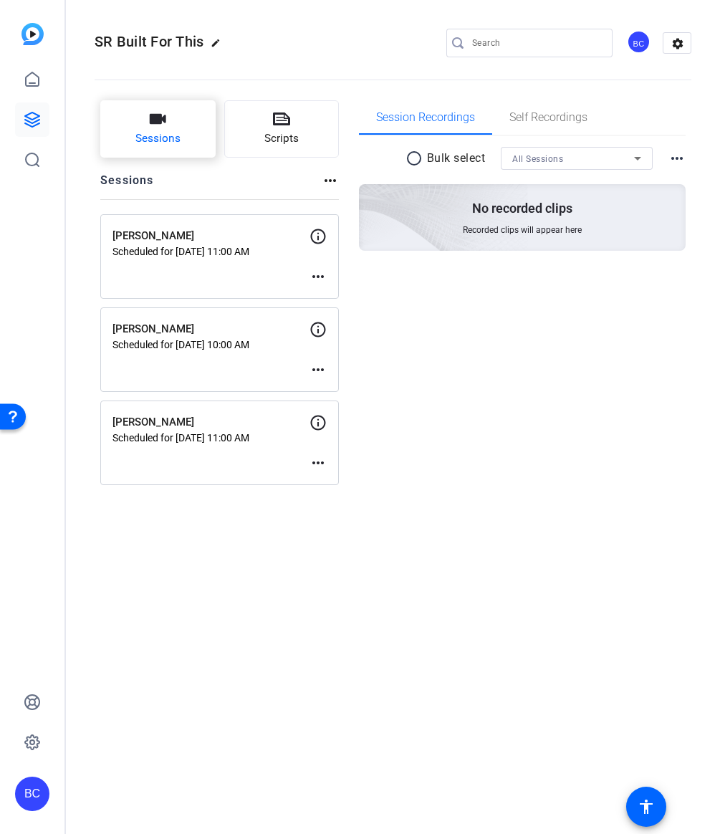
click at [155, 127] on icon "button" at bounding box center [157, 118] width 17 height 17
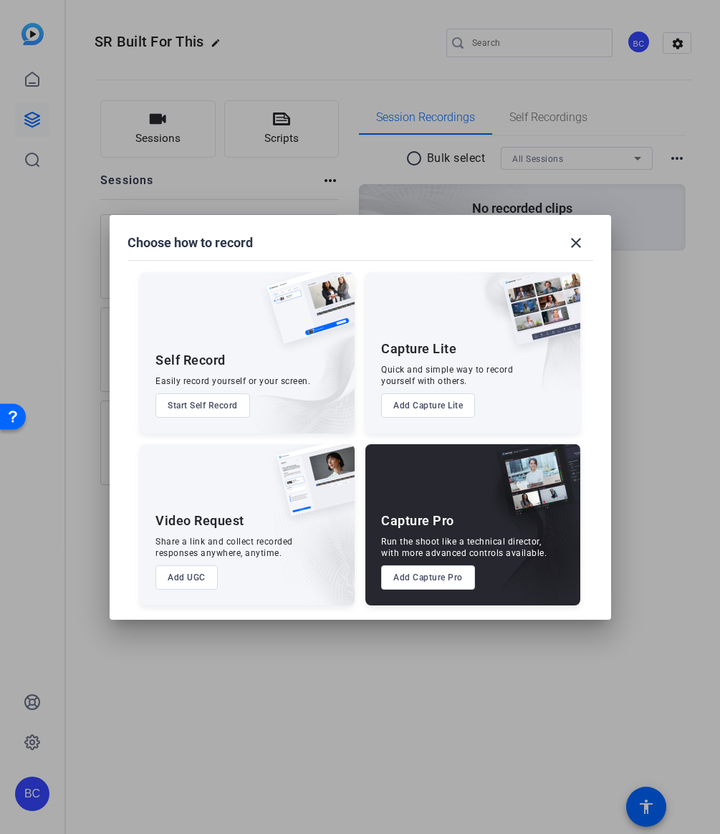
click at [424, 585] on button "Add Capture Pro" at bounding box center [428, 578] width 94 height 24
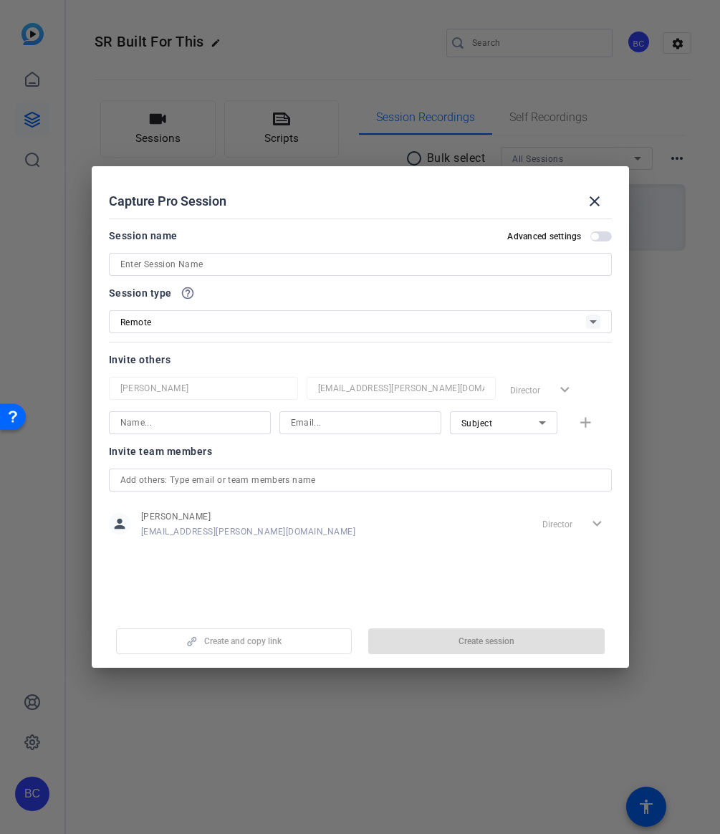
click at [226, 265] on input at bounding box center [360, 264] width 480 height 17
paste input "[PERSON_NAME]"
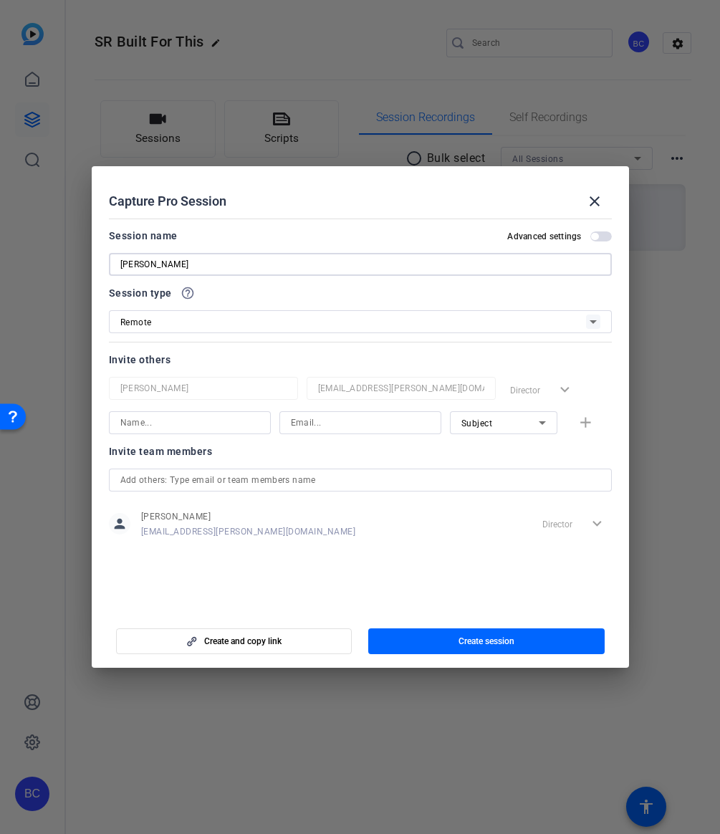
type input "[PERSON_NAME]"
click at [595, 234] on span "button" at bounding box center [594, 236] width 7 height 7
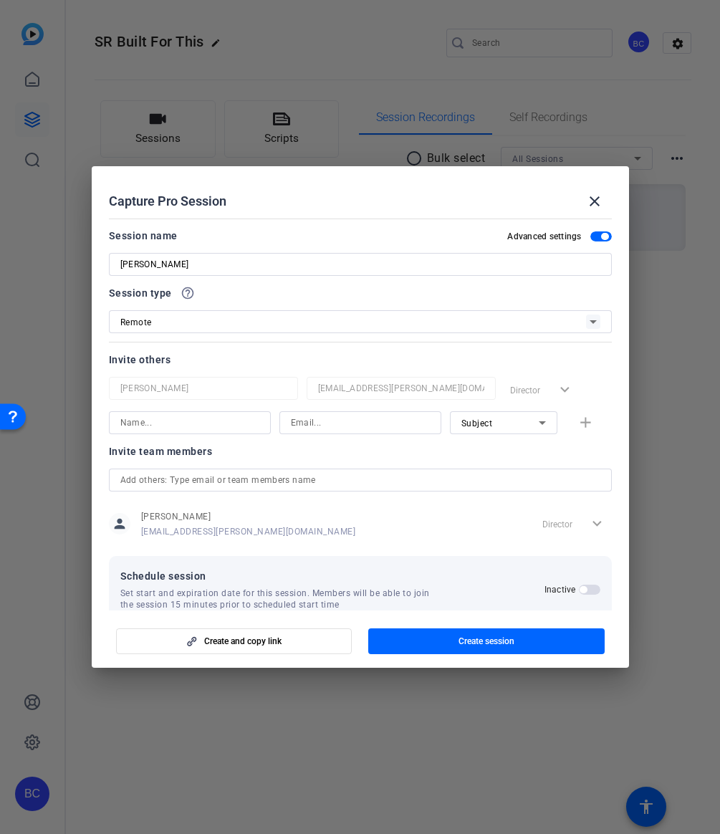
click at [578, 584] on label "Inactive" at bounding box center [562, 589] width 34 height 11
click at [579, 585] on button "Inactive" at bounding box center [590, 590] width 22 height 10
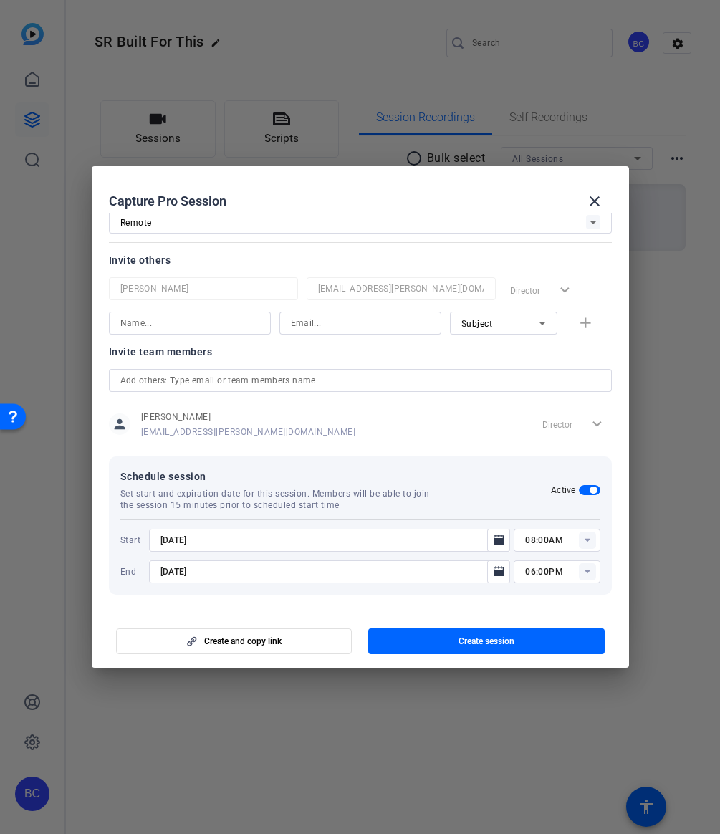
click at [178, 543] on input "[DATE]" at bounding box center [323, 540] width 325 height 17
type input "[DATE]"
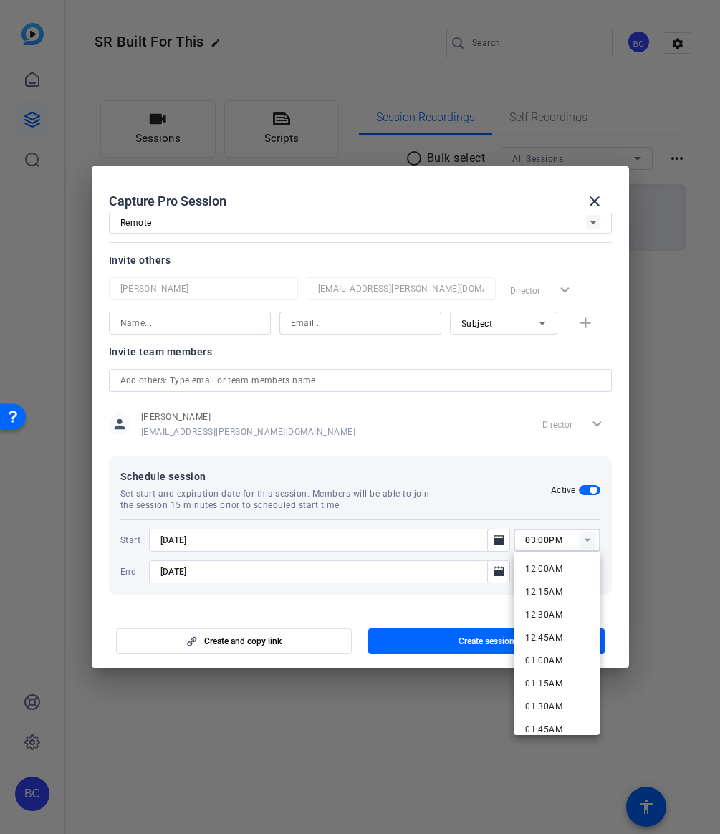
type input "03:00PM"
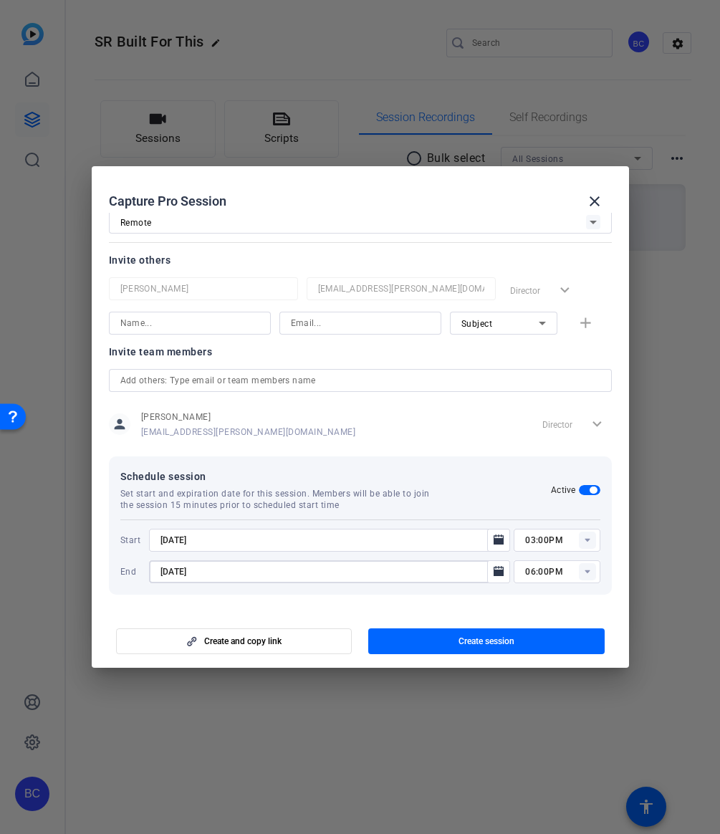
type input "[DATE]"
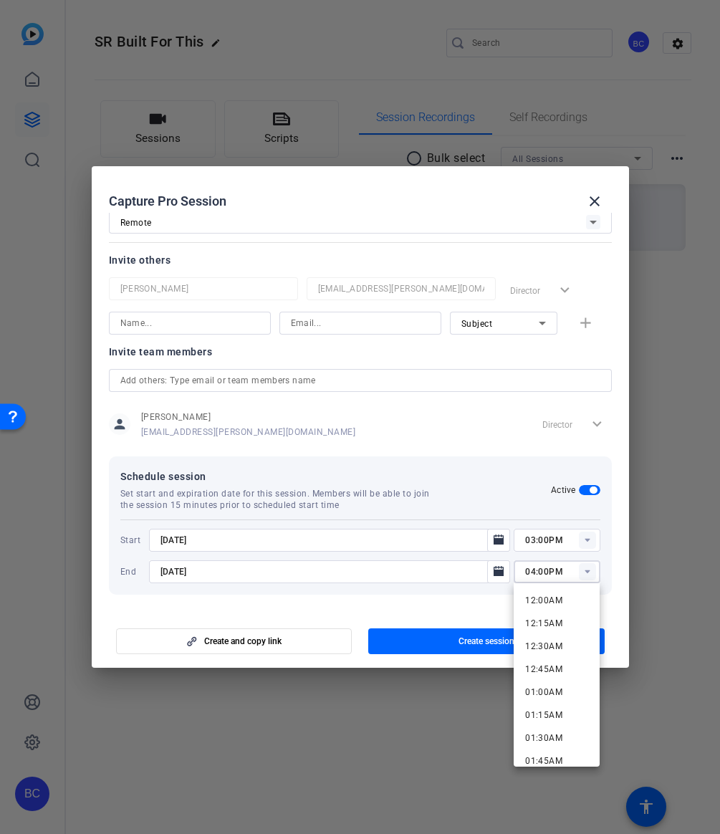
type input "04:00PM"
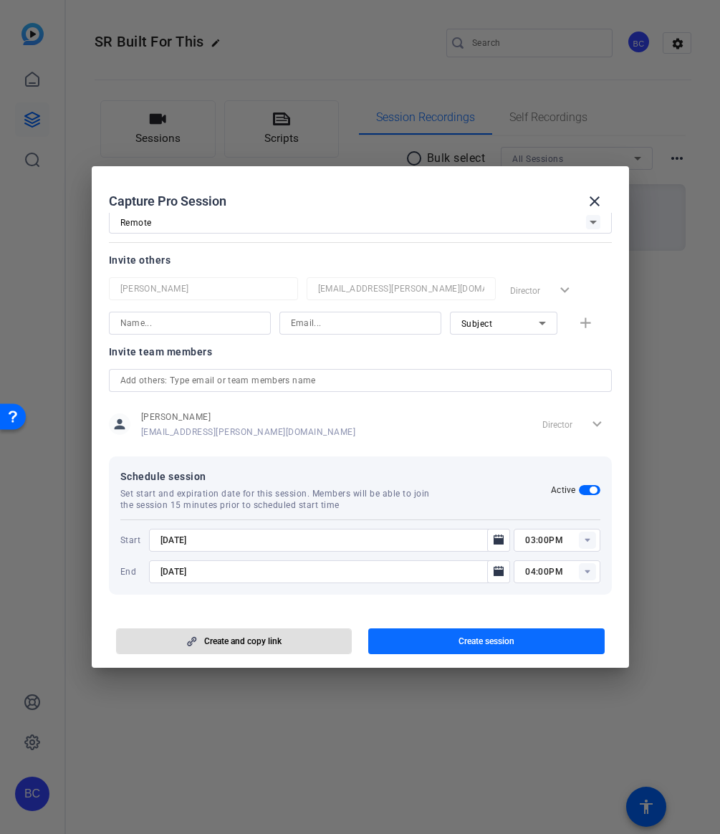
click at [406, 641] on span "button" at bounding box center [486, 641] width 237 height 34
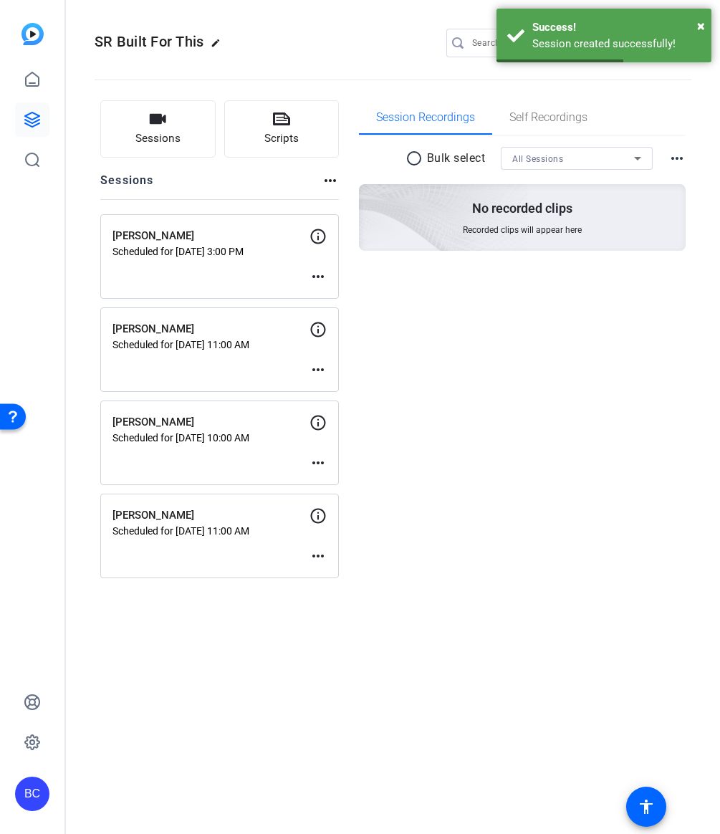
click at [318, 274] on mat-icon "more_horiz" at bounding box center [318, 276] width 17 height 17
click at [330, 297] on span "Edit Session" at bounding box center [353, 298] width 65 height 17
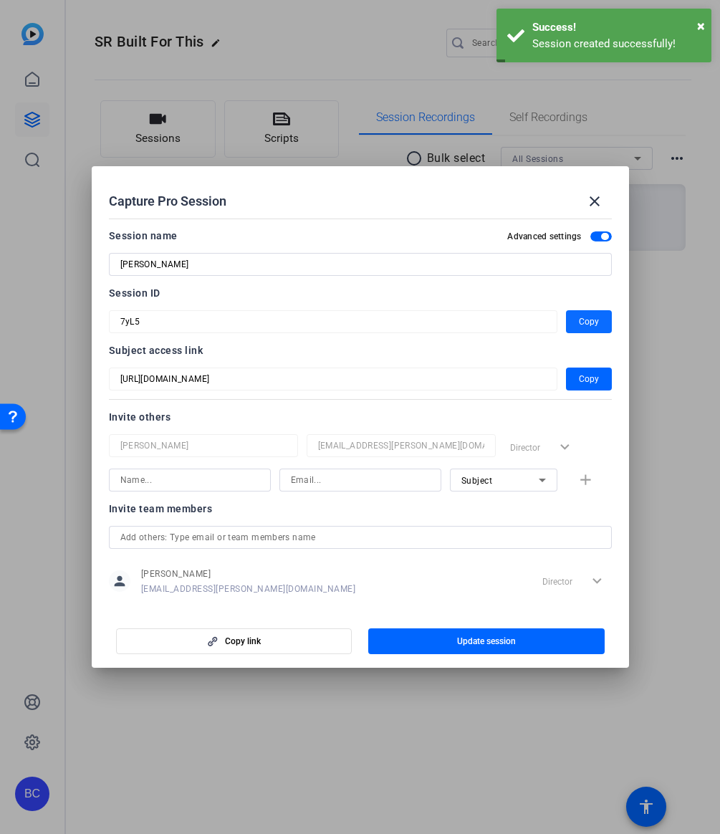
click at [582, 324] on span "Copy" at bounding box center [589, 321] width 20 height 17
click at [566, 310] on button "Copy" at bounding box center [589, 321] width 46 height 23
click at [582, 324] on span "Copy" at bounding box center [589, 321] width 20 height 17
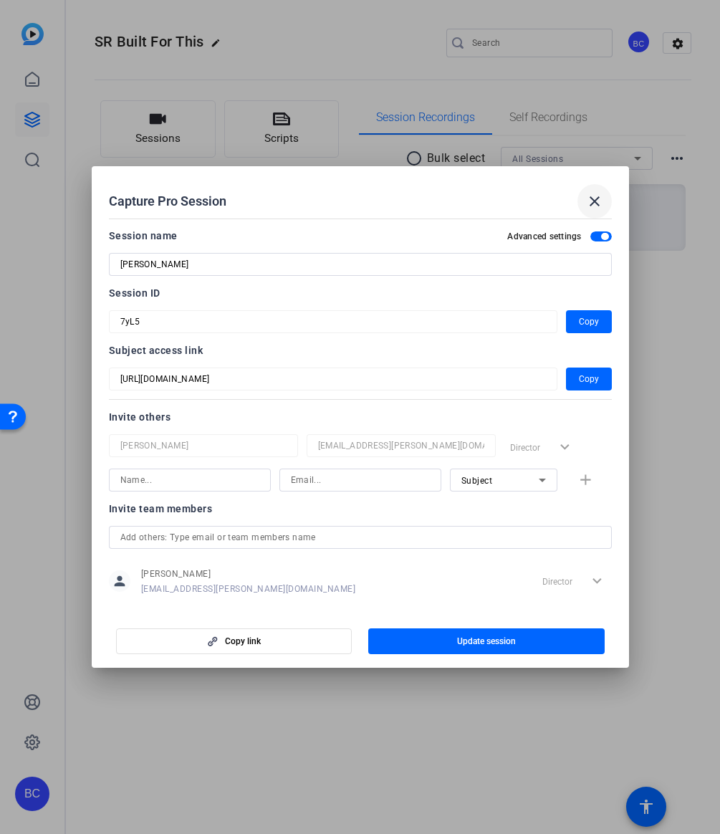
click at [594, 204] on mat-icon "close" at bounding box center [594, 201] width 17 height 17
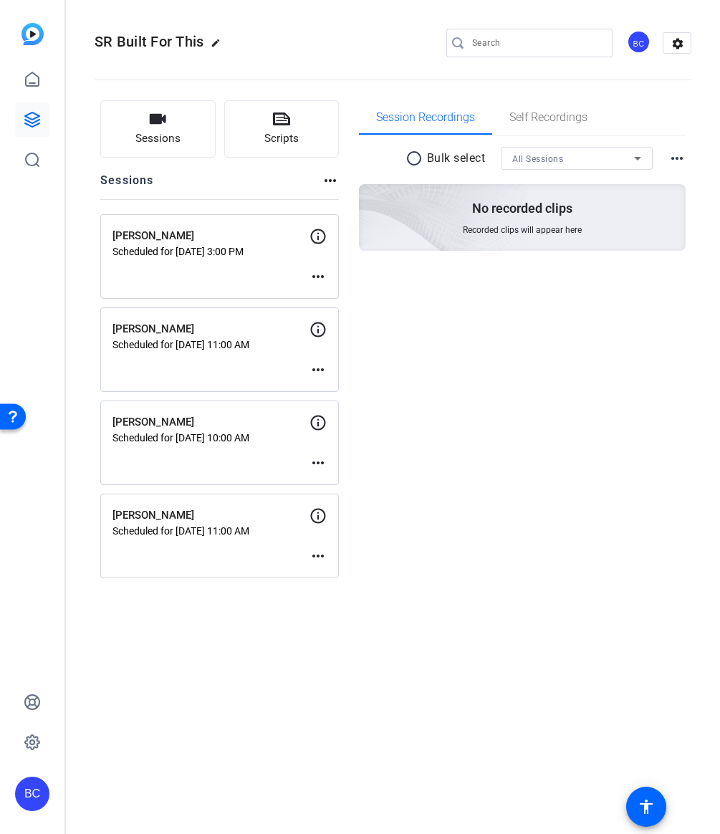
click at [319, 557] on mat-icon "more_horiz" at bounding box center [318, 556] width 17 height 17
click at [348, 573] on span "Edit Session" at bounding box center [353, 577] width 65 height 17
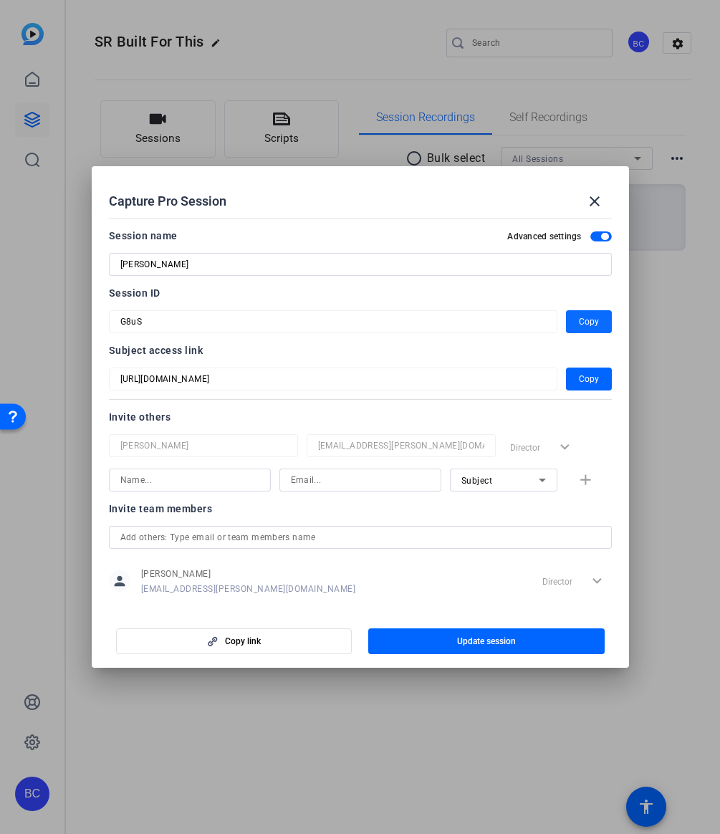
click at [586, 315] on span "Copy" at bounding box center [589, 321] width 20 height 17
click at [603, 206] on span at bounding box center [594, 201] width 34 height 34
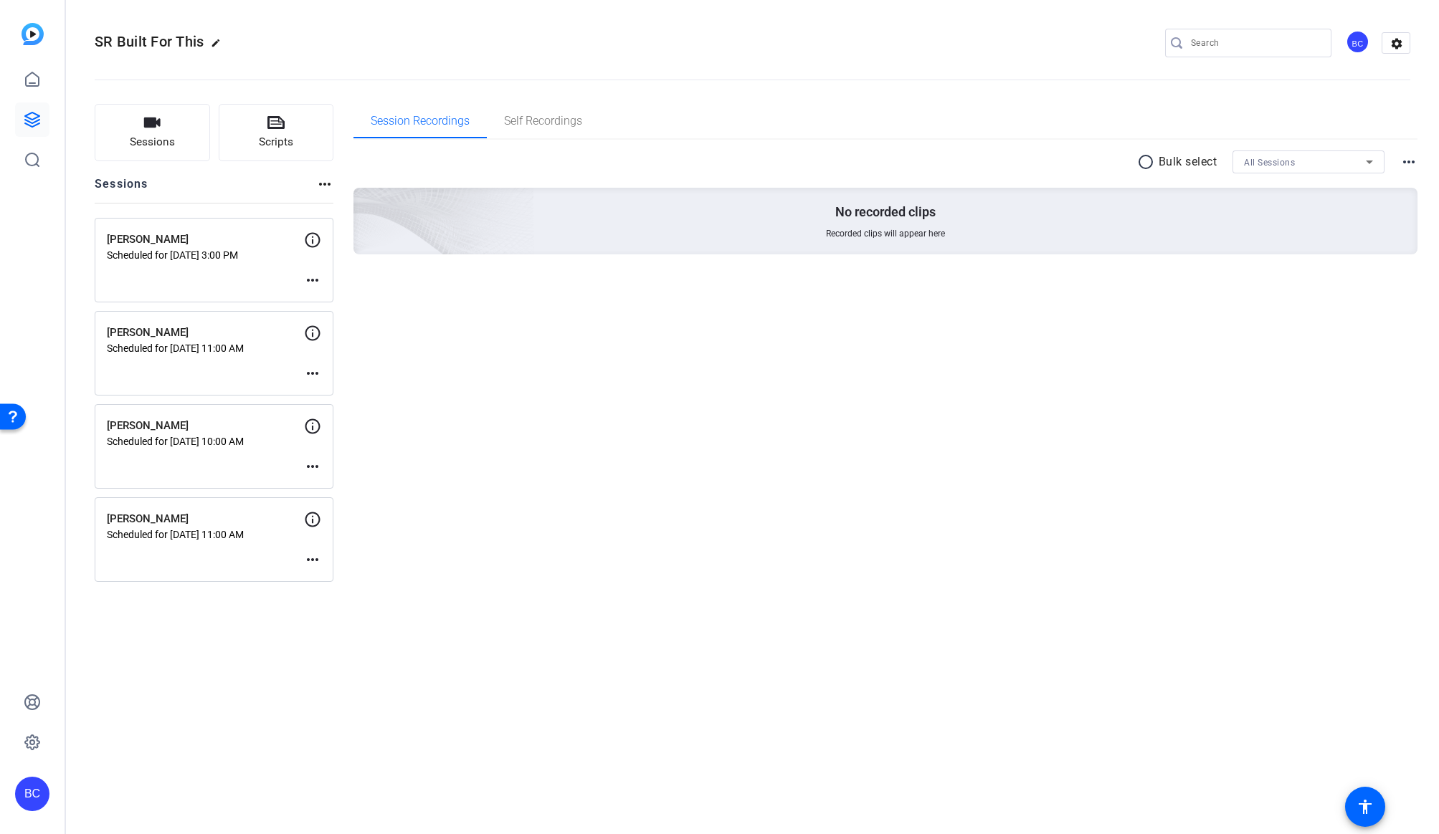
click at [316, 278] on mat-icon "more_horiz" at bounding box center [312, 280] width 17 height 17
click at [333, 310] on button "Archive Session" at bounding box center [348, 319] width 88 height 18
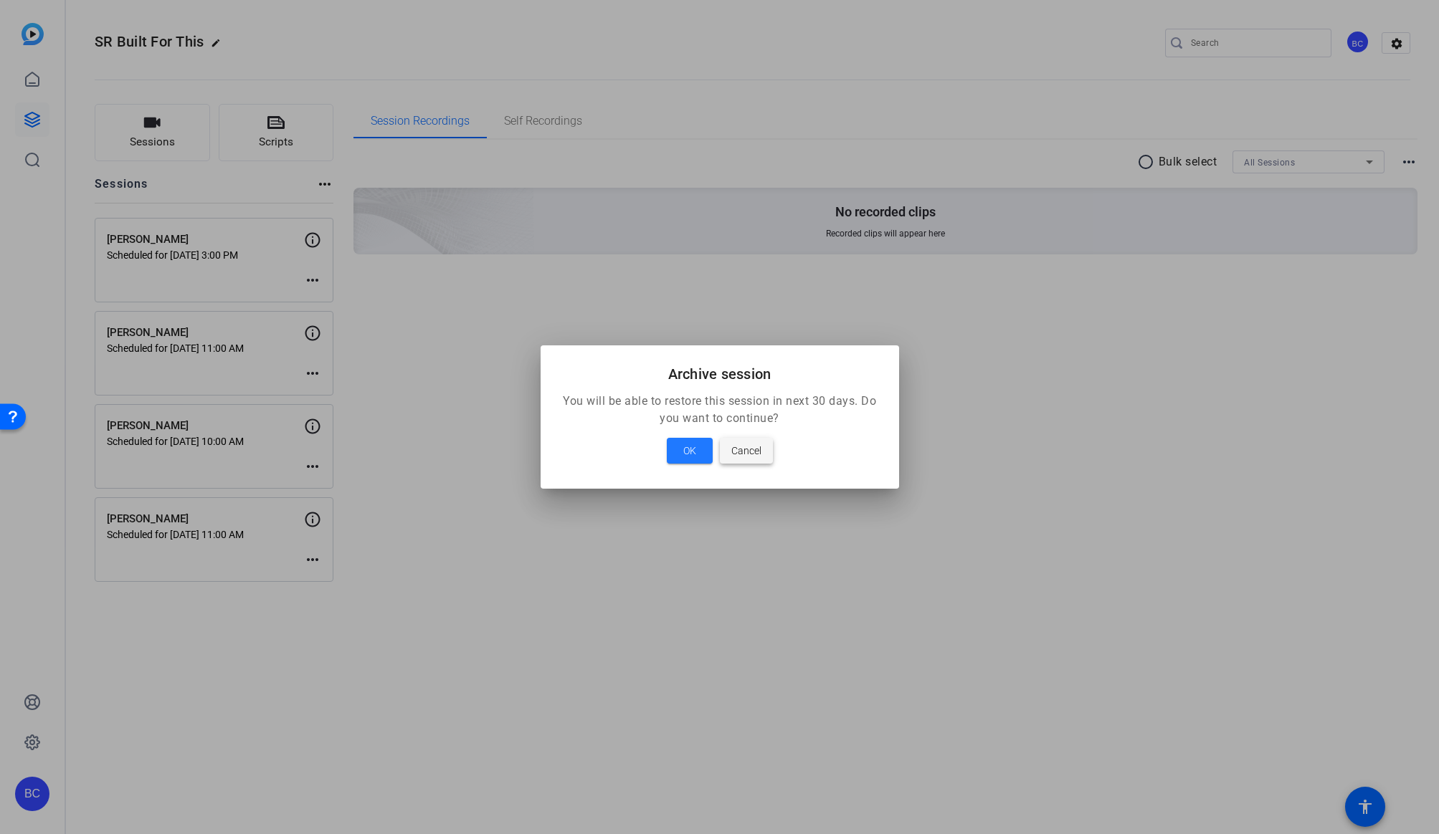
click at [720, 456] on span "Cancel" at bounding box center [746, 450] width 30 height 17
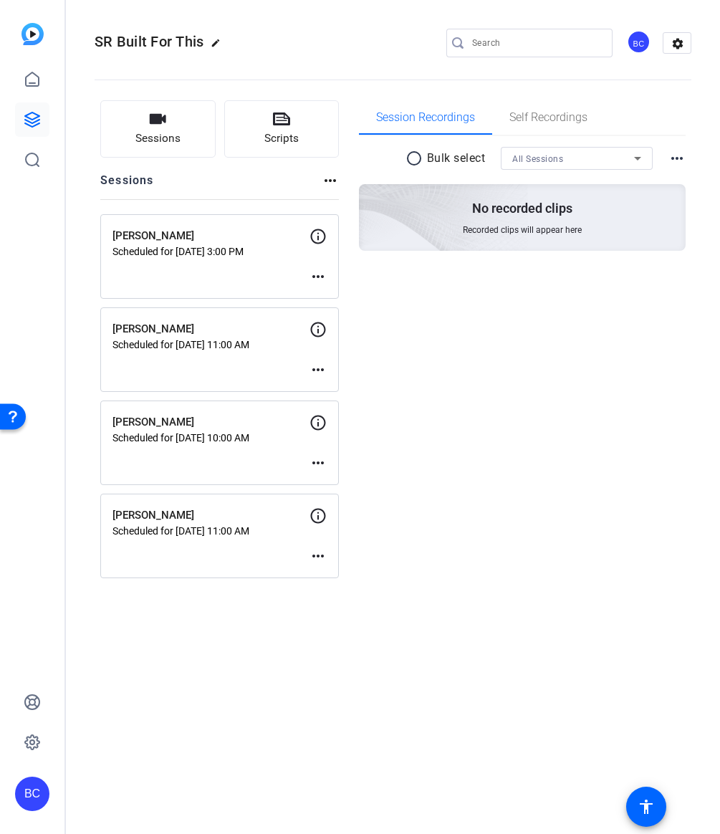
click at [317, 556] on mat-icon "more_horiz" at bounding box center [318, 556] width 17 height 17
click at [343, 581] on span "Edit Session" at bounding box center [353, 577] width 65 height 17
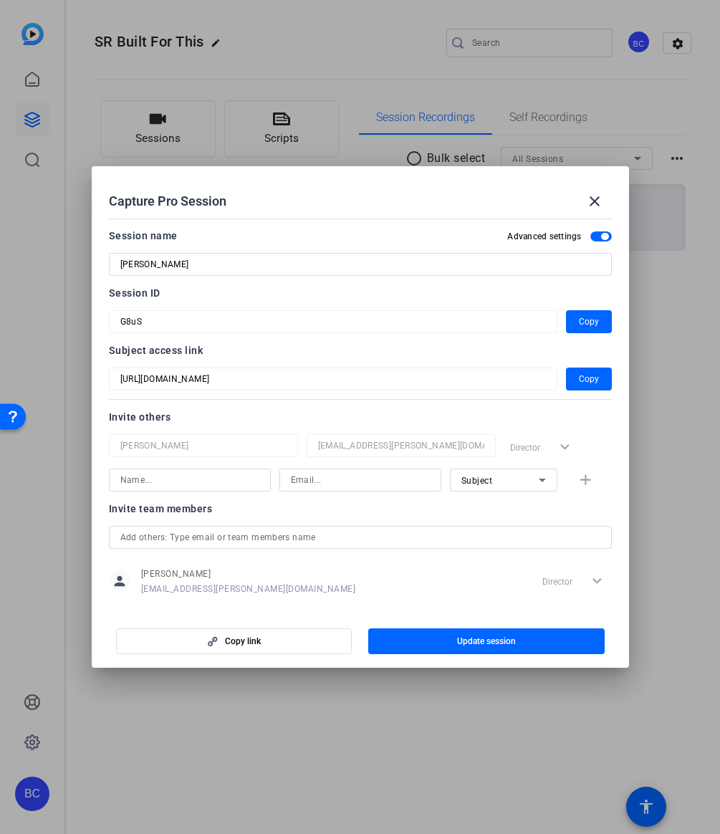
click at [182, 484] on input at bounding box center [189, 480] width 139 height 17
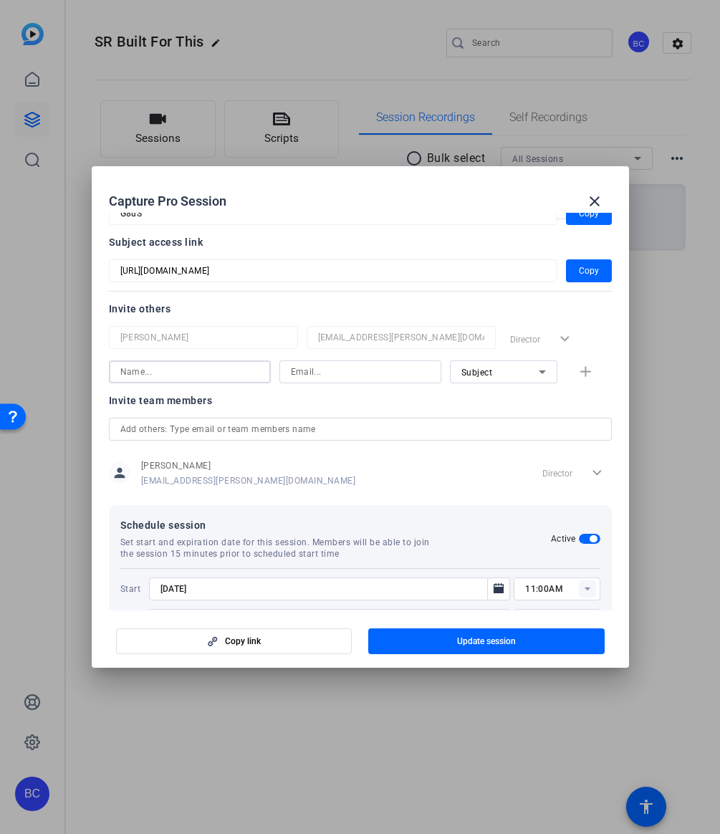
scroll to position [119, 0]
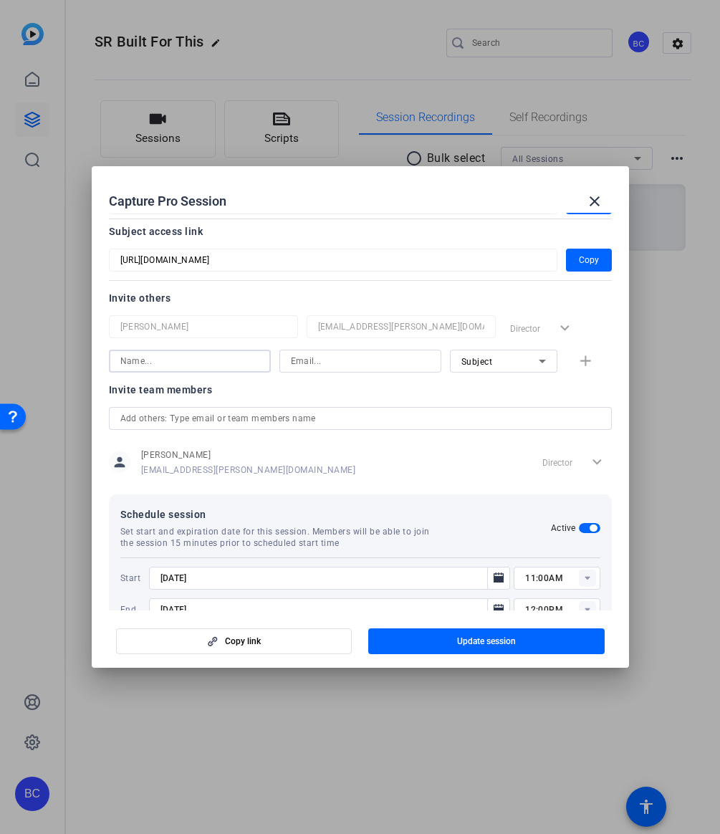
click at [240, 416] on div "Invite team members person [PERSON_NAME] [EMAIL_ADDRESS][PERSON_NAME][DOMAIN_NA…" at bounding box center [360, 437] width 503 height 113
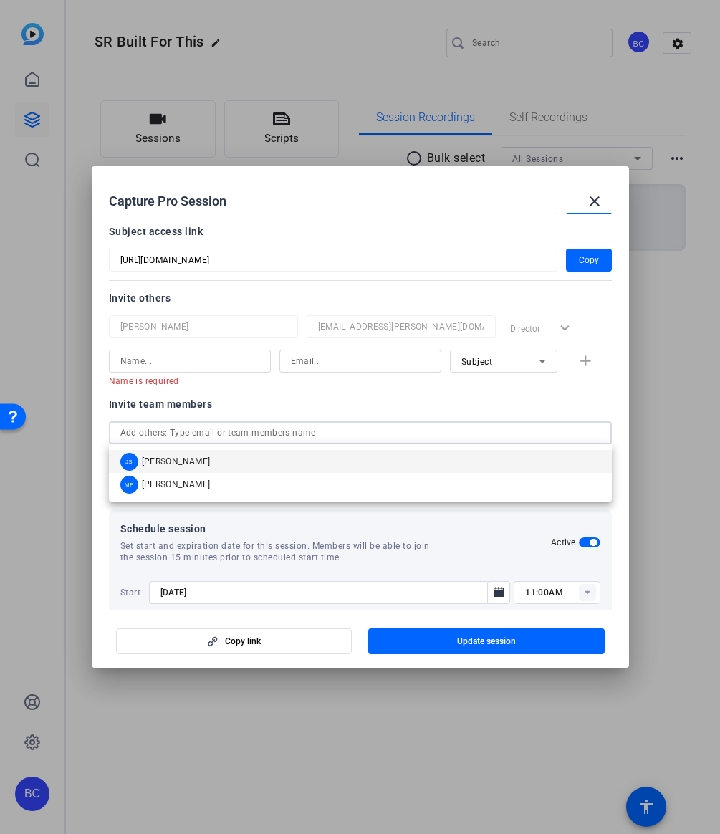
click at [163, 472] on mat-option "JS [PERSON_NAME]" at bounding box center [360, 461] width 503 height 23
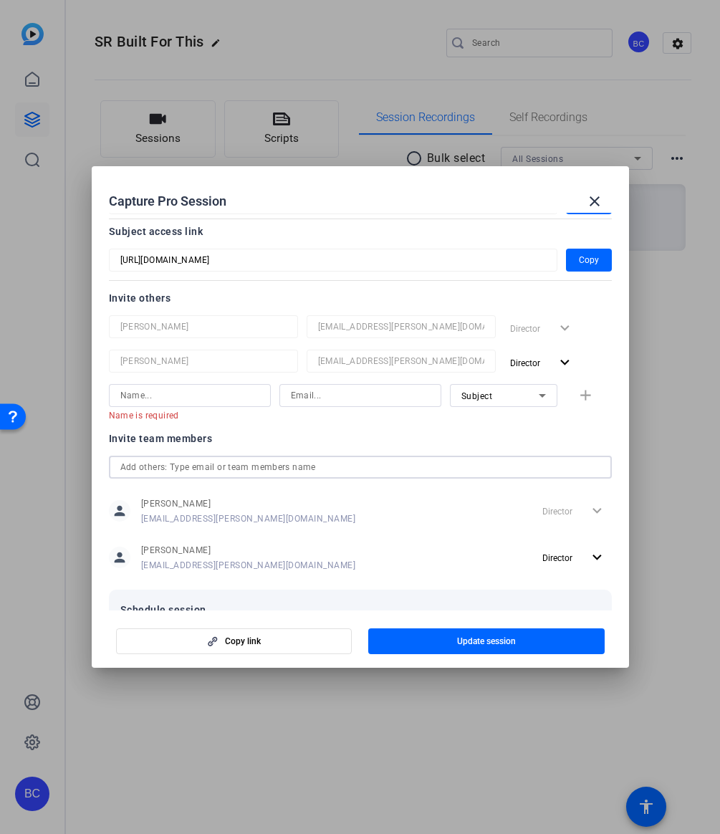
click at [169, 469] on input "text" at bounding box center [360, 467] width 480 height 17
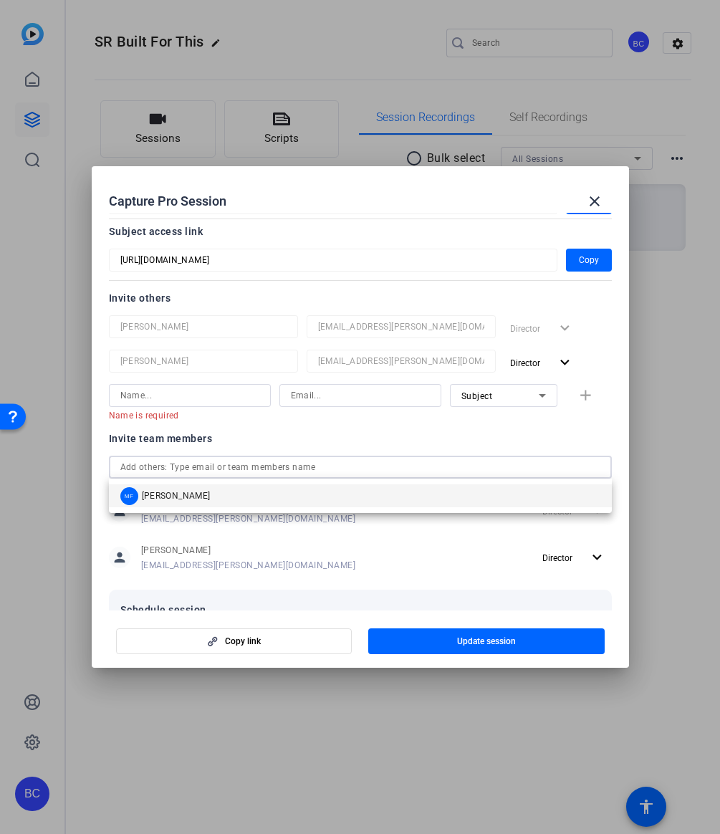
click at [165, 495] on span "[PERSON_NAME]" at bounding box center [176, 495] width 69 height 11
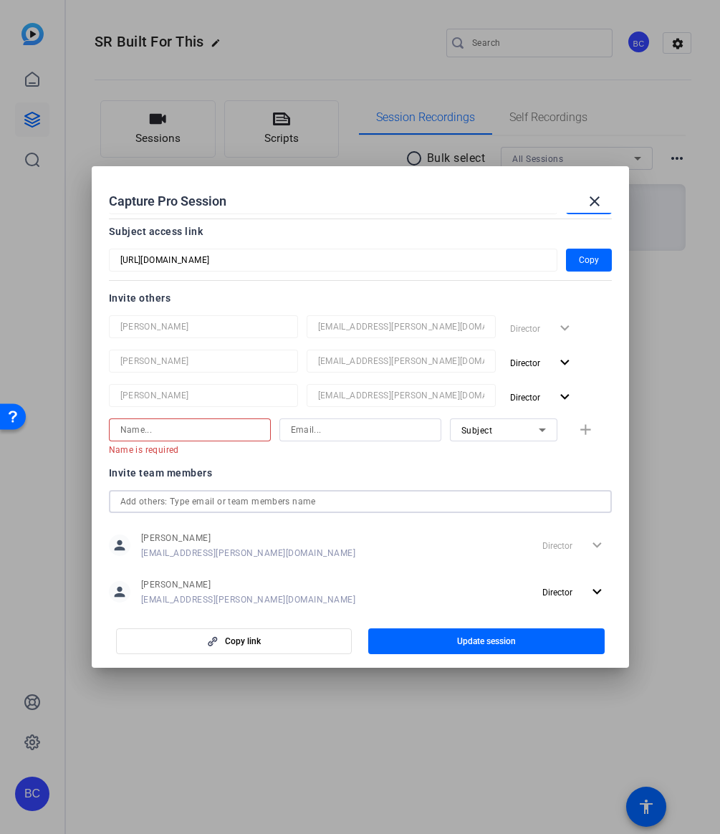
click at [151, 434] on input at bounding box center [189, 430] width 139 height 17
paste input "[PERSON_NAME]"
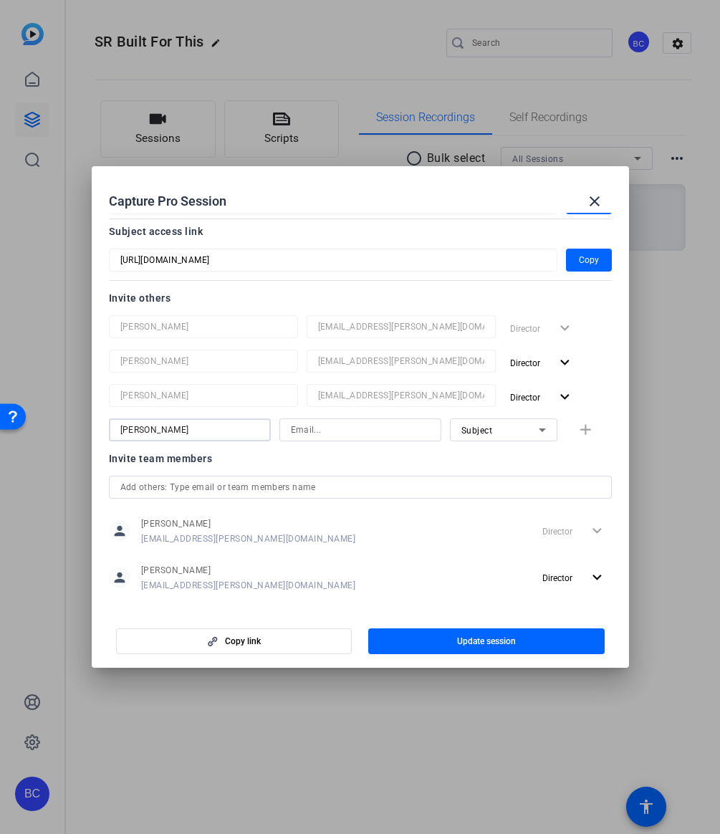
type input "[PERSON_NAME]"
paste input "[EMAIL_ADDRESS][PERSON_NAME][DOMAIN_NAME]"
type input "[EMAIL_ADDRESS][PERSON_NAME][DOMAIN_NAME]"
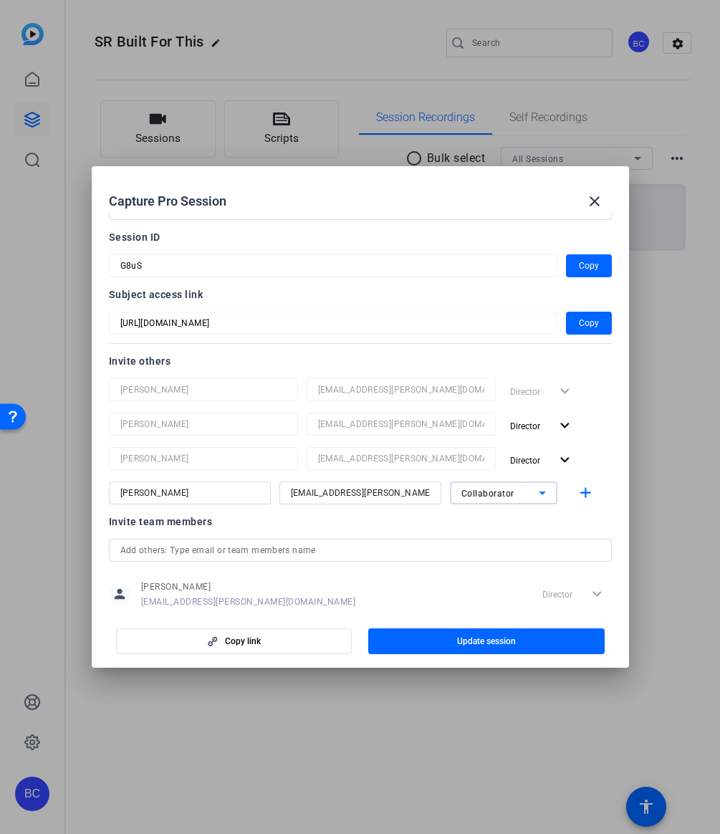
scroll to position [0, 0]
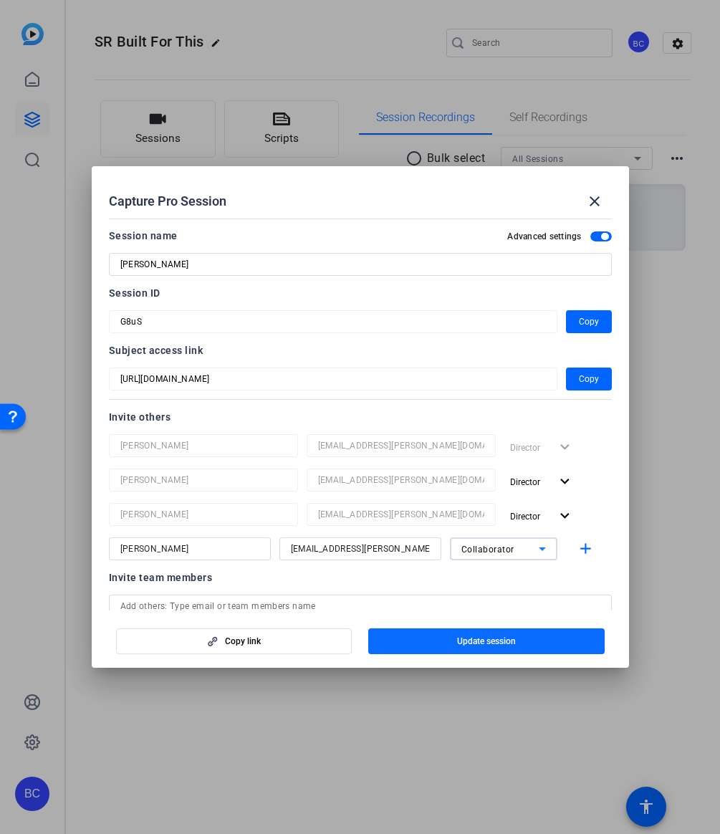
click at [460, 641] on span "Update session" at bounding box center [486, 641] width 59 height 11
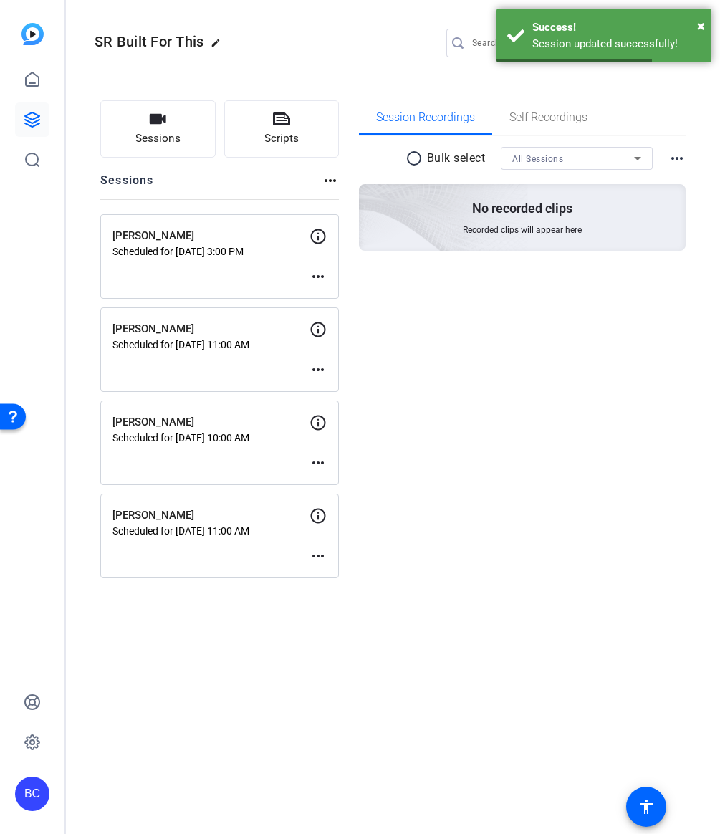
click at [315, 461] on mat-icon "more_horiz" at bounding box center [318, 462] width 17 height 17
click at [338, 488] on span "Edit Session" at bounding box center [353, 484] width 65 height 17
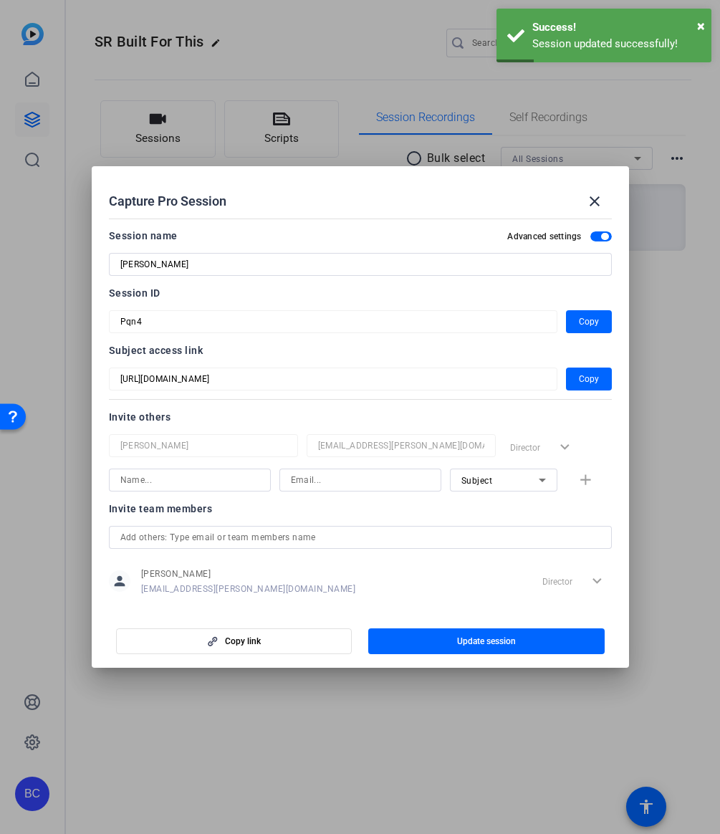
click at [189, 472] on input at bounding box center [189, 480] width 139 height 17
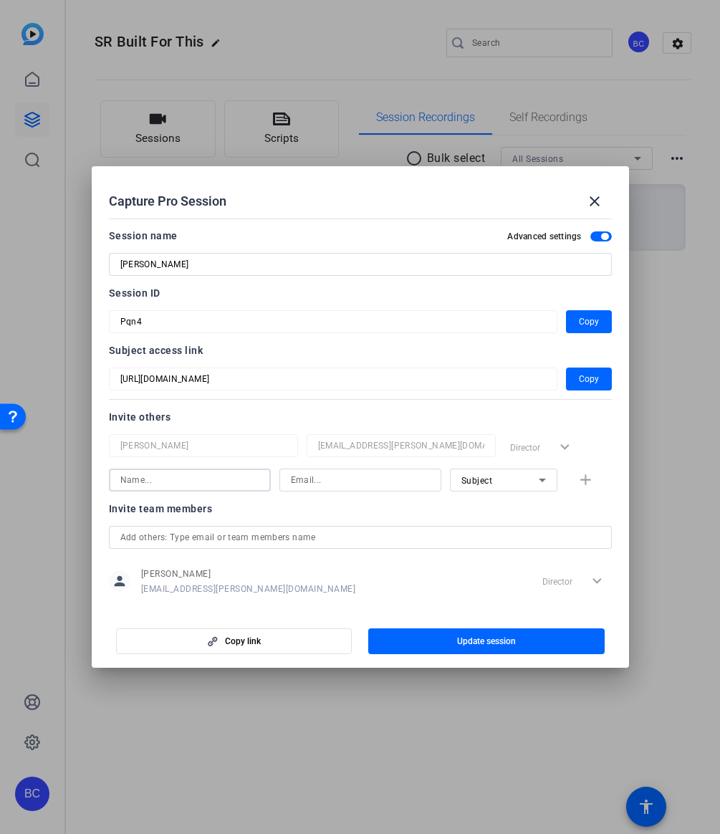
click at [178, 537] on div "Invite team members person [PERSON_NAME] [EMAIL_ADDRESS][PERSON_NAME][DOMAIN_NA…" at bounding box center [360, 556] width 503 height 113
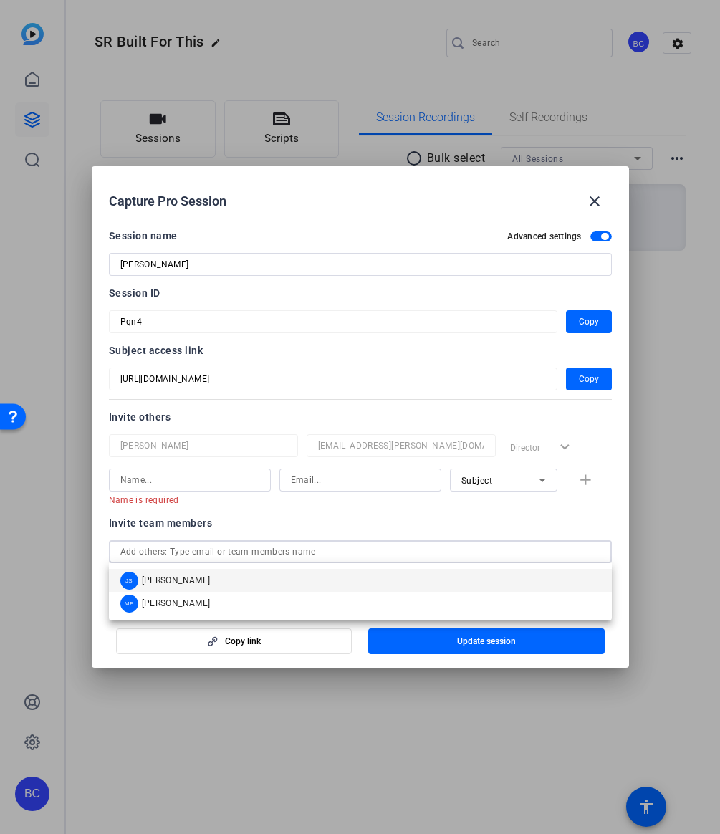
click at [158, 589] on div "JS [PERSON_NAME]" at bounding box center [165, 581] width 90 height 18
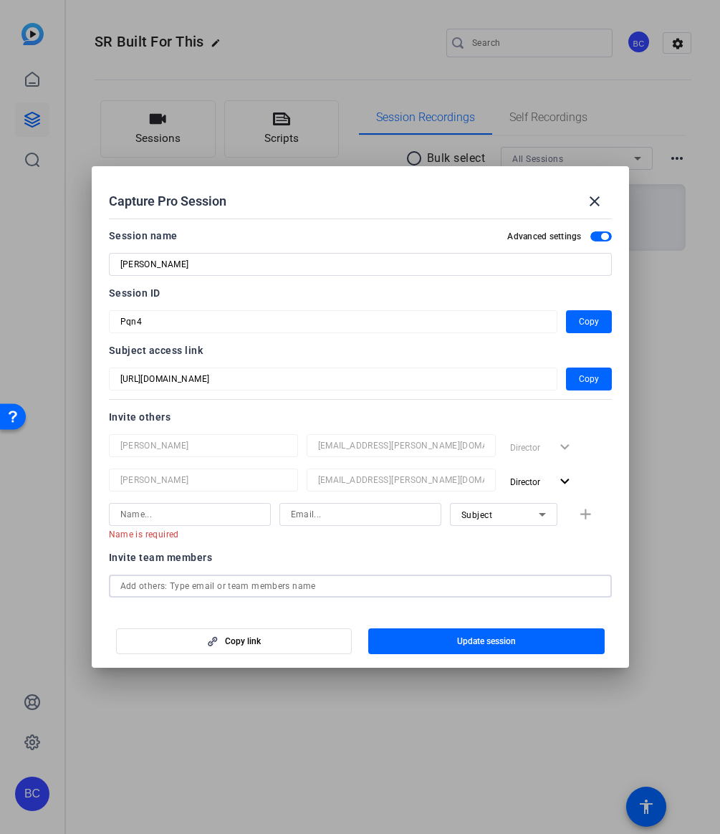
click at [163, 584] on input "text" at bounding box center [360, 586] width 480 height 17
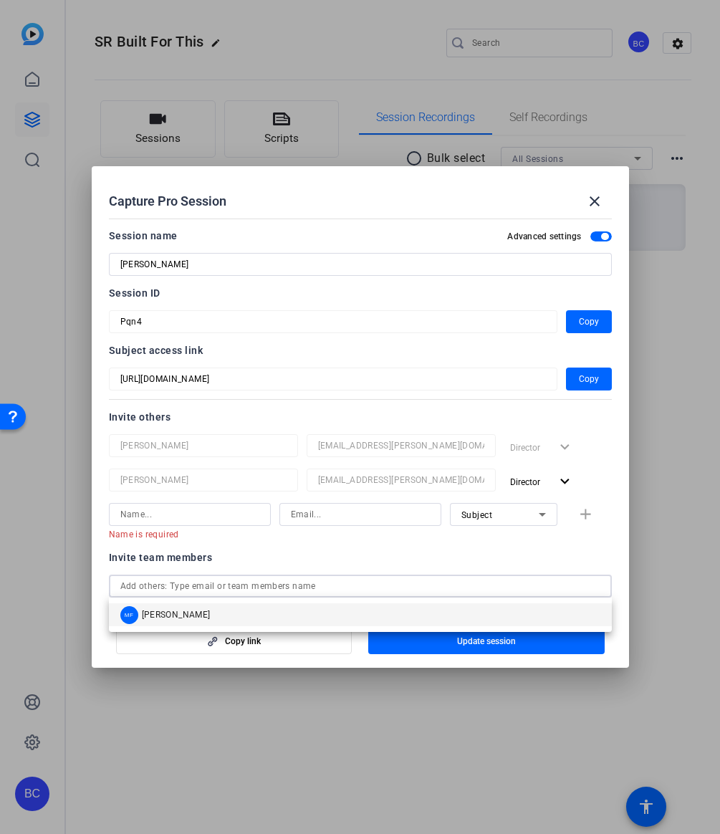
click at [166, 616] on span "[PERSON_NAME]" at bounding box center [176, 614] width 69 height 11
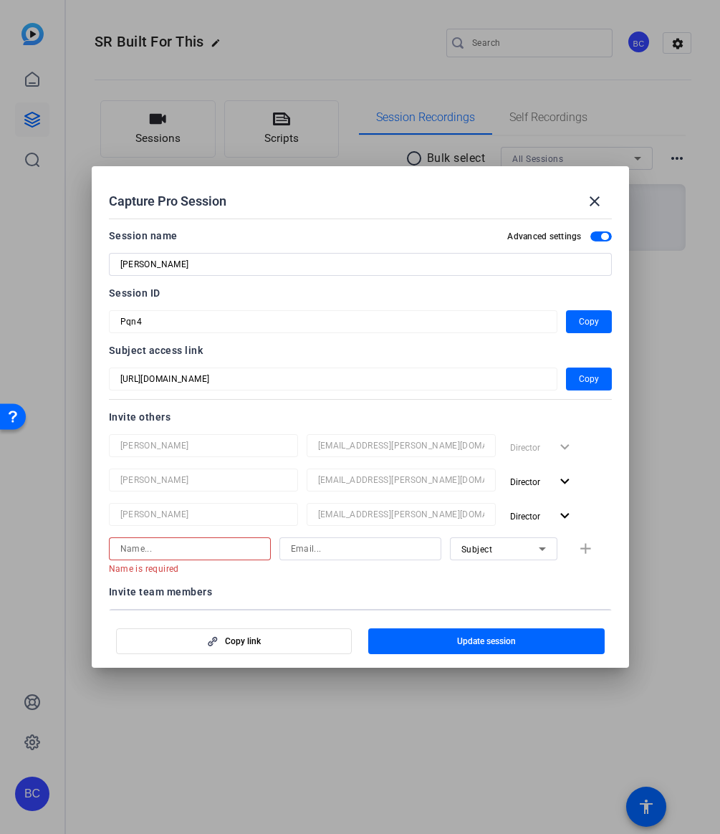
click at [146, 552] on input at bounding box center [189, 549] width 139 height 17
paste input "[EMAIL_ADDRESS][PERSON_NAME][DOMAIN_NAME]"
type input "[EMAIL_ADDRESS][PERSON_NAME][DOMAIN_NAME]"
click at [141, 545] on input at bounding box center [189, 549] width 139 height 17
paste input "[PERSON_NAME]"
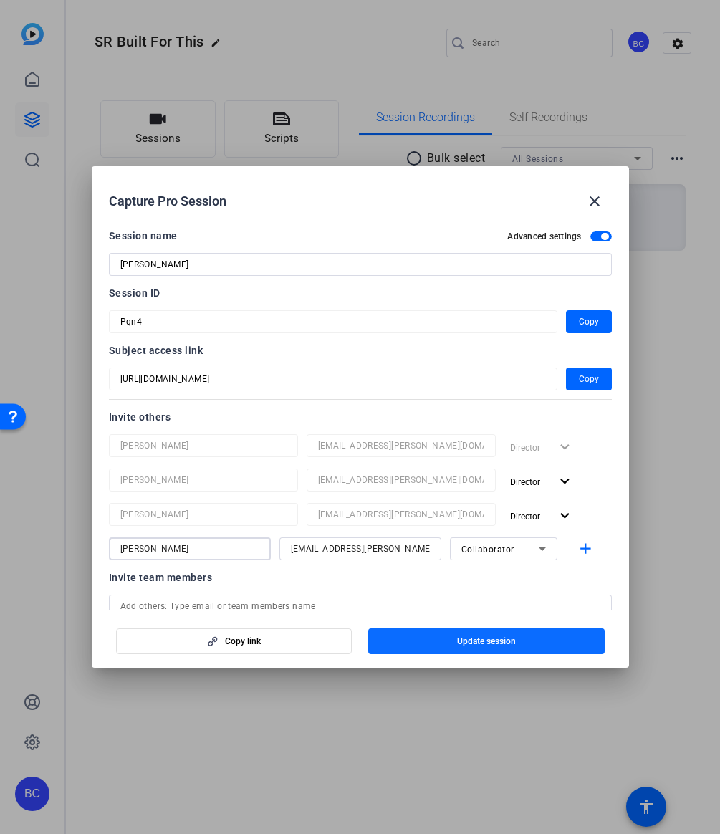
type input "[PERSON_NAME]"
click at [447, 642] on span "button" at bounding box center [486, 641] width 237 height 34
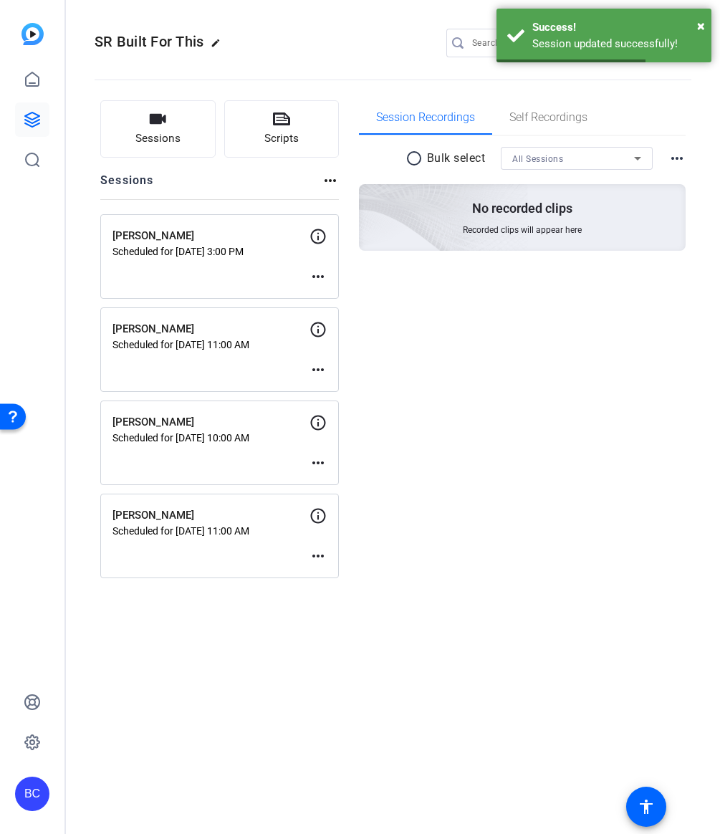
click at [317, 371] on mat-icon "more_horiz" at bounding box center [318, 369] width 17 height 17
click at [332, 385] on span "Edit Session" at bounding box center [353, 391] width 65 height 17
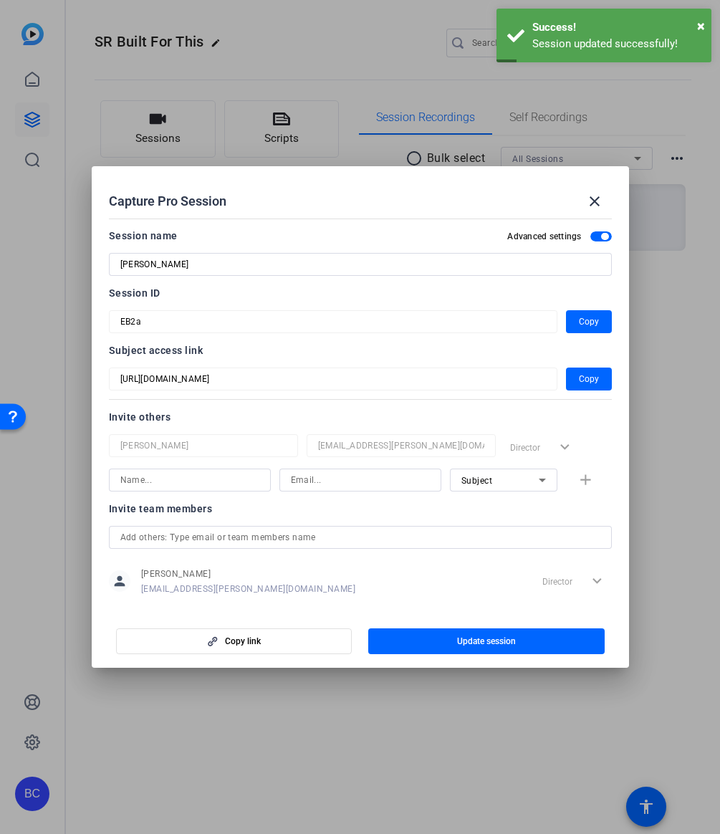
click at [197, 537] on input "text" at bounding box center [360, 537] width 480 height 17
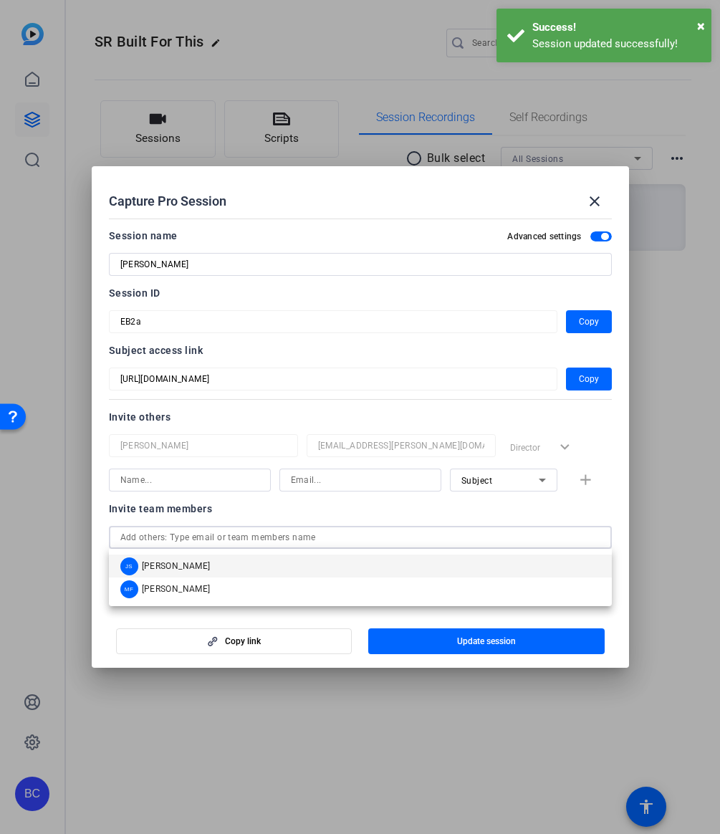
click at [189, 563] on mat-option "JS [PERSON_NAME]" at bounding box center [360, 566] width 503 height 23
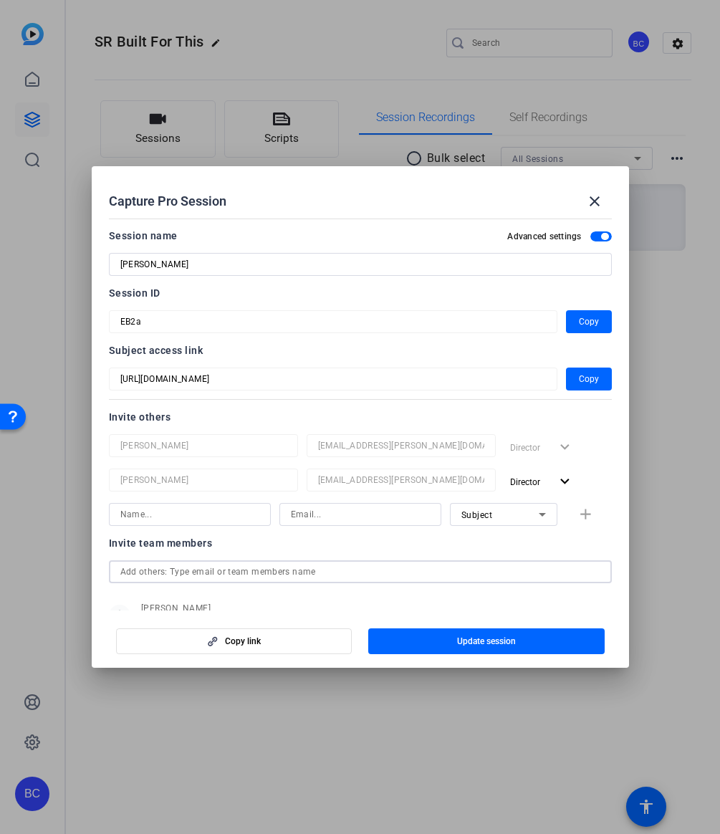
click at [182, 578] on input "text" at bounding box center [360, 571] width 480 height 17
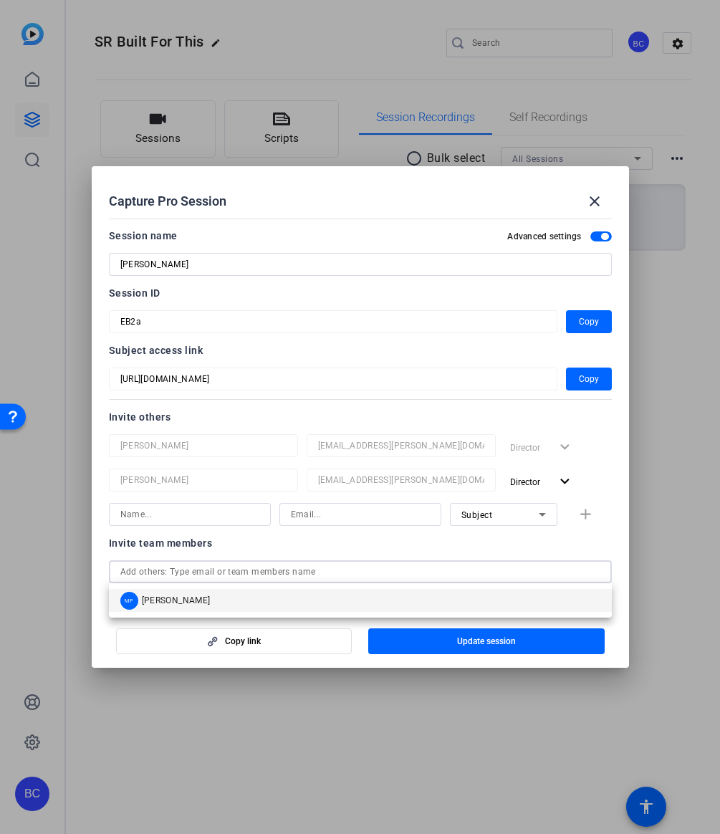
click at [174, 596] on span "[PERSON_NAME]" at bounding box center [176, 600] width 69 height 11
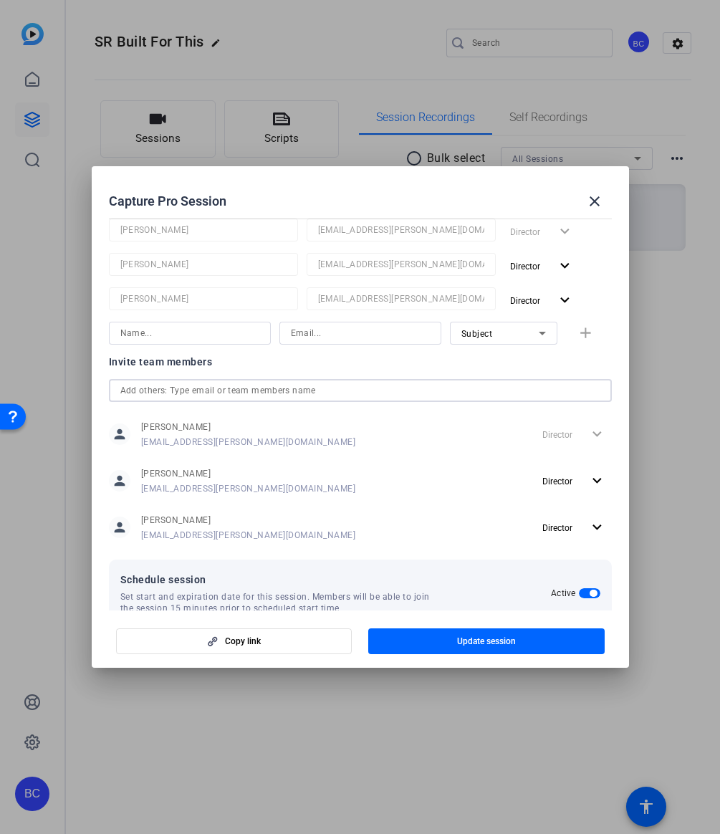
scroll to position [170, 0]
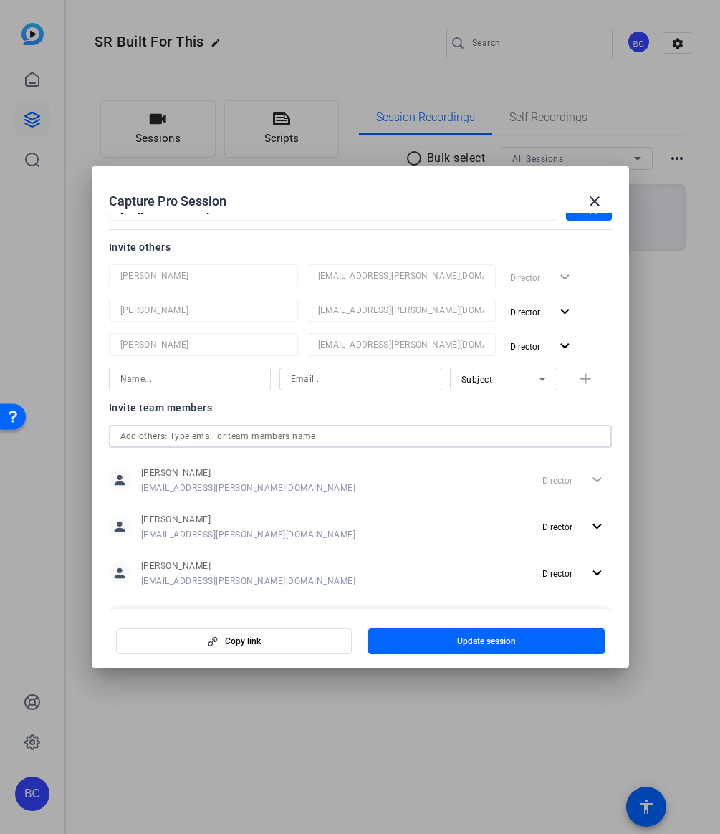
click at [197, 378] on input at bounding box center [189, 379] width 139 height 17
paste input "[PERSON_NAME]"
type input "[PERSON_NAME]"
paste input "[EMAIL_ADDRESS][PERSON_NAME][DOMAIN_NAME]"
type input "[EMAIL_ADDRESS][PERSON_NAME][DOMAIN_NAME]"
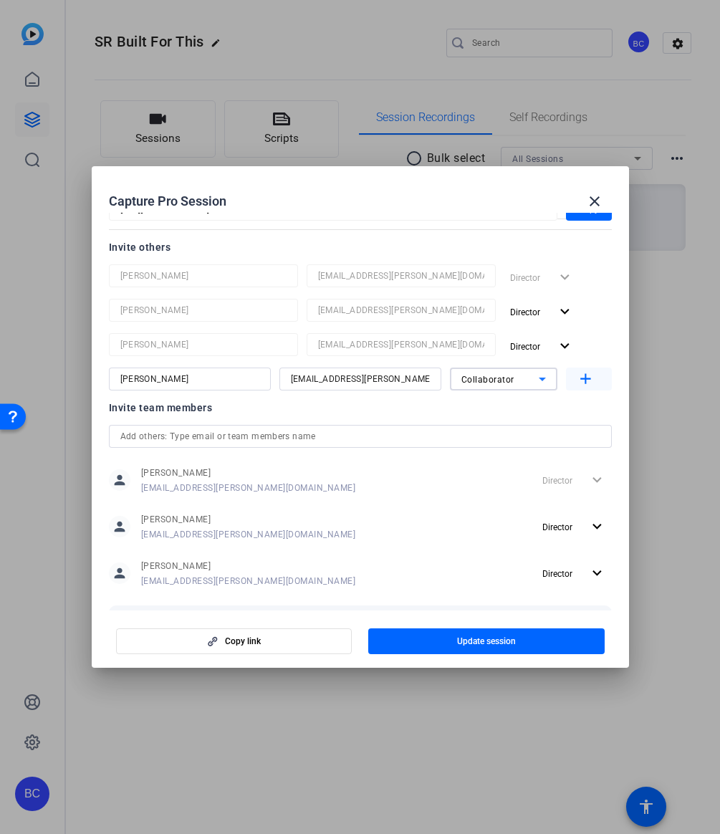
click at [589, 378] on mat-icon "add" at bounding box center [586, 380] width 18 height 18
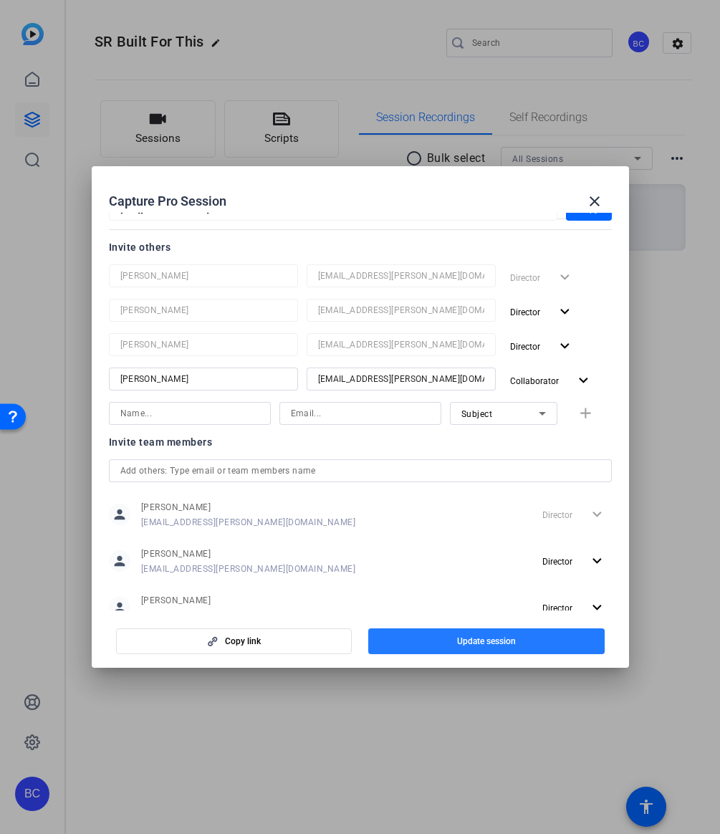
click at [441, 641] on span "button" at bounding box center [486, 641] width 237 height 34
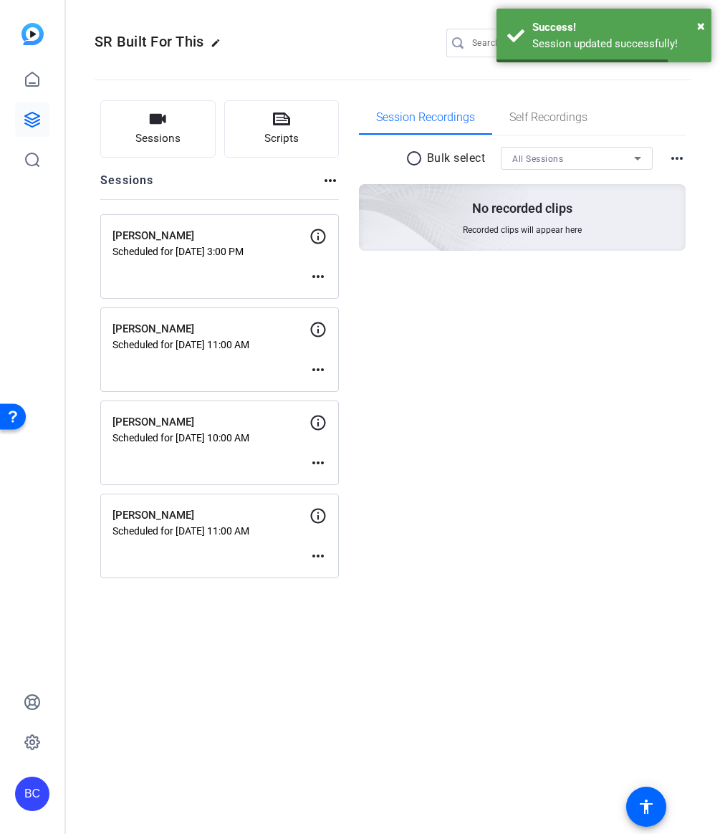
click at [315, 558] on mat-icon "more_horiz" at bounding box center [318, 556] width 17 height 17
click at [328, 575] on span "Edit Session" at bounding box center [353, 577] width 65 height 17
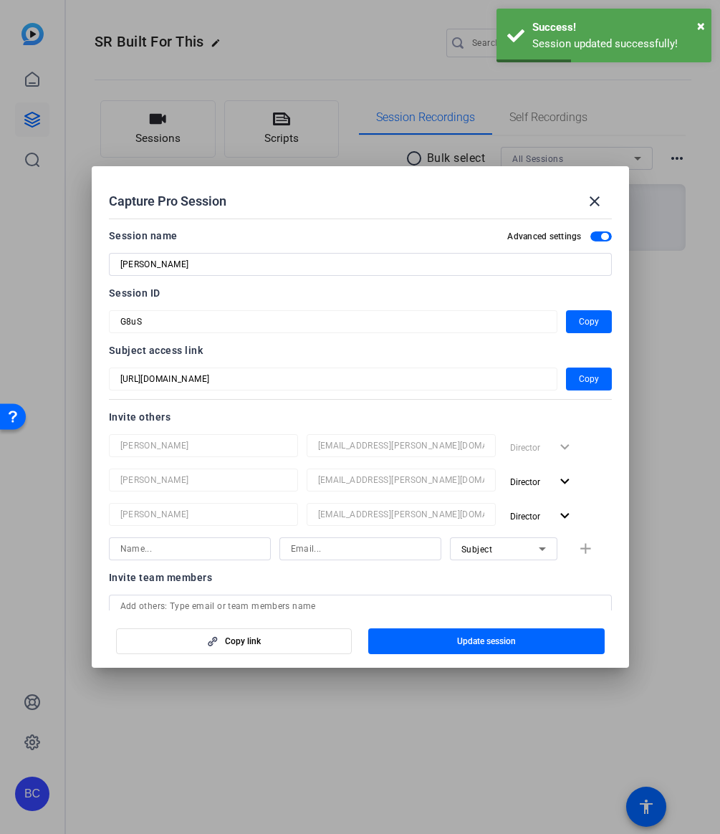
click at [190, 551] on input at bounding box center [189, 549] width 139 height 17
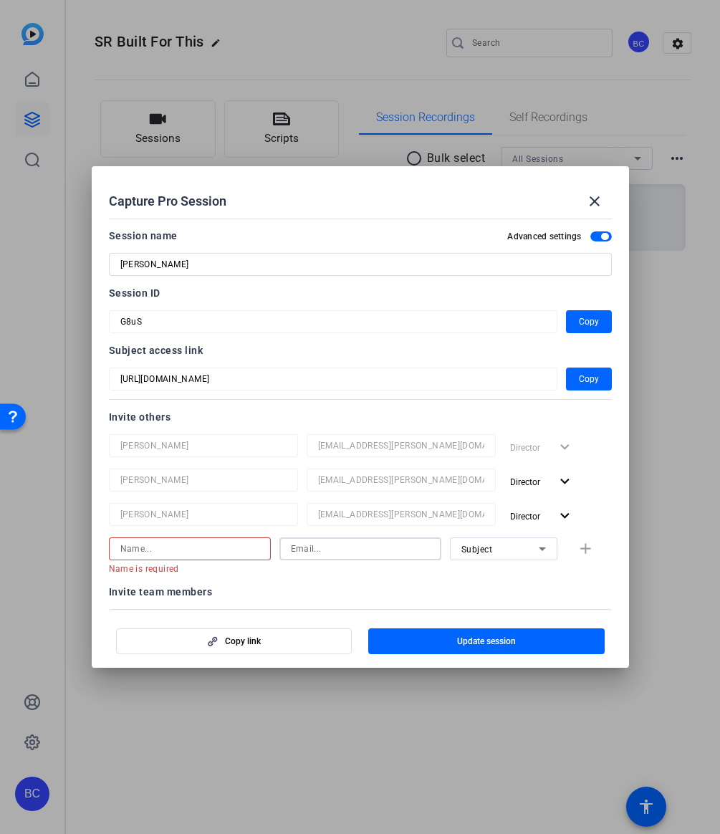
paste input "[EMAIL_ADDRESS][PERSON_NAME][DOMAIN_NAME]"
type input "[EMAIL_ADDRESS][PERSON_NAME][DOMAIN_NAME]"
paste input "[PERSON_NAME]"
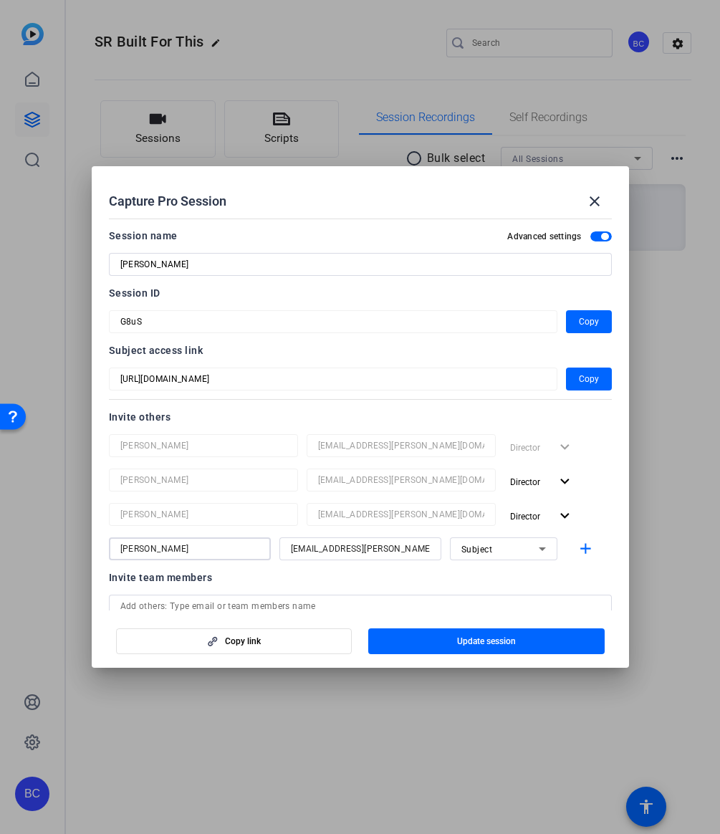
type input "[PERSON_NAME]"
click at [579, 548] on mat-icon "add" at bounding box center [586, 550] width 18 height 18
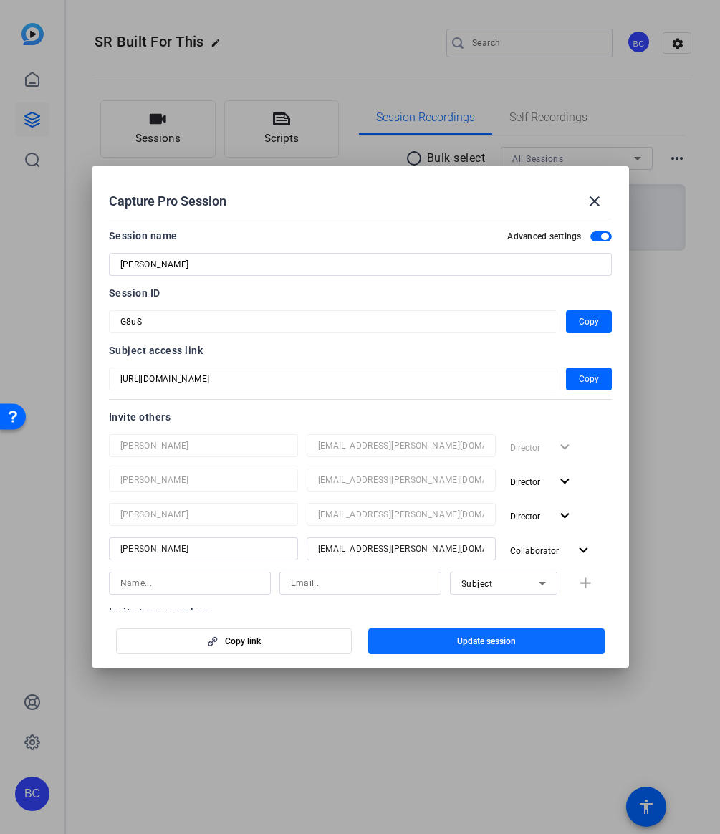
click at [454, 641] on span "button" at bounding box center [486, 641] width 237 height 34
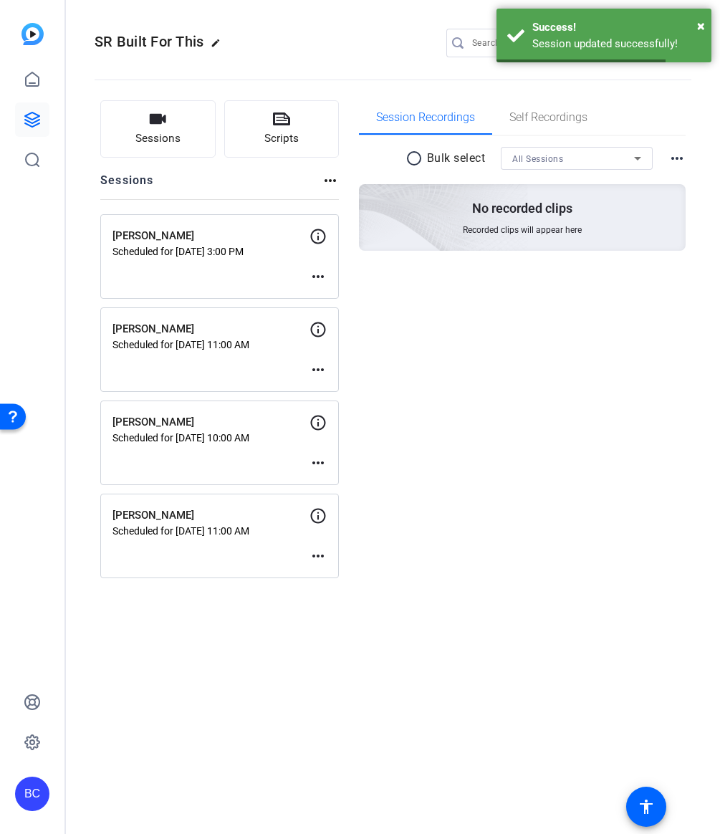
click at [318, 462] on mat-icon "more_horiz" at bounding box center [318, 462] width 17 height 17
click at [330, 474] on div "Edit Session Archive Session" at bounding box center [354, 493] width 88 height 43
click at [318, 460] on mat-icon "more_horiz" at bounding box center [318, 462] width 17 height 17
click at [318, 478] on button "Edit Session" at bounding box center [354, 484] width 88 height 18
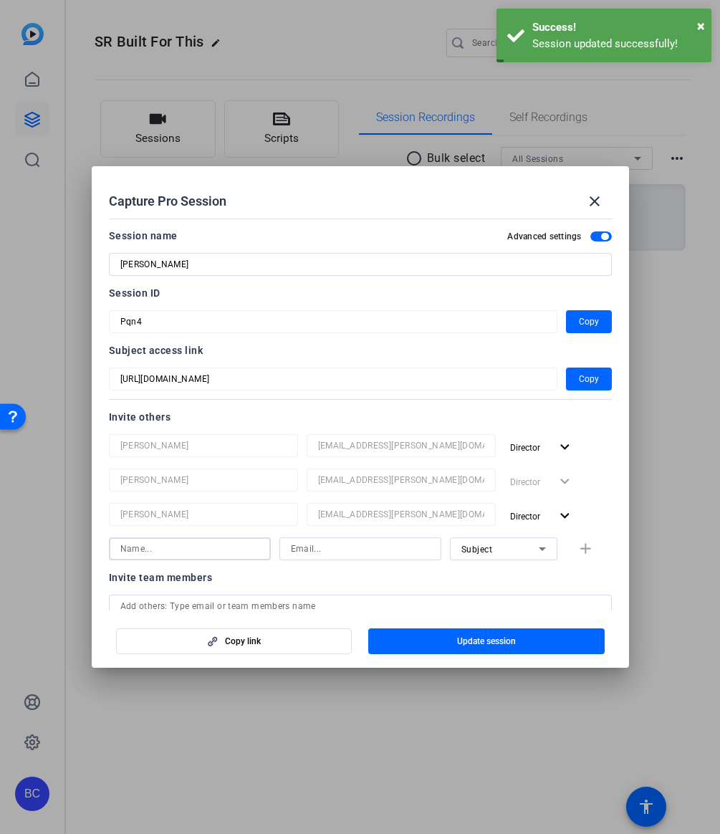
click at [204, 545] on input at bounding box center [189, 549] width 139 height 17
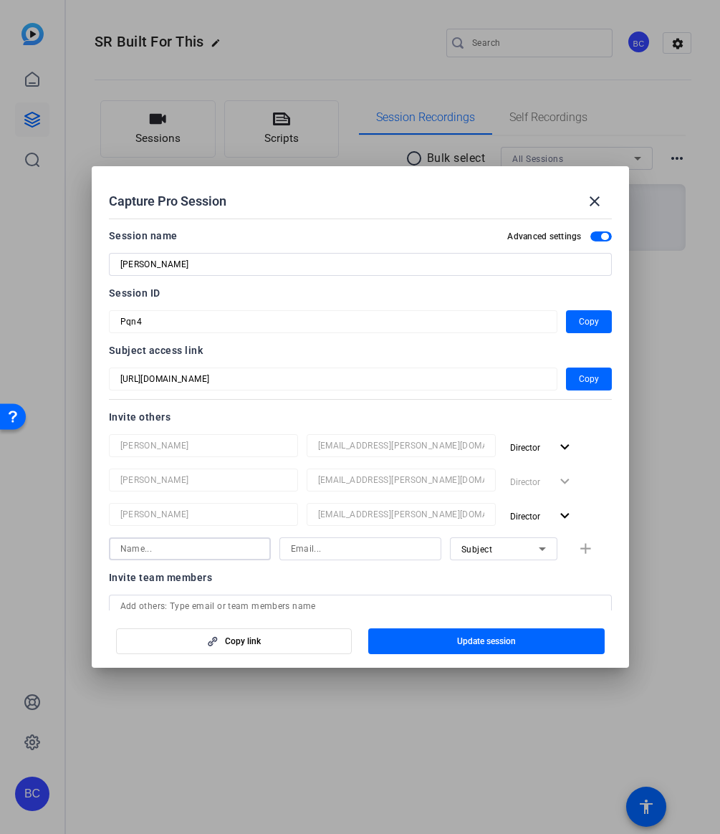
paste input "[PERSON_NAME]"
type input "[PERSON_NAME]"
paste input "[EMAIL_ADDRESS][PERSON_NAME][DOMAIN_NAME]"
type input "[EMAIL_ADDRESS][PERSON_NAME][DOMAIN_NAME]"
click at [581, 543] on mat-icon "add" at bounding box center [586, 550] width 18 height 18
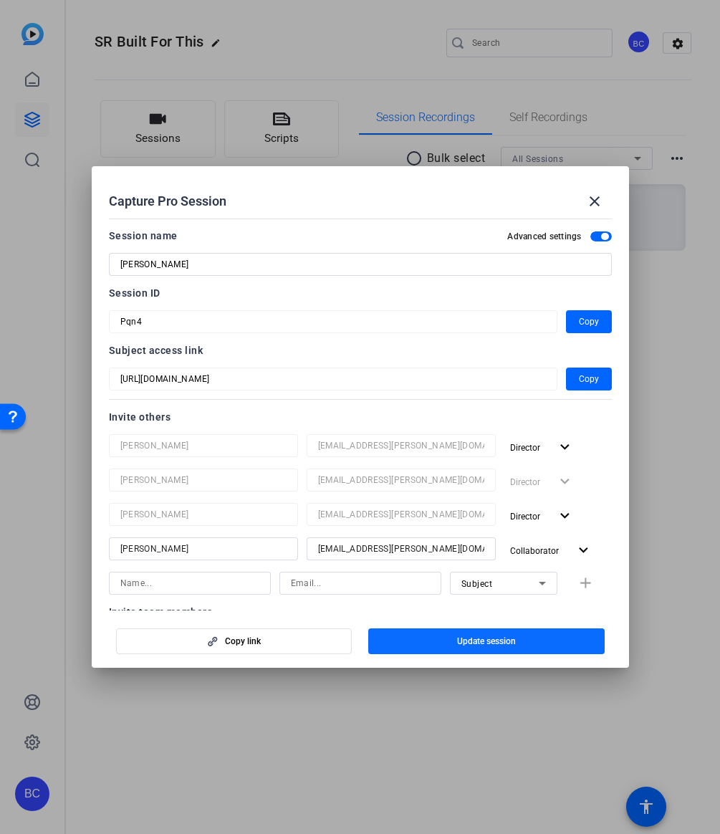
click at [427, 647] on span "button" at bounding box center [486, 641] width 237 height 34
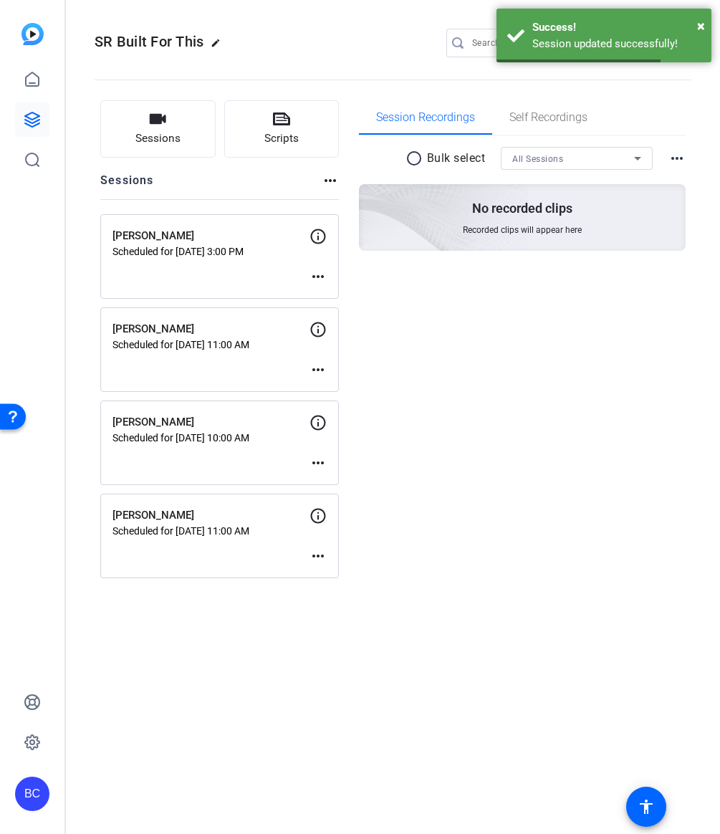
click at [318, 275] on mat-icon "more_horiz" at bounding box center [318, 276] width 17 height 17
click at [325, 299] on span "Edit Session" at bounding box center [353, 298] width 65 height 17
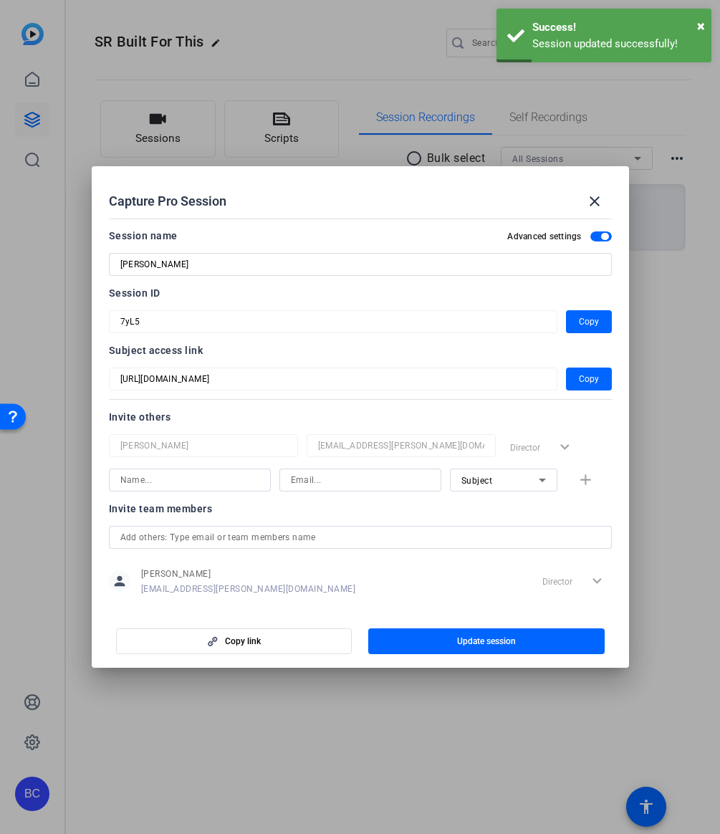
click at [203, 535] on input "text" at bounding box center [360, 537] width 480 height 17
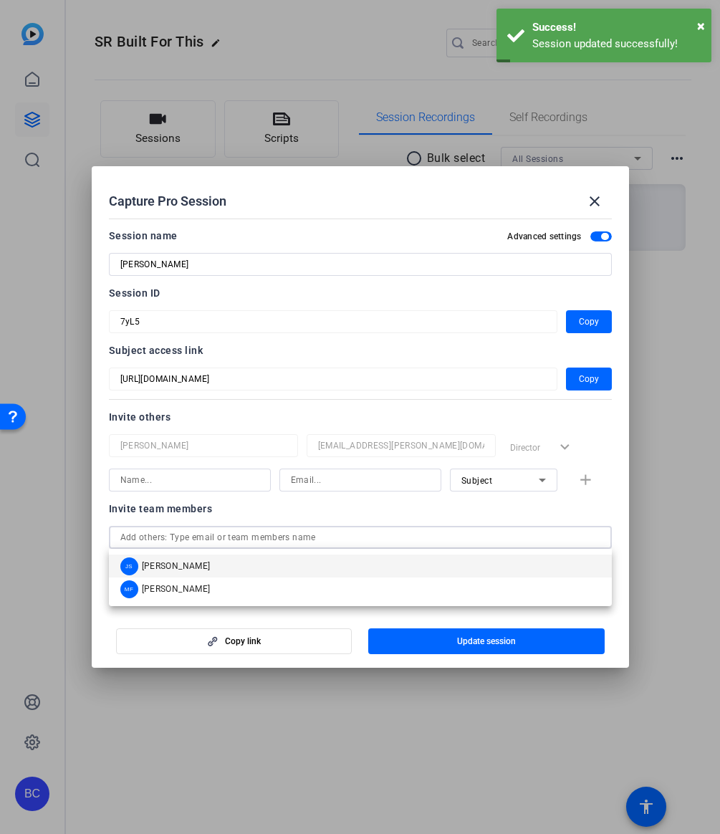
click at [191, 567] on mat-option "JS [PERSON_NAME]" at bounding box center [360, 566] width 503 height 23
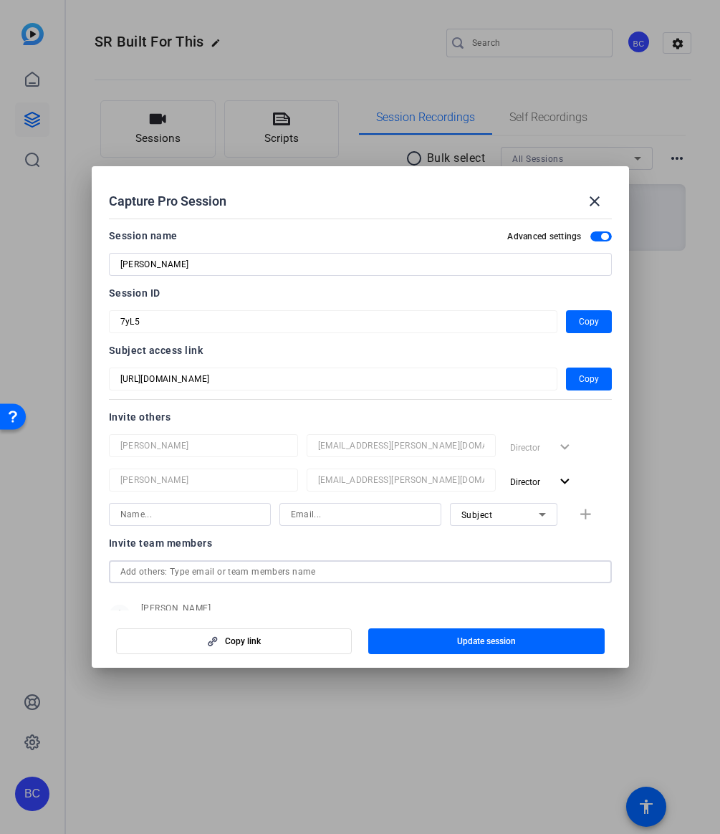
click at [191, 575] on input "text" at bounding box center [360, 571] width 480 height 17
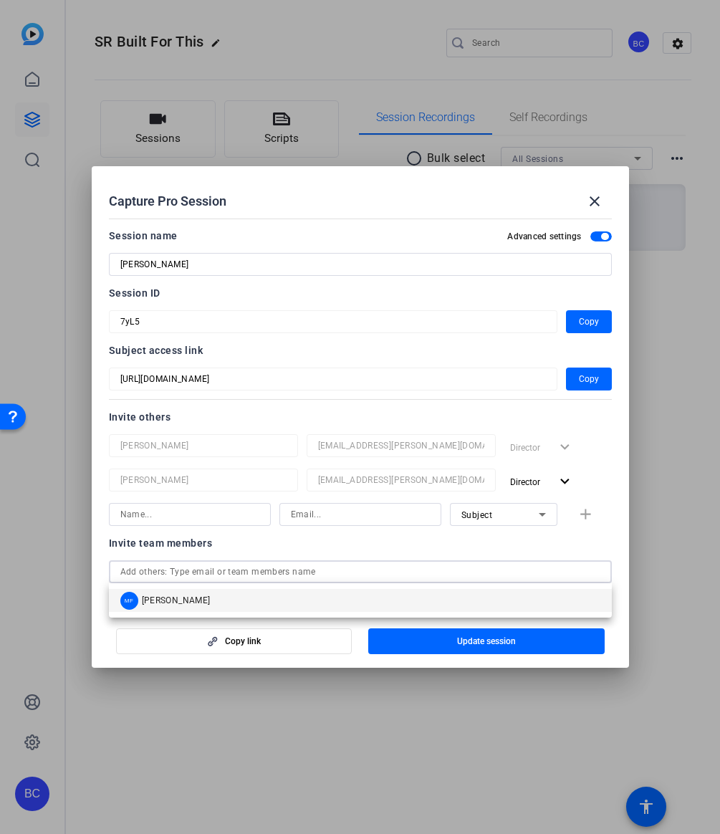
click at [181, 604] on span "[PERSON_NAME]" at bounding box center [176, 600] width 69 height 11
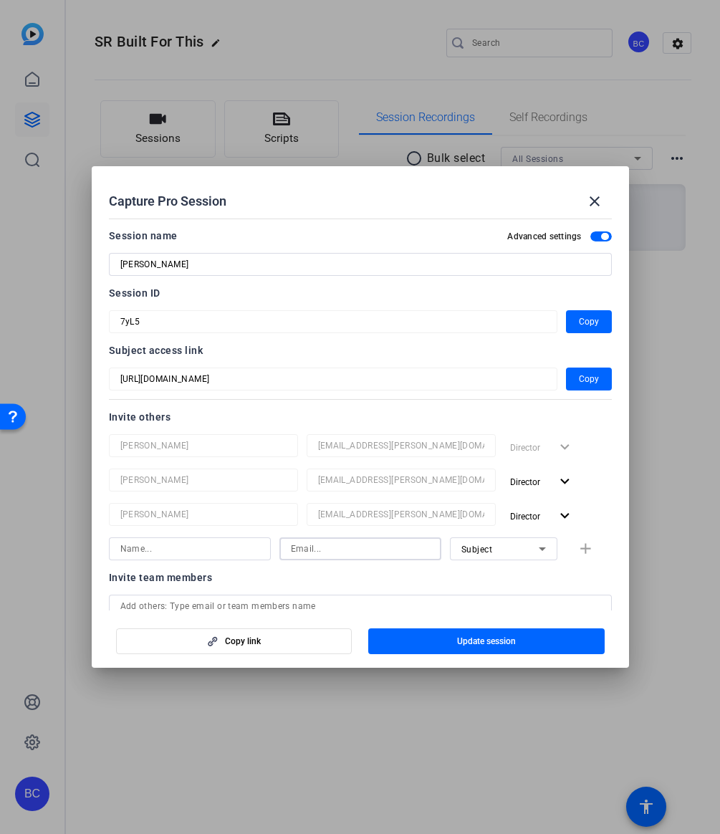
click at [305, 545] on input at bounding box center [360, 549] width 139 height 17
paste input "[EMAIL_ADDRESS][PERSON_NAME][DOMAIN_NAME]"
type input "[EMAIL_ADDRESS][PERSON_NAME][DOMAIN_NAME]"
click at [164, 553] on input at bounding box center [189, 549] width 139 height 17
paste input "[PERSON_NAME]"
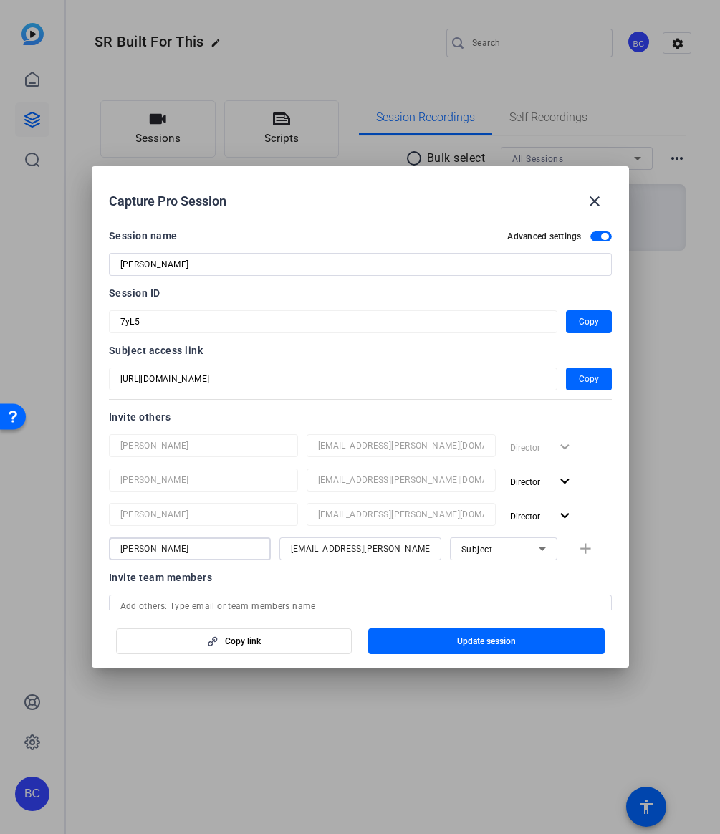
type input "[PERSON_NAME]"
click at [584, 550] on mat-icon "add" at bounding box center [586, 550] width 18 height 18
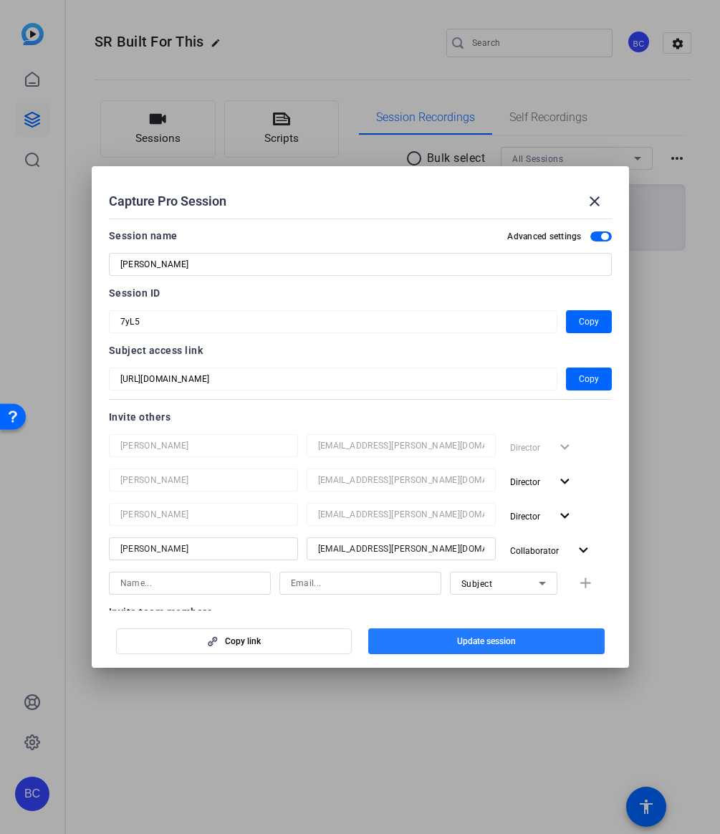
click at [480, 645] on span "Update session" at bounding box center [486, 641] width 59 height 11
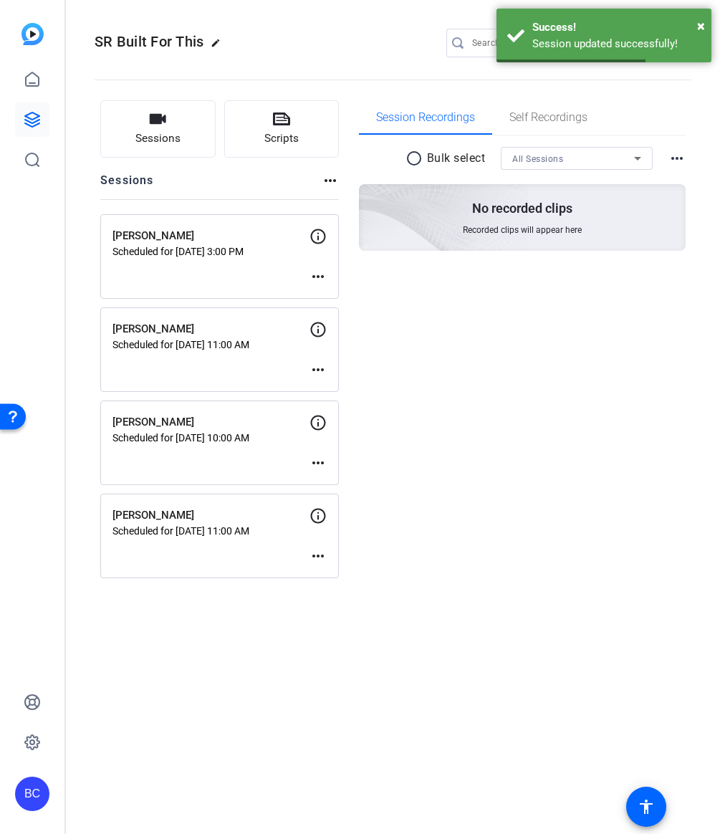
click at [315, 368] on mat-icon "more_horiz" at bounding box center [318, 369] width 17 height 17
click at [322, 386] on span "Edit Session" at bounding box center [353, 391] width 65 height 17
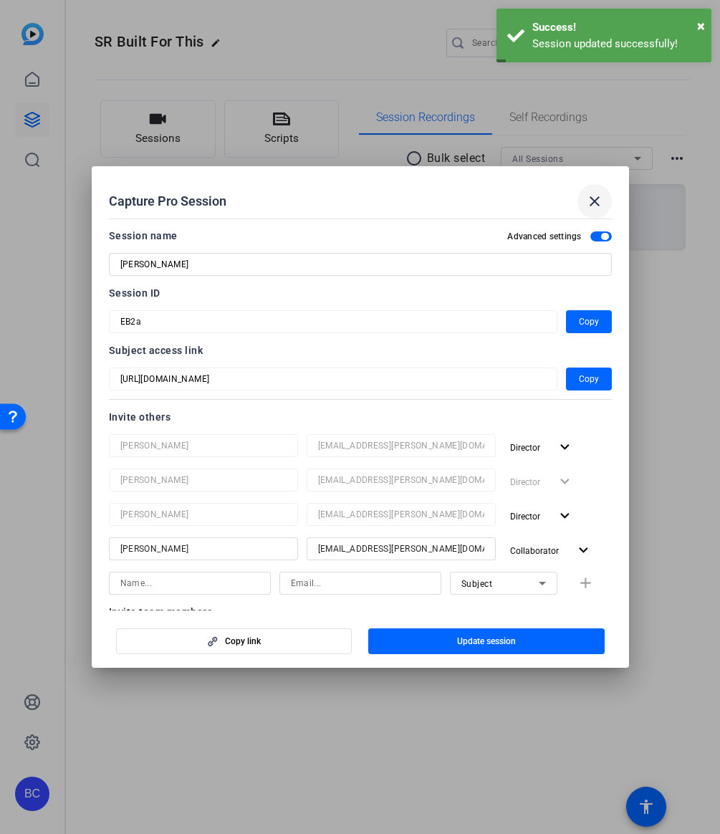
click at [596, 201] on mat-icon "close" at bounding box center [594, 201] width 17 height 17
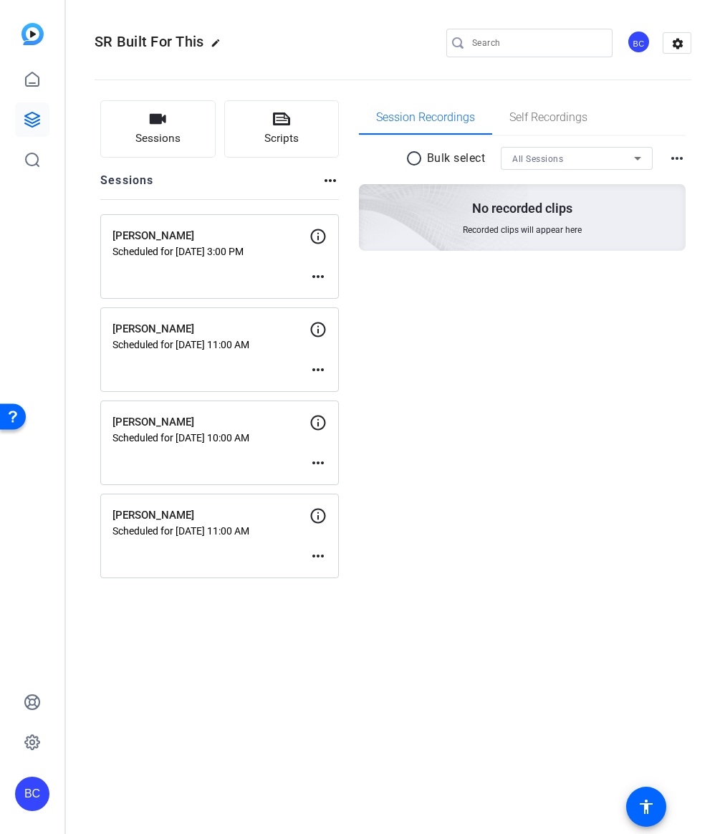
click at [315, 464] on mat-icon "more_horiz" at bounding box center [318, 462] width 17 height 17
click at [336, 480] on span "Edit Session" at bounding box center [353, 484] width 65 height 17
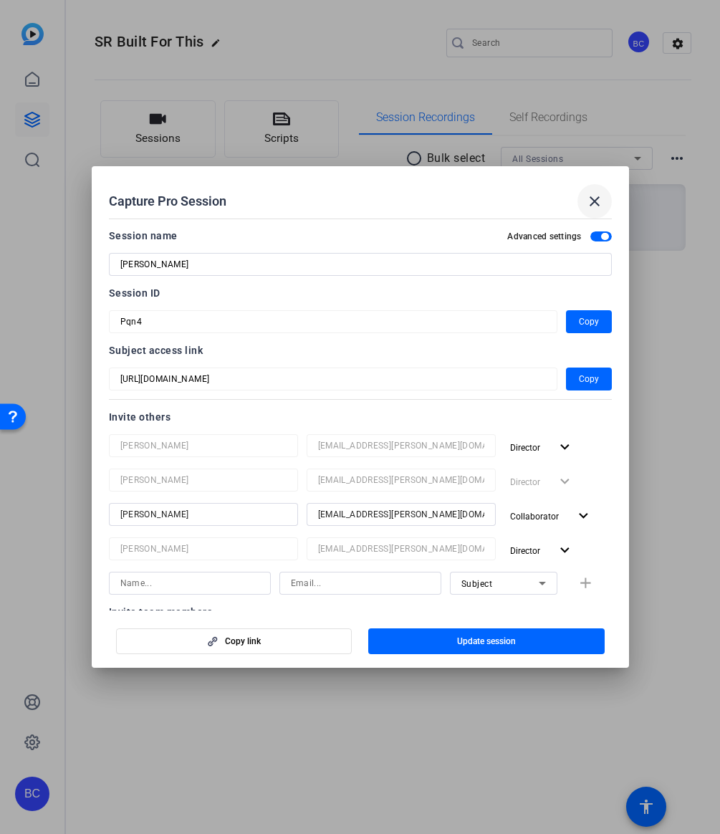
click at [598, 203] on mat-icon "close" at bounding box center [594, 201] width 17 height 17
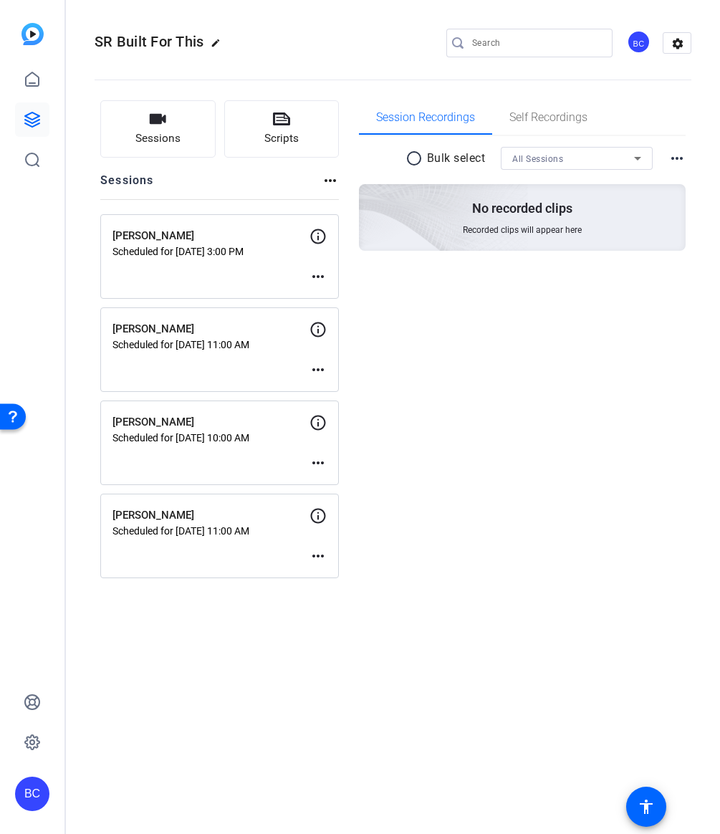
click at [319, 553] on mat-icon "more_horiz" at bounding box center [318, 556] width 17 height 17
click at [326, 567] on div "Edit Session Archive Session" at bounding box center [354, 586] width 88 height 43
click at [323, 556] on mat-icon "more_horiz" at bounding box center [318, 556] width 17 height 17
click at [323, 573] on span "Edit Session" at bounding box center [353, 577] width 65 height 17
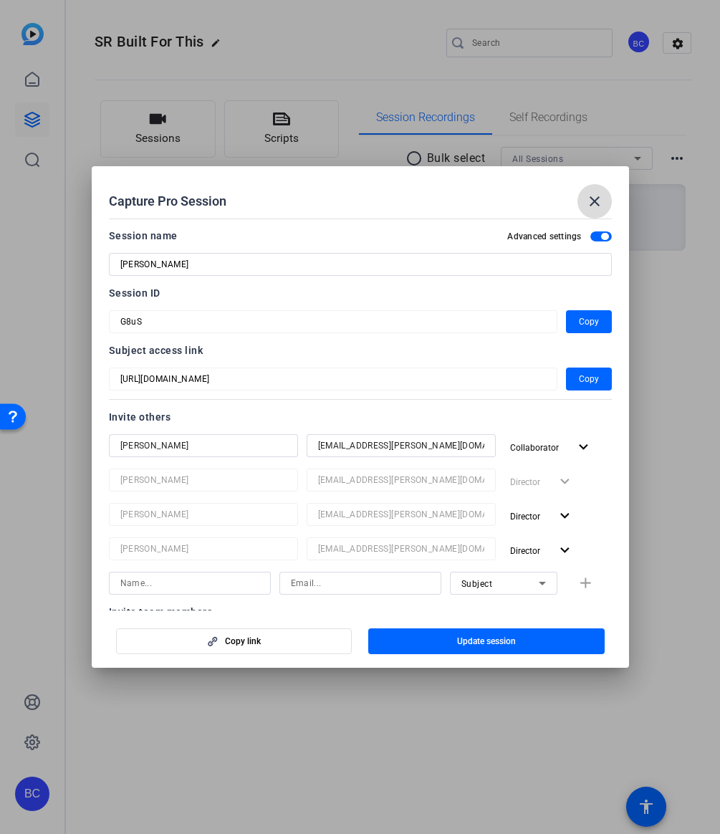
click at [594, 201] on mat-icon "close" at bounding box center [594, 201] width 17 height 17
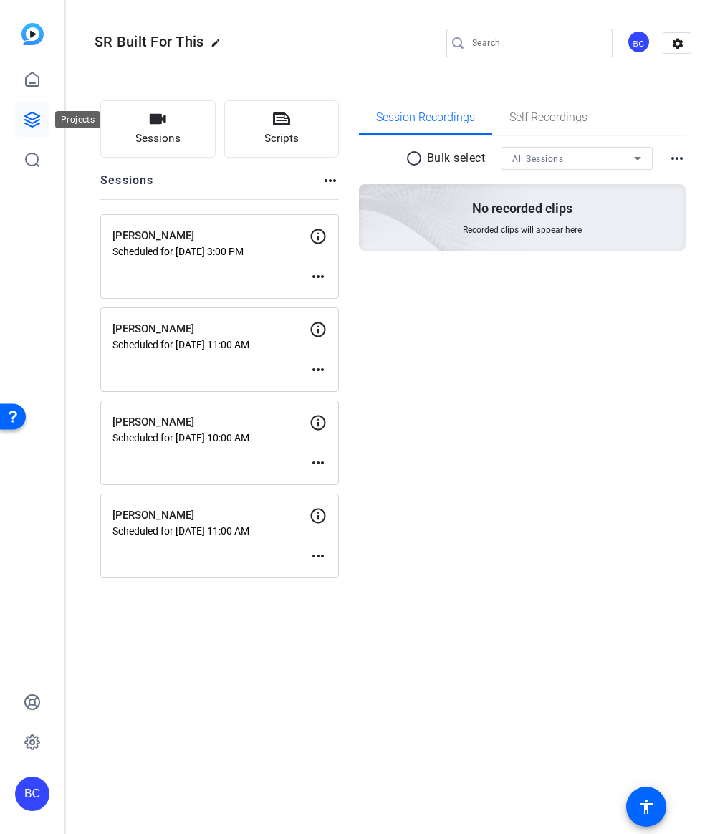
click at [35, 120] on icon at bounding box center [32, 119] width 17 height 17
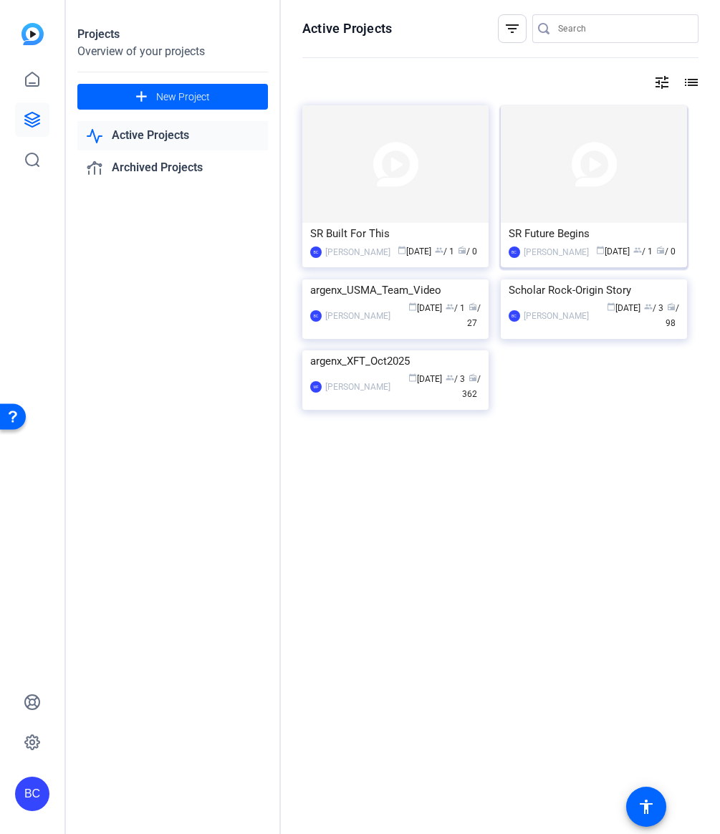
click at [611, 178] on img at bounding box center [594, 164] width 186 height 118
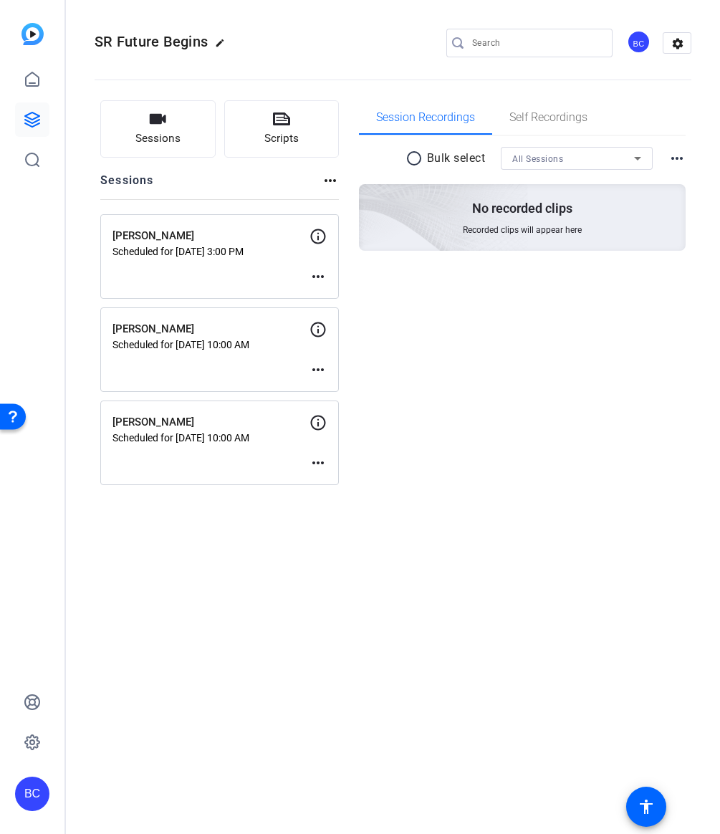
click at [313, 272] on mat-icon "more_horiz" at bounding box center [318, 276] width 17 height 17
click at [323, 291] on span "Edit Session" at bounding box center [353, 298] width 65 height 17
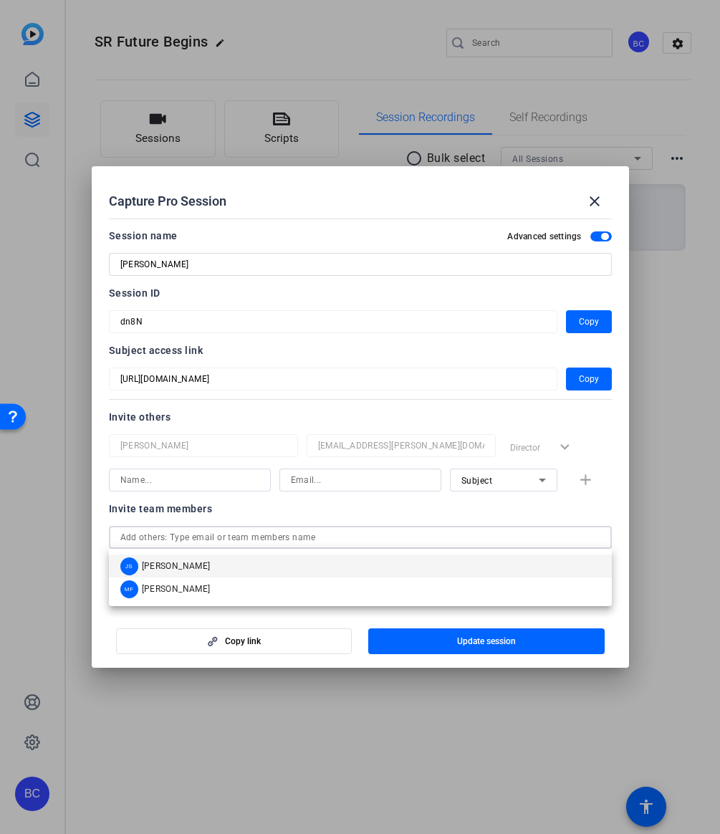
click at [160, 532] on input "text" at bounding box center [360, 537] width 480 height 17
click at [156, 568] on span "[PERSON_NAME]" at bounding box center [176, 566] width 69 height 11
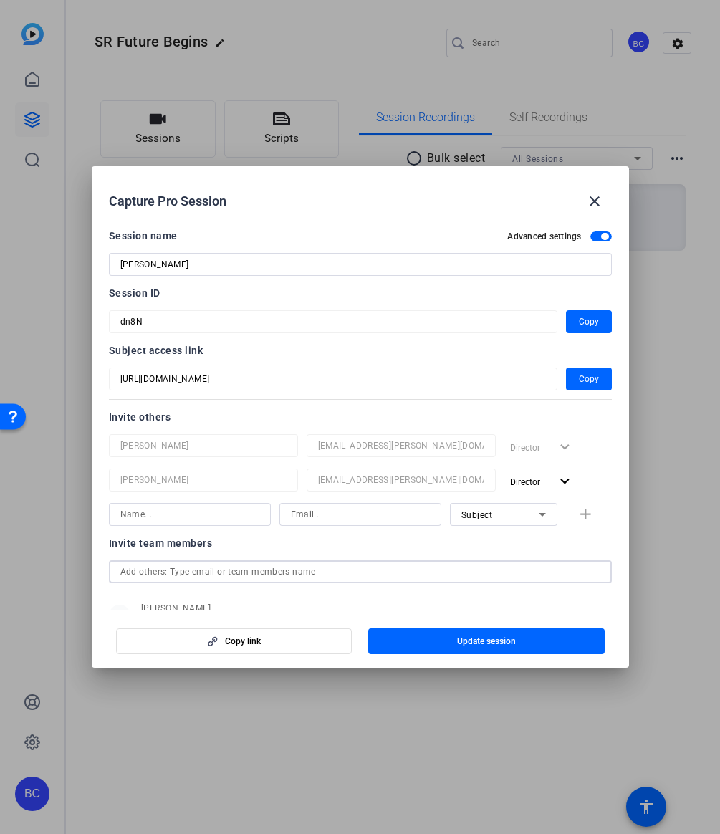
click at [157, 576] on input "text" at bounding box center [360, 571] width 480 height 17
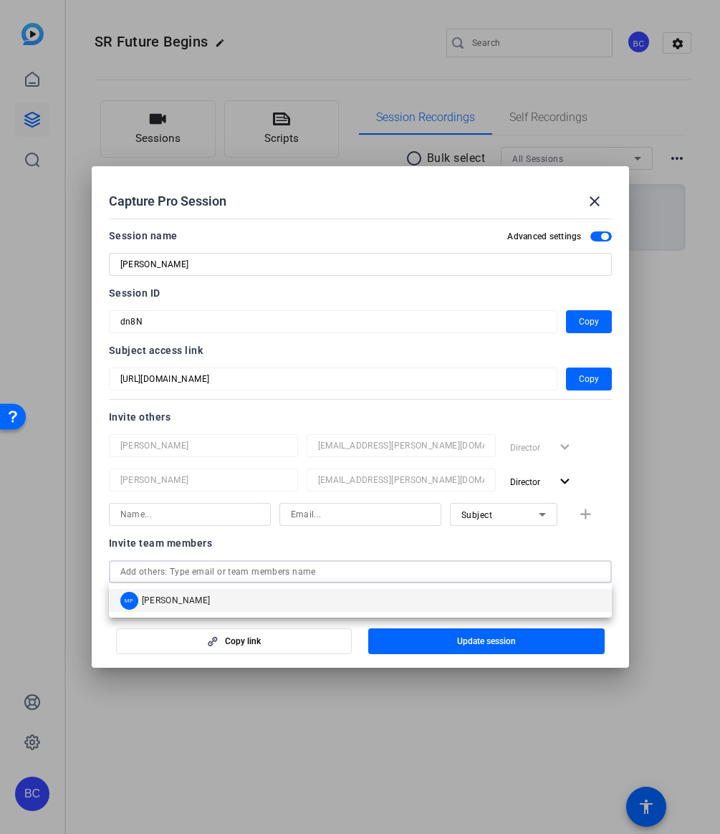
click at [156, 593] on div "MF [PERSON_NAME]" at bounding box center [165, 601] width 90 height 18
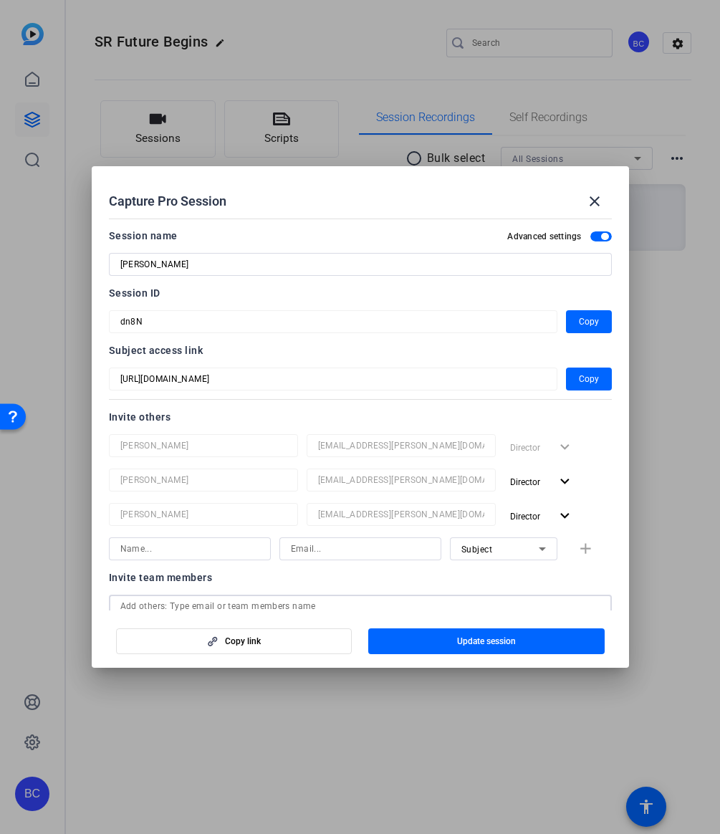
click at [157, 551] on input at bounding box center [189, 549] width 139 height 17
paste input "[PERSON_NAME]"
type input "[PERSON_NAME]"
paste input "[EMAIL_ADDRESS][PERSON_NAME][DOMAIN_NAME]"
type input "[EMAIL_ADDRESS][PERSON_NAME][DOMAIN_NAME]"
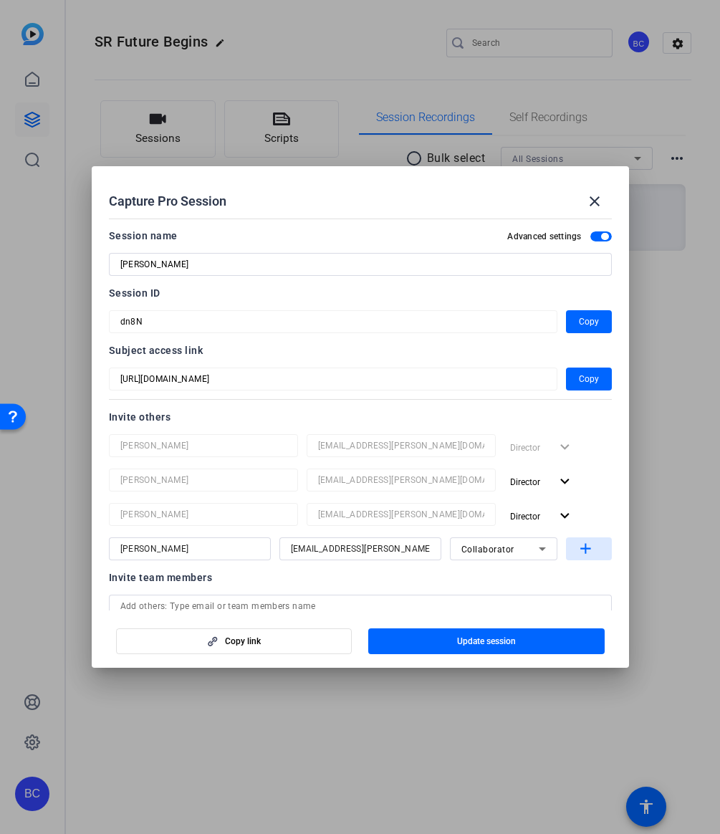
click at [589, 551] on mat-icon "add" at bounding box center [586, 550] width 18 height 18
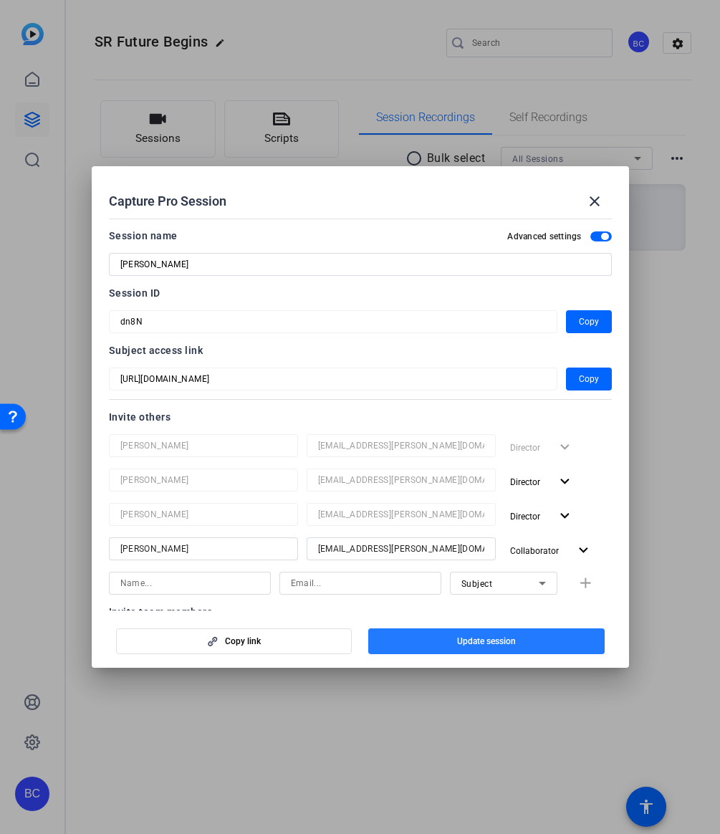
click at [475, 644] on span "Update session" at bounding box center [486, 641] width 59 height 11
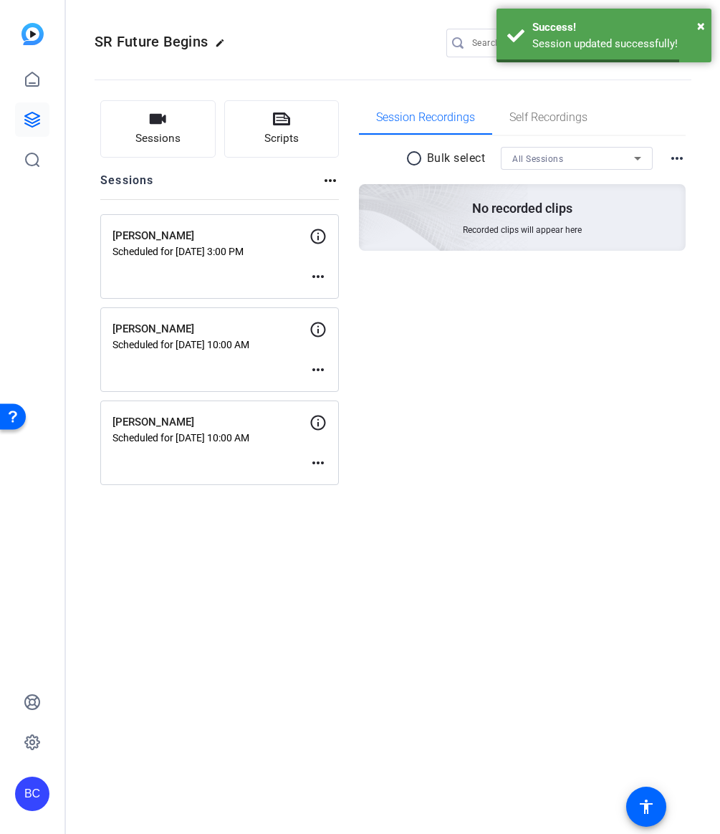
click at [324, 359] on div "more_horiz" at bounding box center [318, 349] width 17 height 57
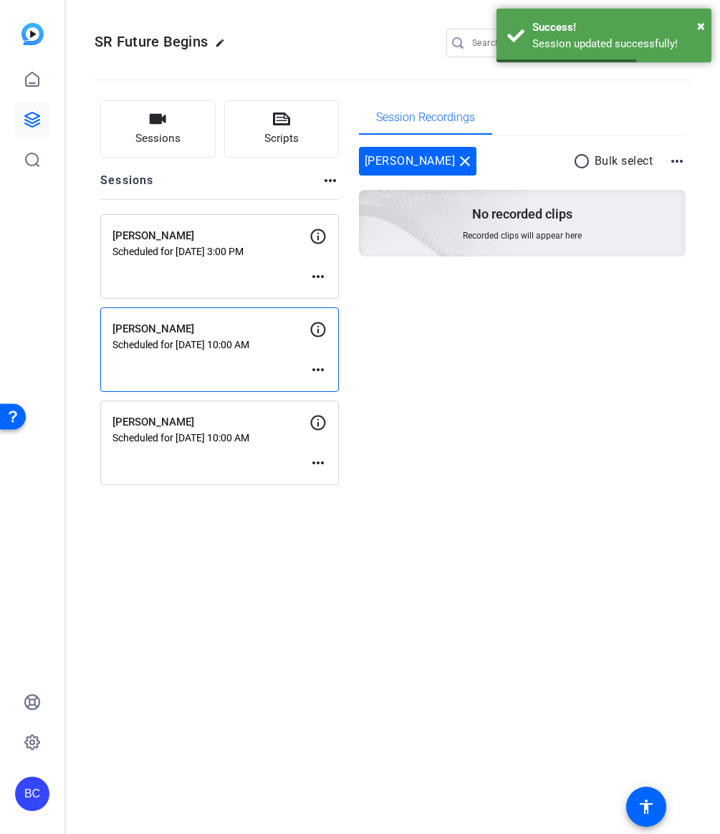
click at [320, 370] on mat-icon "more_horiz" at bounding box center [318, 369] width 17 height 17
click at [323, 389] on span "Edit Session" at bounding box center [353, 391] width 65 height 17
click at [323, 389] on div "[PERSON_NAME] Scheduled for [DATE] 10:00 AM more_horiz" at bounding box center [219, 350] width 239 height 85
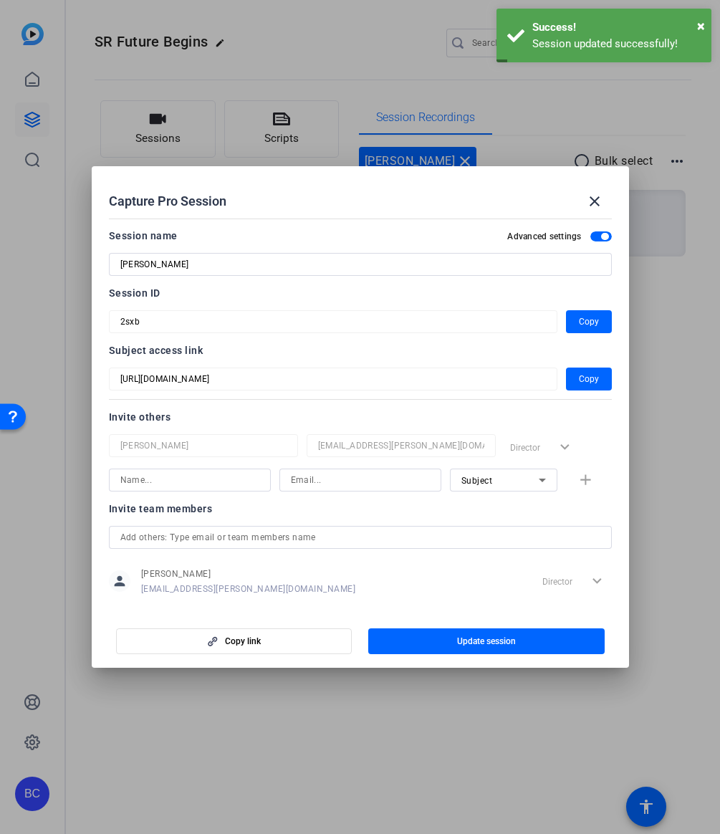
click at [161, 534] on input "text" at bounding box center [360, 537] width 480 height 17
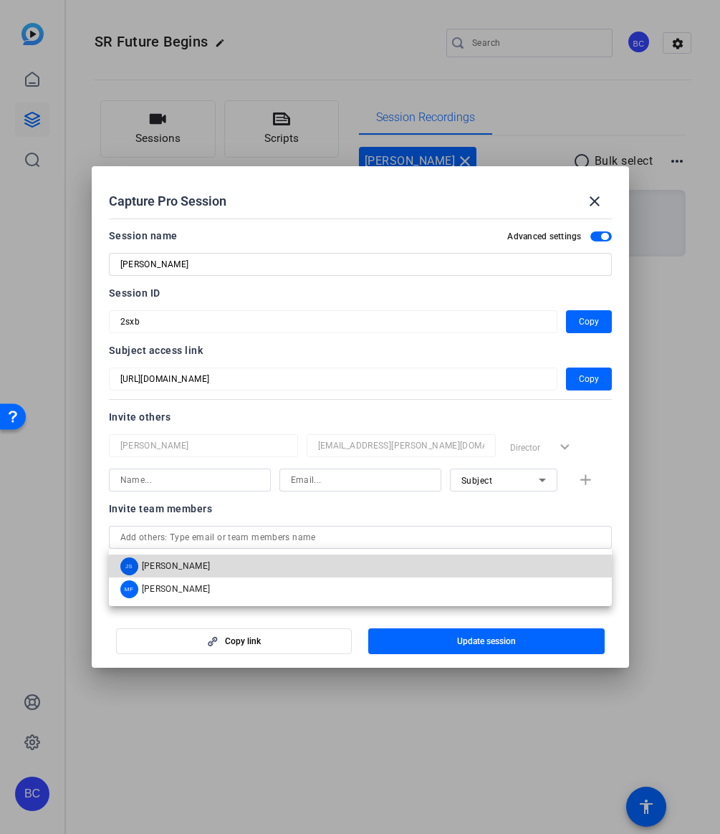
click at [161, 568] on span "[PERSON_NAME]" at bounding box center [176, 566] width 69 height 11
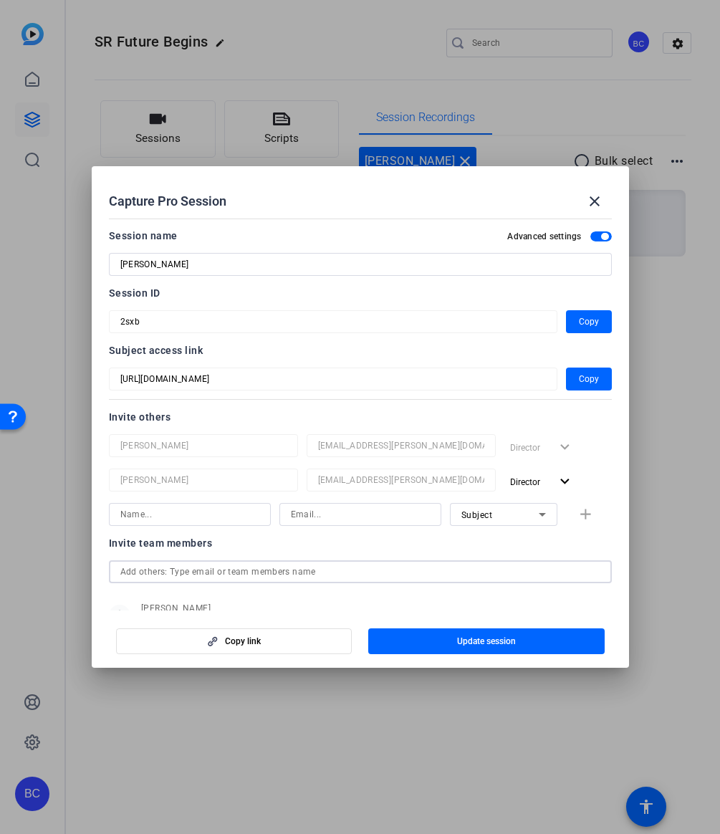
click at [158, 579] on input "text" at bounding box center [360, 571] width 480 height 17
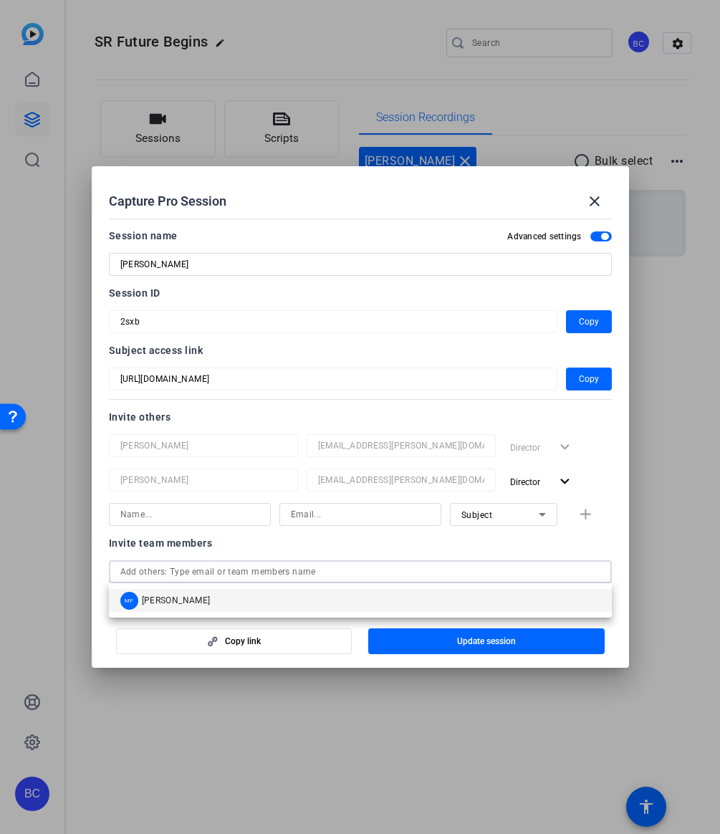
click at [158, 606] on div "MF [PERSON_NAME]" at bounding box center [165, 601] width 90 height 18
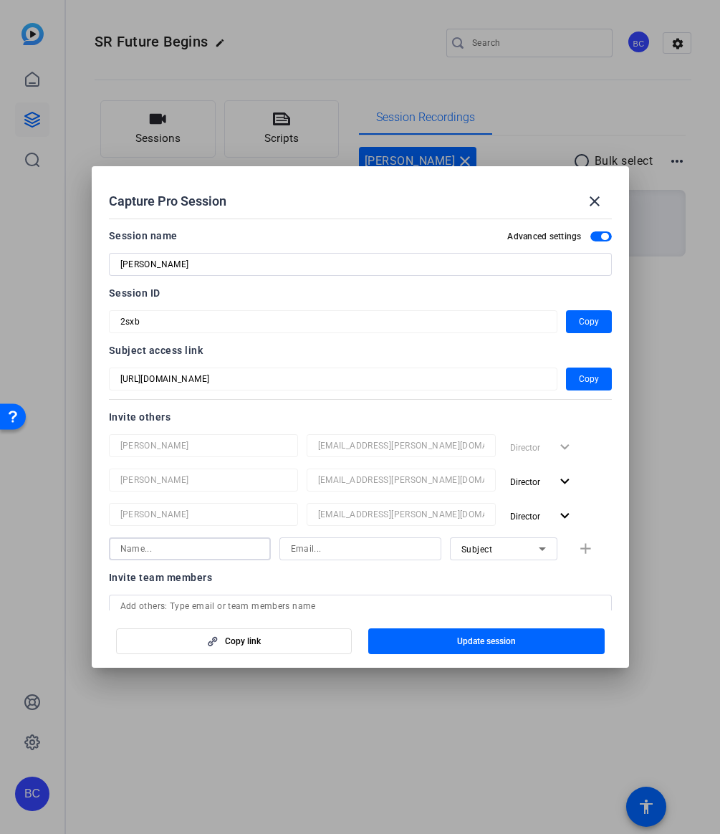
click at [147, 553] on input at bounding box center [189, 549] width 139 height 17
paste input "[PERSON_NAME]"
type input "[PERSON_NAME]"
paste input "[EMAIL_ADDRESS][PERSON_NAME][DOMAIN_NAME]"
type input "[EMAIL_ADDRESS][PERSON_NAME][DOMAIN_NAME]"
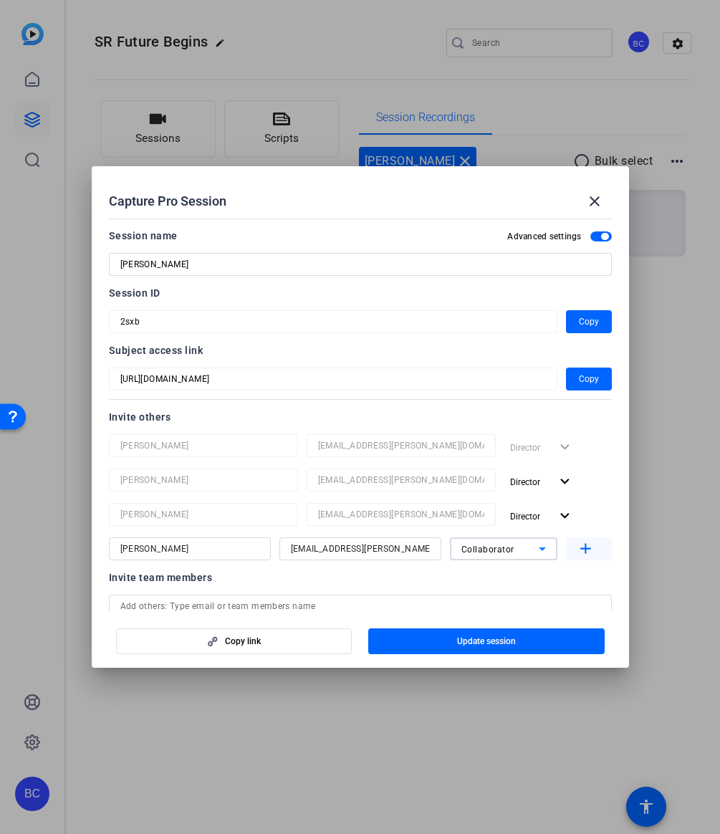
click at [590, 551] on mat-icon "add" at bounding box center [586, 550] width 18 height 18
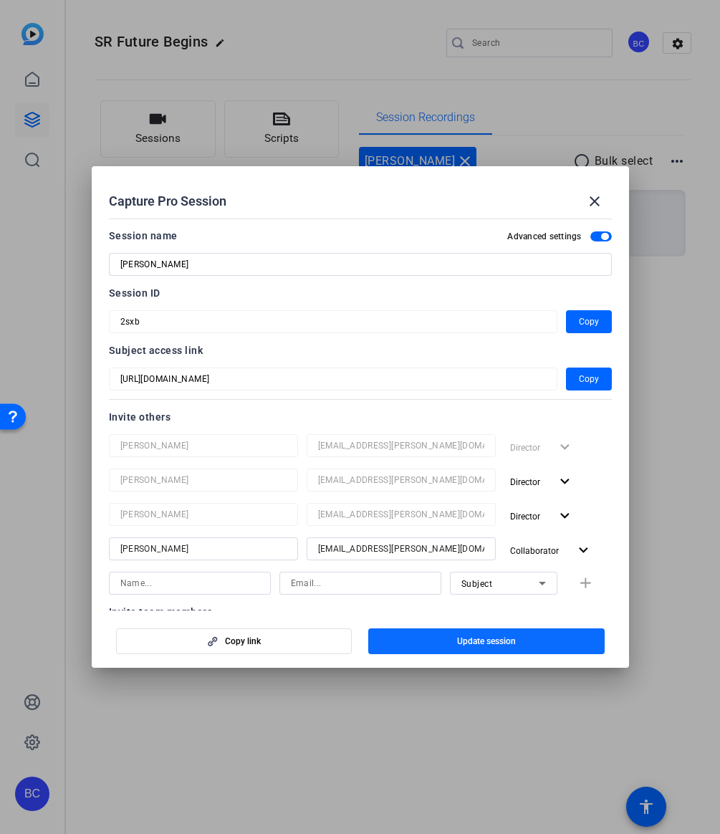
click at [454, 647] on span "button" at bounding box center [486, 641] width 237 height 34
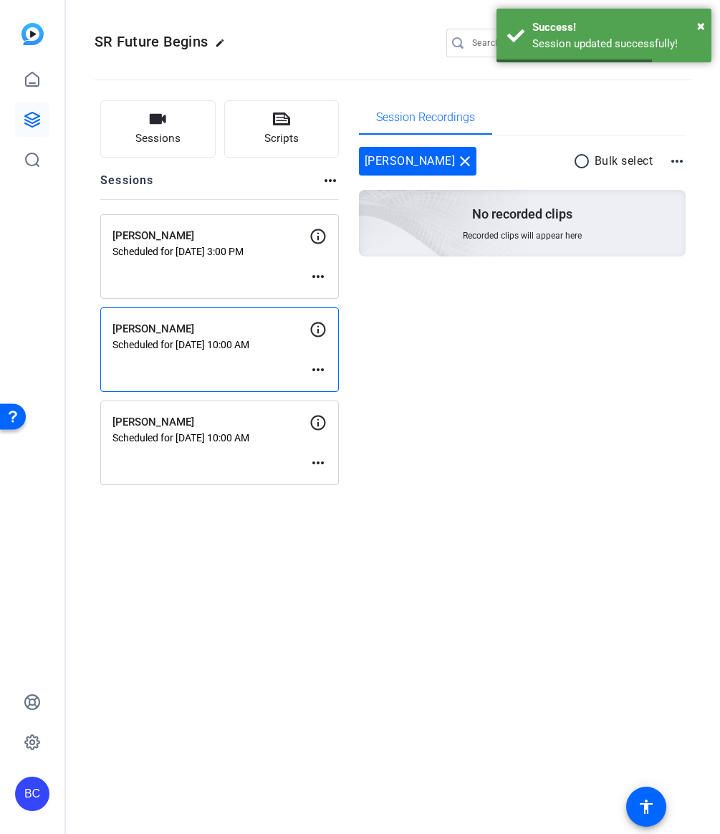
click at [317, 463] on mat-icon "more_horiz" at bounding box center [318, 462] width 17 height 17
click at [332, 483] on span "Edit Session" at bounding box center [353, 484] width 65 height 17
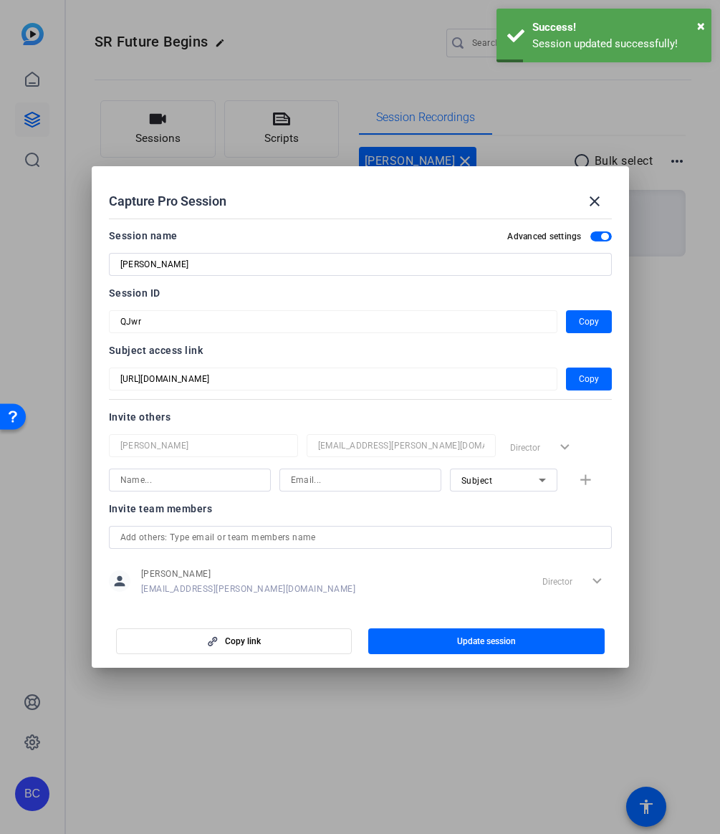
click at [158, 538] on input "text" at bounding box center [360, 537] width 480 height 17
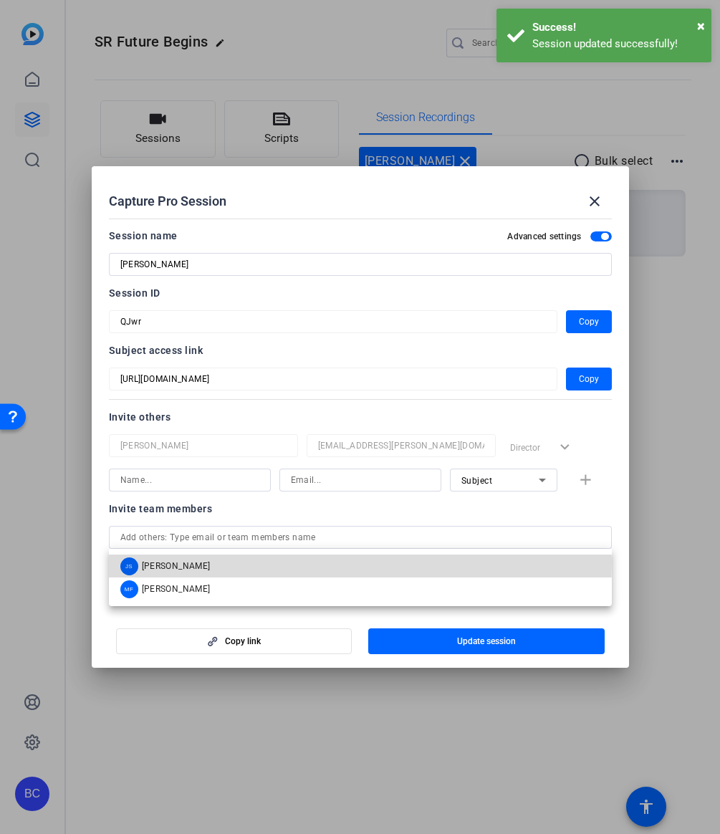
click at [156, 563] on span "[PERSON_NAME]" at bounding box center [176, 566] width 69 height 11
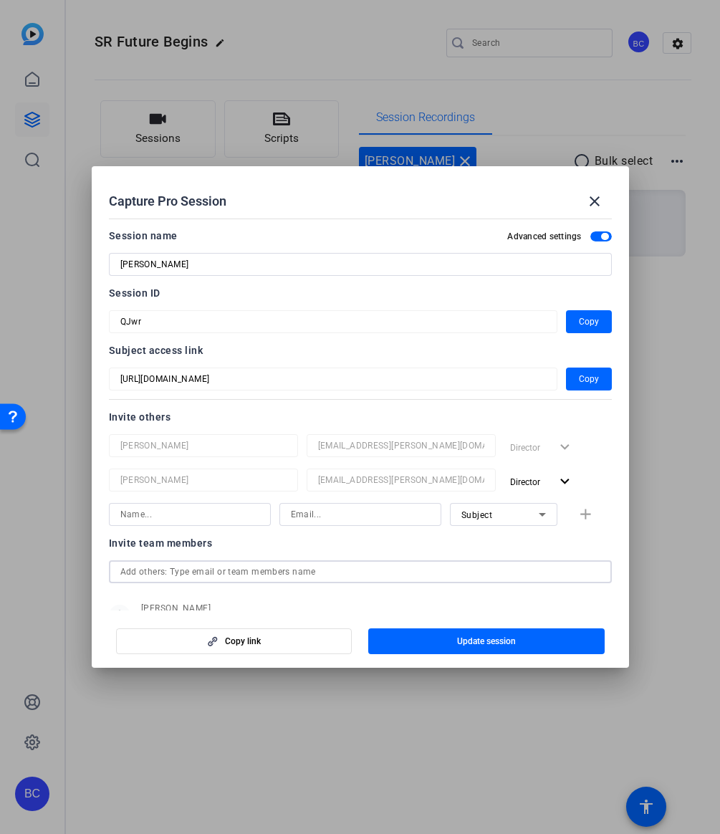
click at [158, 570] on input "text" at bounding box center [360, 571] width 480 height 17
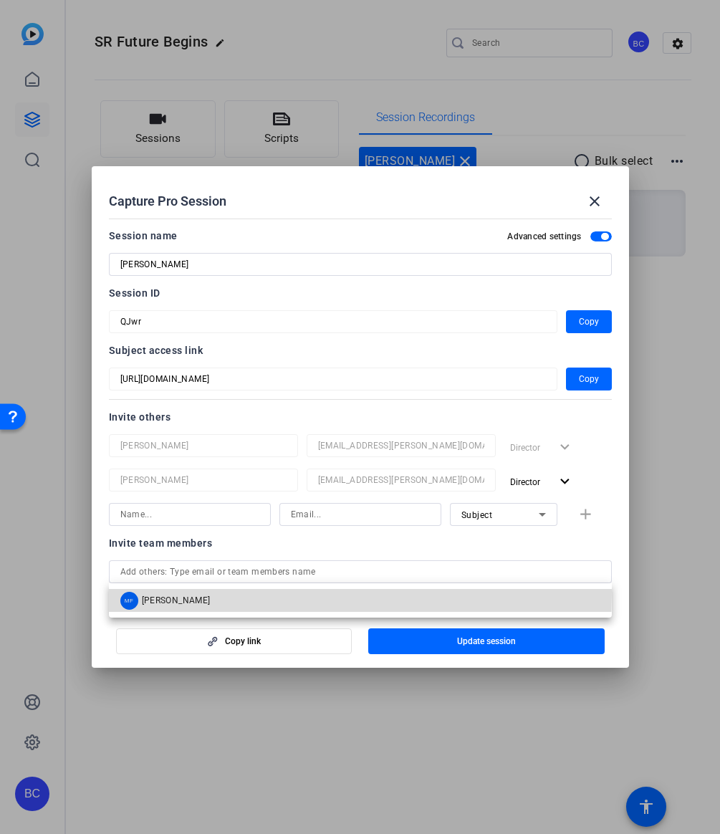
click at [158, 592] on div "MF [PERSON_NAME]" at bounding box center [165, 601] width 90 height 18
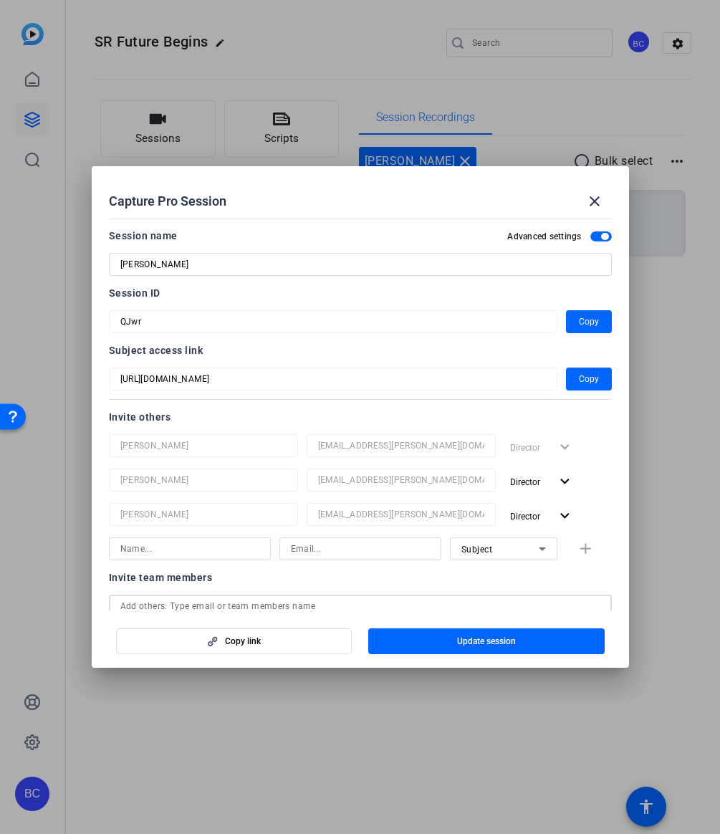
click at [157, 557] on input at bounding box center [189, 549] width 139 height 17
paste input "[PERSON_NAME]"
type input "[PERSON_NAME]"
paste input "[EMAIL_ADDRESS][PERSON_NAME][DOMAIN_NAME]"
type input "[EMAIL_ADDRESS][PERSON_NAME][DOMAIN_NAME]"
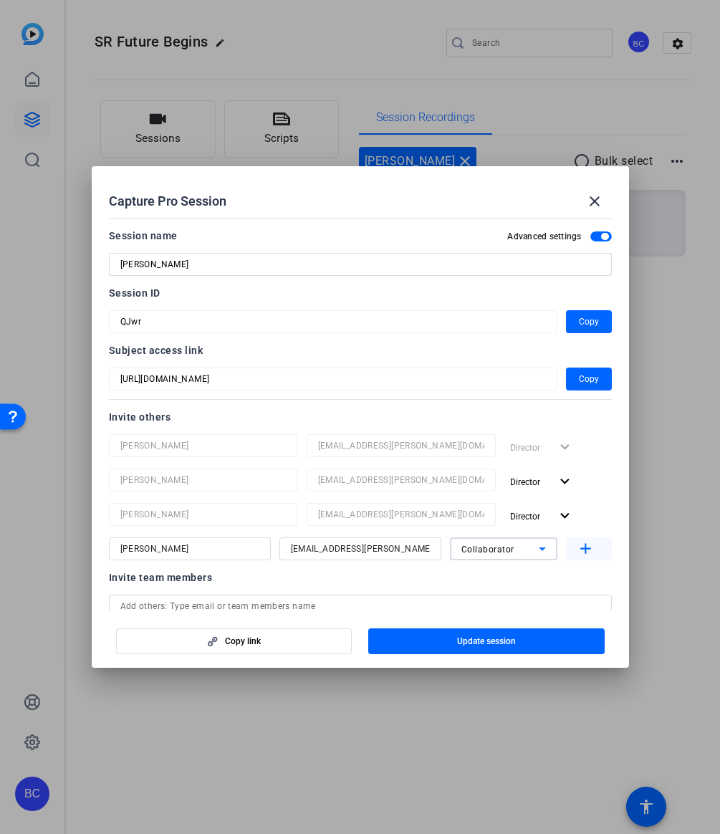
click at [586, 548] on mat-icon "add" at bounding box center [586, 550] width 18 height 18
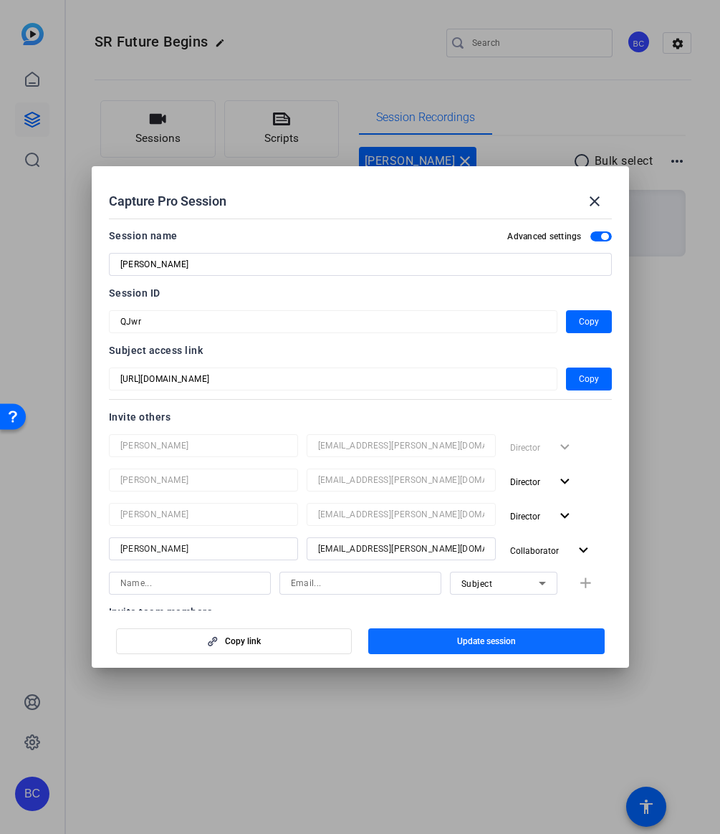
click at [493, 637] on span "Update session" at bounding box center [486, 641] width 59 height 11
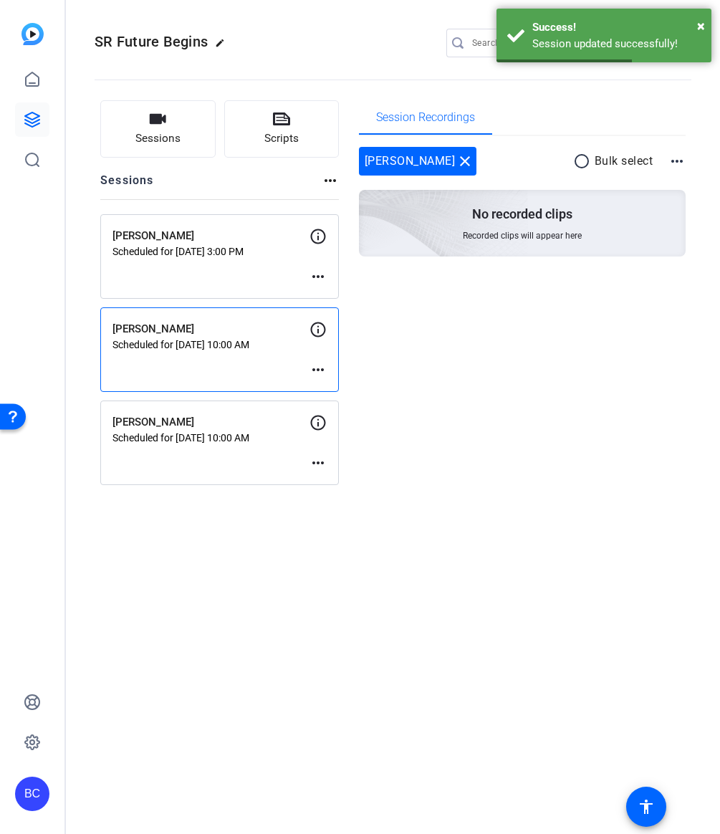
click at [317, 464] on mat-icon "more_horiz" at bounding box center [318, 462] width 17 height 17
click at [327, 479] on span "Edit Session" at bounding box center [353, 484] width 65 height 17
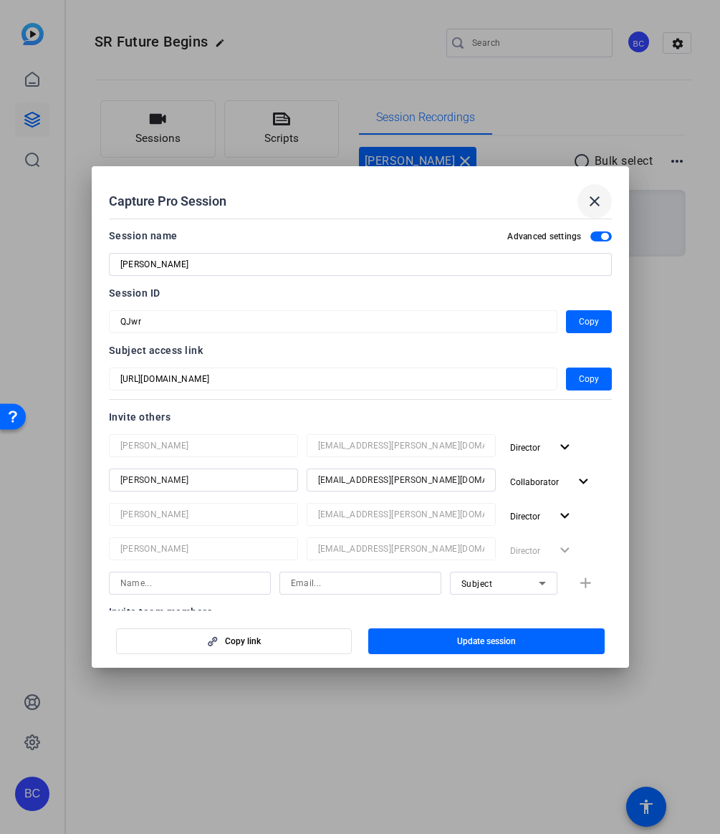
click at [590, 208] on mat-icon "close" at bounding box center [594, 201] width 17 height 17
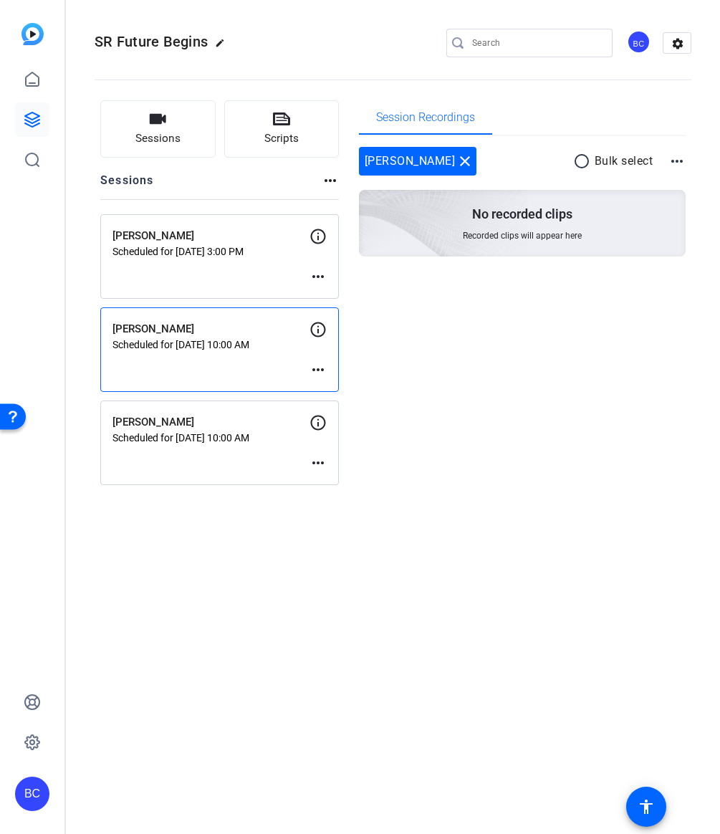
click at [314, 373] on mat-icon "more_horiz" at bounding box center [318, 369] width 17 height 17
click at [344, 380] on div "Edit Session Archive Session" at bounding box center [354, 400] width 88 height 43
click at [320, 371] on mat-icon "more_horiz" at bounding box center [318, 369] width 17 height 17
click at [323, 385] on span "Edit Session" at bounding box center [353, 391] width 65 height 17
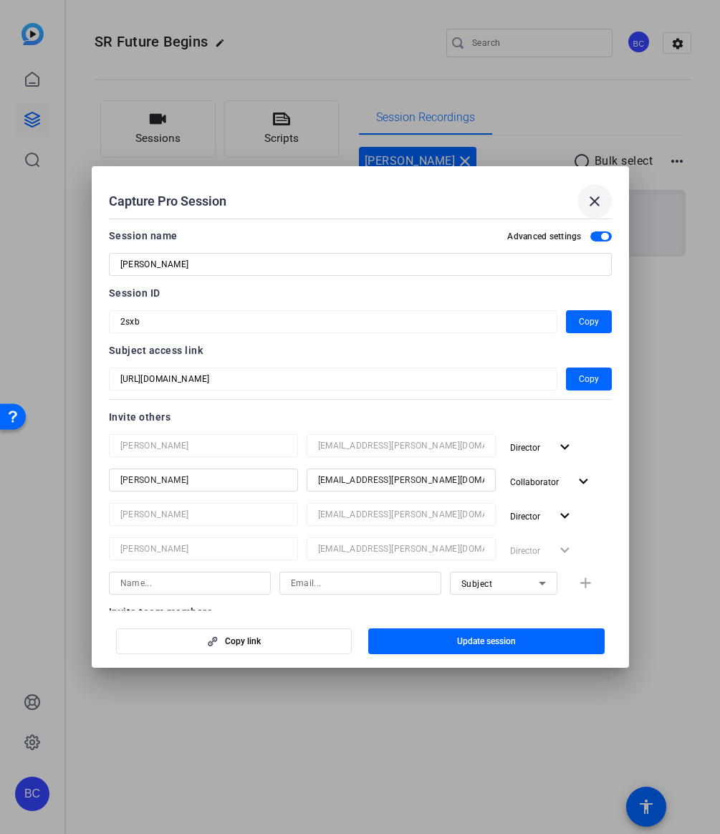
click at [600, 201] on mat-icon "close" at bounding box center [594, 201] width 17 height 17
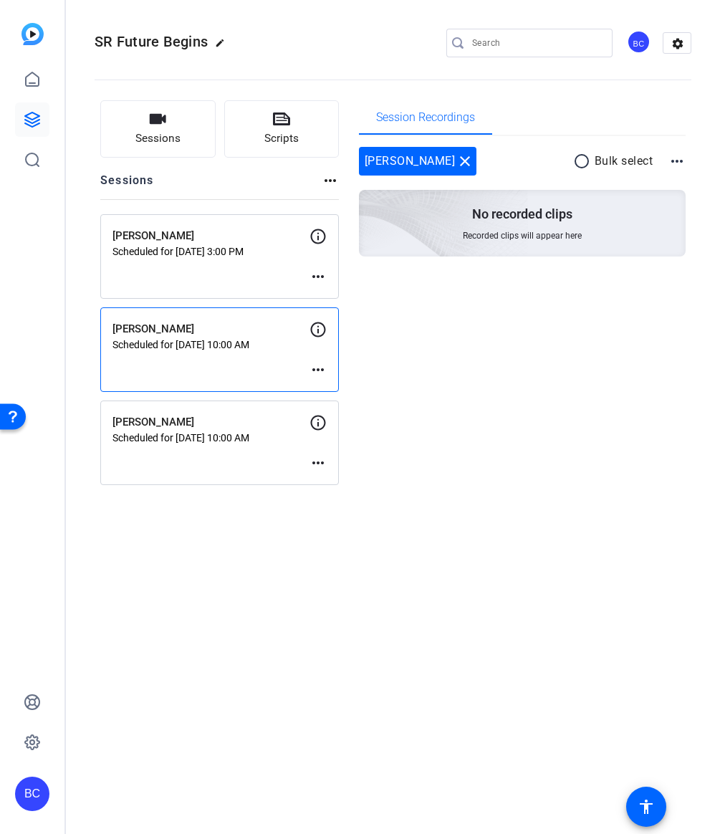
click at [319, 279] on mat-icon "more_horiz" at bounding box center [318, 276] width 17 height 17
click at [319, 288] on div "Edit Session Archive Session" at bounding box center [354, 306] width 88 height 43
click at [317, 275] on mat-icon "more_horiz" at bounding box center [318, 276] width 17 height 17
click at [320, 287] on div "Edit Session Archive Session" at bounding box center [354, 306] width 88 height 43
click at [314, 275] on mat-icon "more_horiz" at bounding box center [318, 276] width 17 height 17
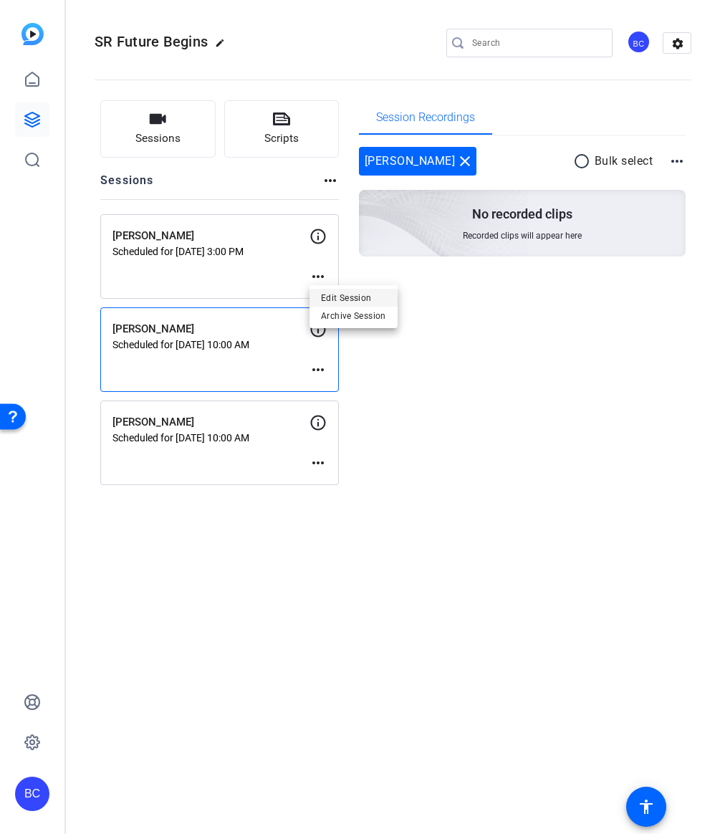
click at [328, 295] on span "Edit Session" at bounding box center [353, 298] width 65 height 17
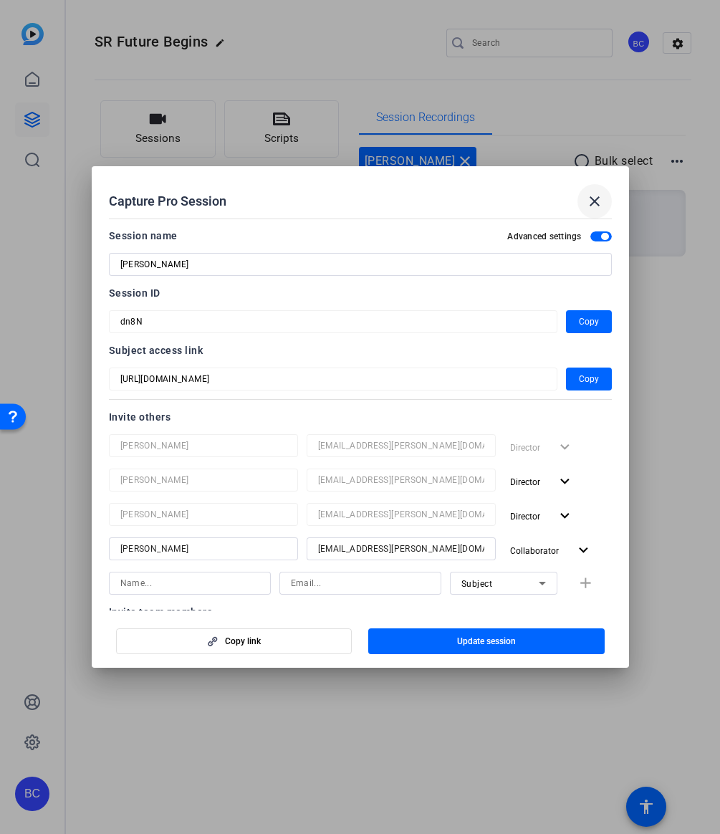
click at [591, 196] on mat-icon "close" at bounding box center [594, 201] width 17 height 17
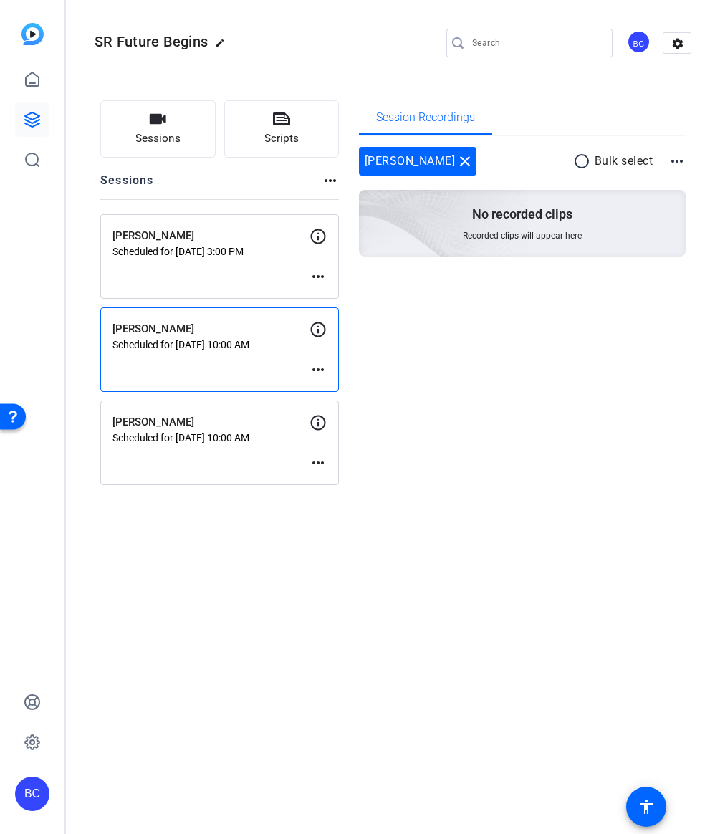
click at [490, 422] on div "Session Recordings [PERSON_NAME] close radio_button_unchecked Bulk select more_…" at bounding box center [523, 292] width 328 height 385
click at [457, 161] on mat-icon "close" at bounding box center [465, 161] width 17 height 17
